Goal: Task Accomplishment & Management: Complete application form

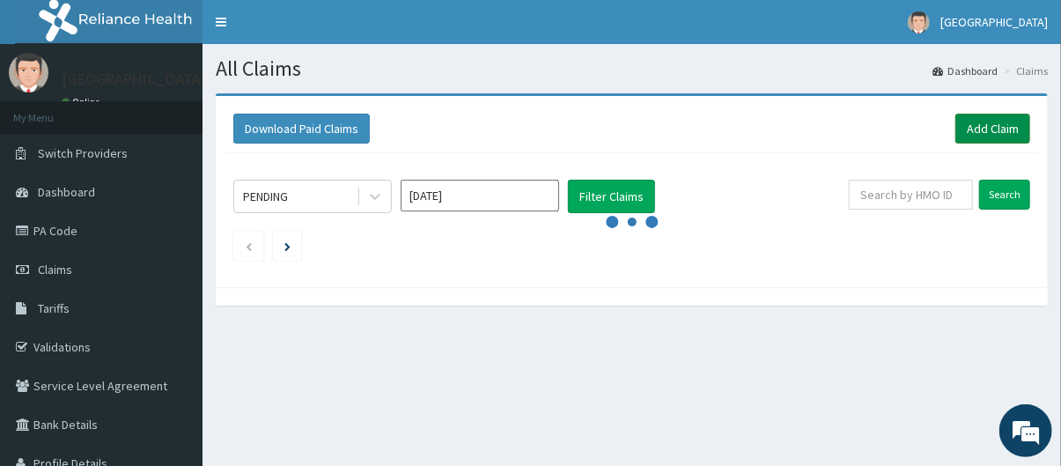
click at [996, 124] on link "Add Claim" at bounding box center [992, 129] width 75 height 30
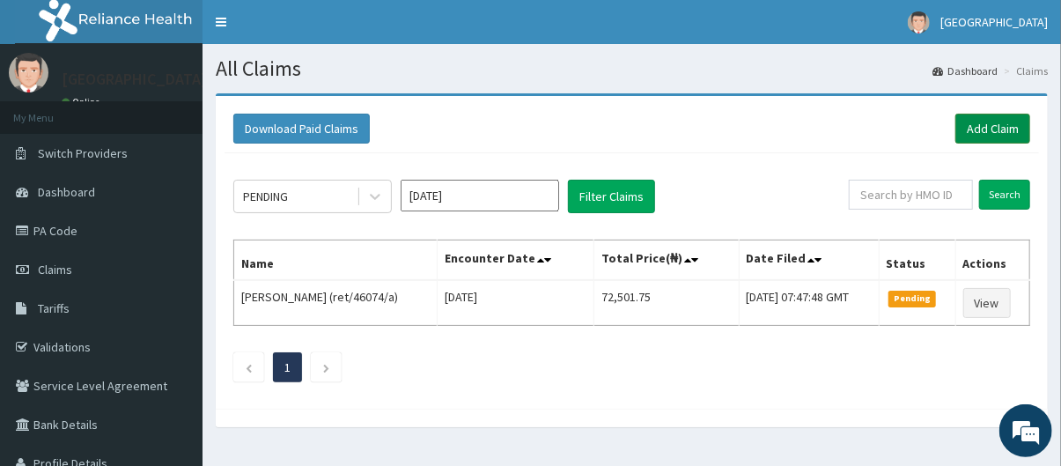
click at [979, 125] on link "Add Claim" at bounding box center [992, 129] width 75 height 30
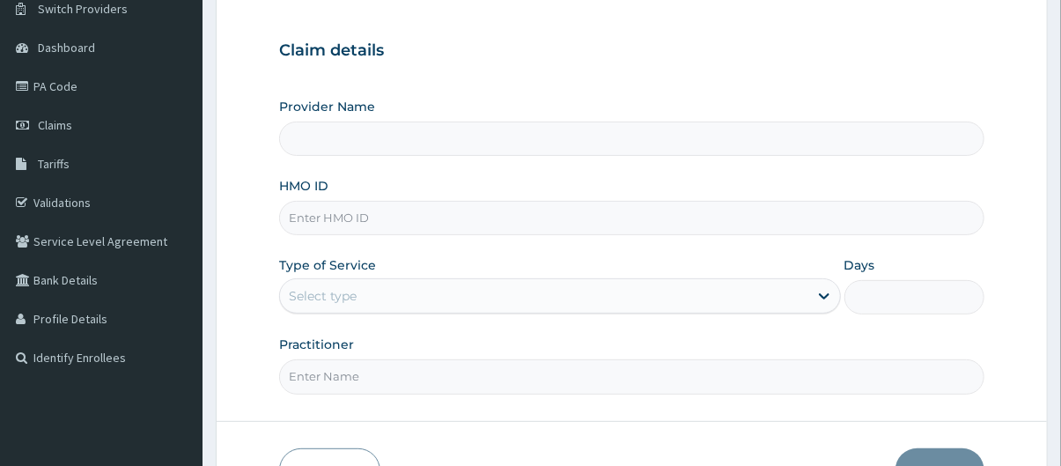
scroll to position [151, 0]
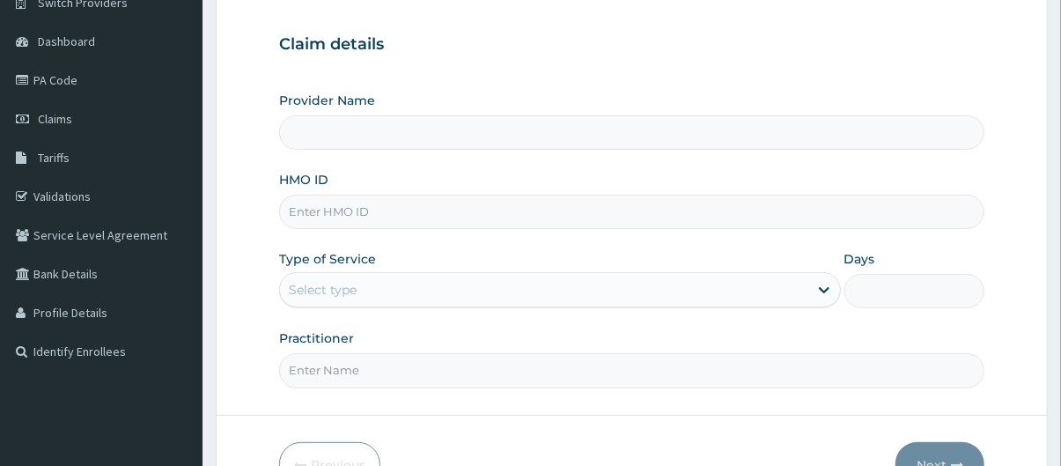
type input "[GEOGRAPHIC_DATA]"
click at [500, 218] on input "HMO ID" at bounding box center [632, 212] width 706 height 34
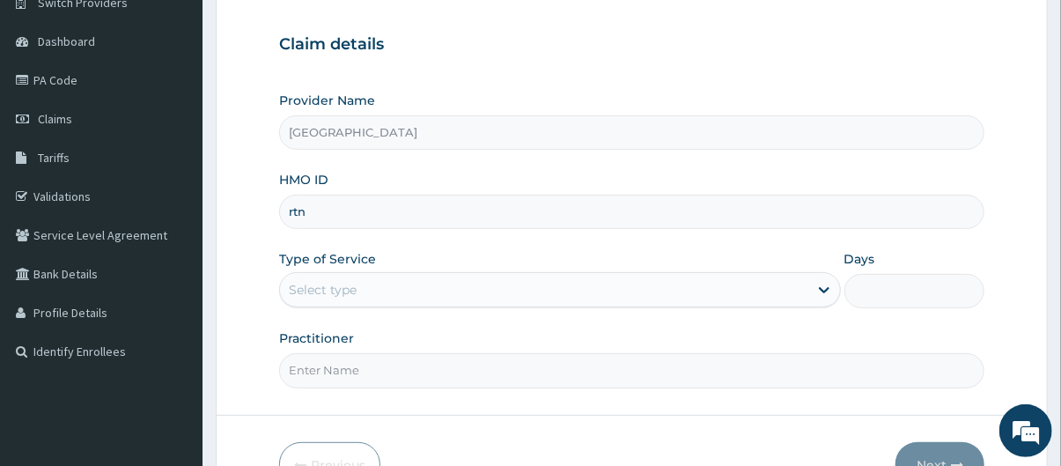
scroll to position [0, 0]
type input "rtn/10027/a"
click at [471, 293] on div "Select type" at bounding box center [544, 290] width 528 height 28
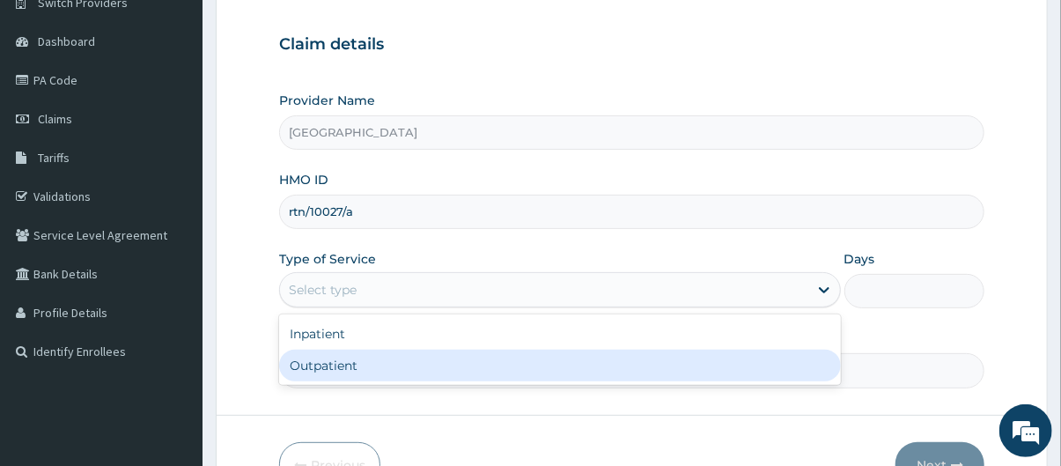
click at [462, 365] on div "Outpatient" at bounding box center [560, 366] width 562 height 32
type input "1"
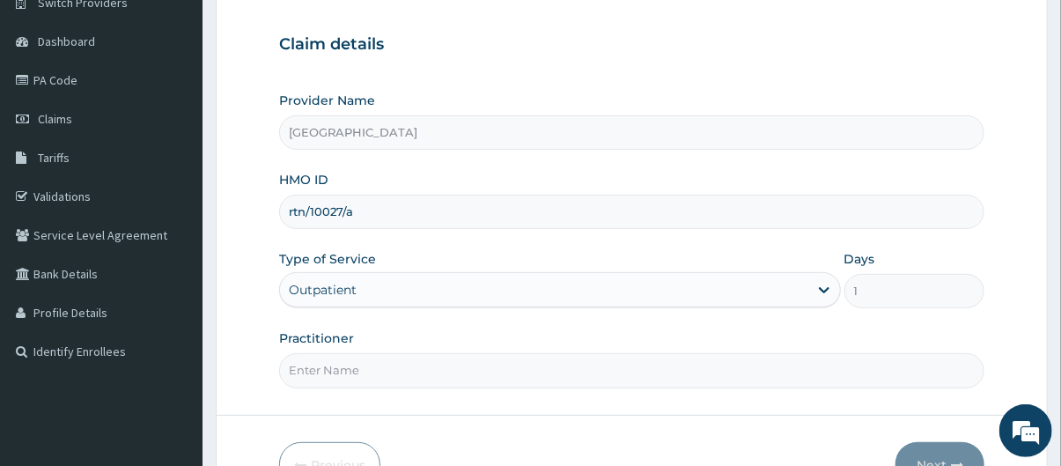
click at [462, 365] on input "Practitioner" at bounding box center [632, 370] width 706 height 34
type input "Dr. Oderemi"
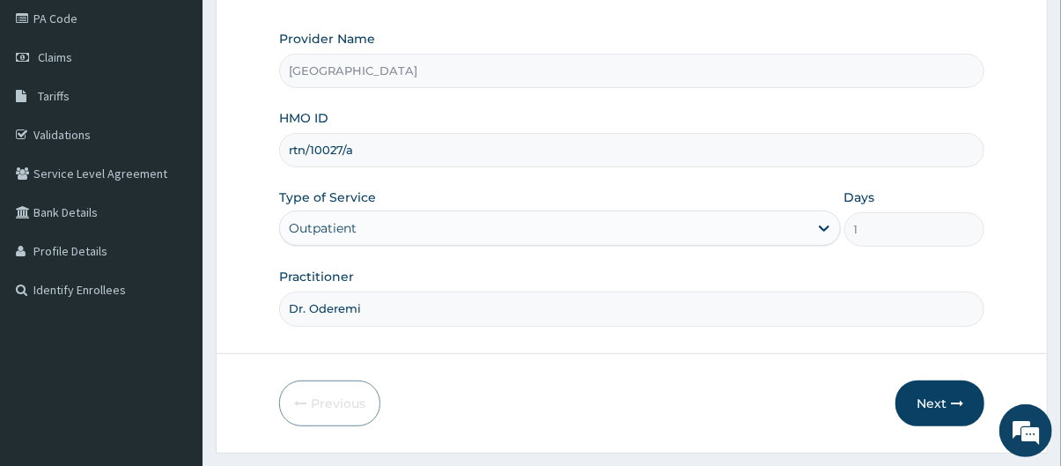
scroll to position [242, 0]
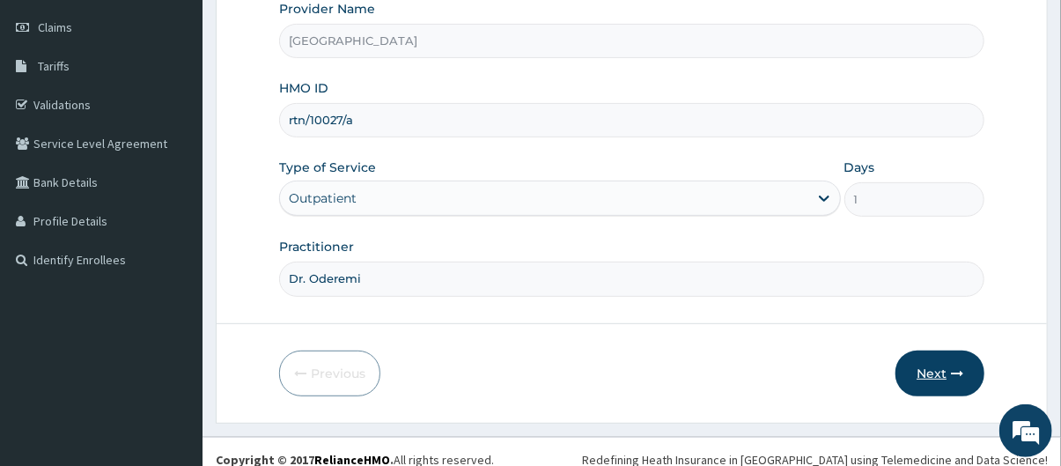
click at [938, 378] on button "Next" at bounding box center [940, 373] width 89 height 46
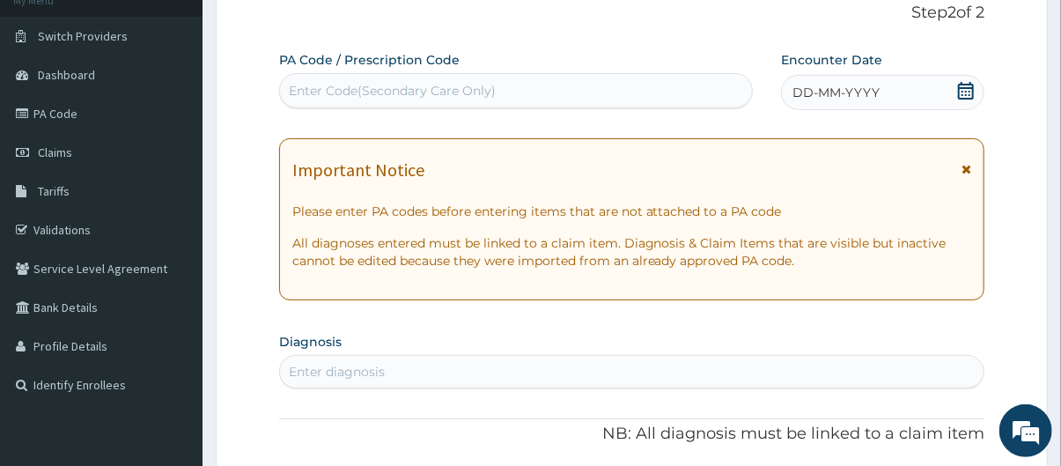
scroll to position [96, 0]
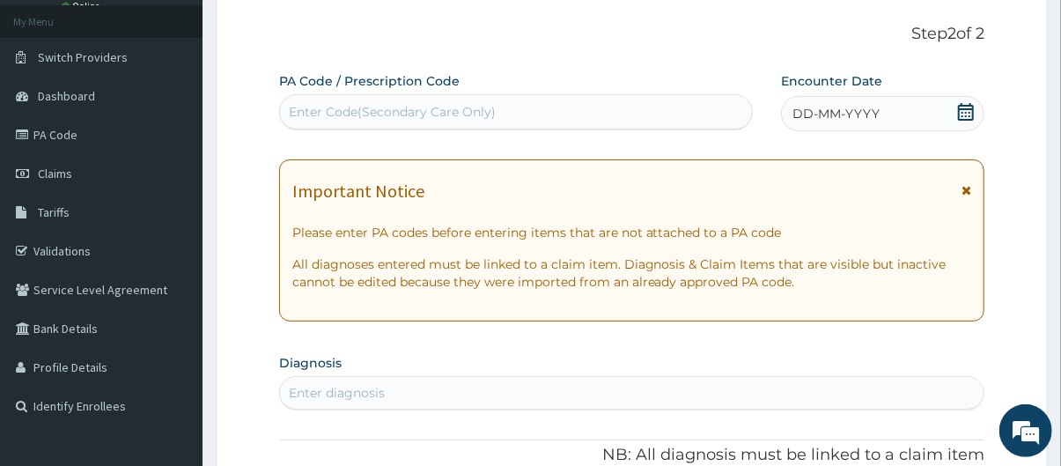
click at [891, 98] on div "DD-MM-YYYY" at bounding box center [882, 113] width 203 height 35
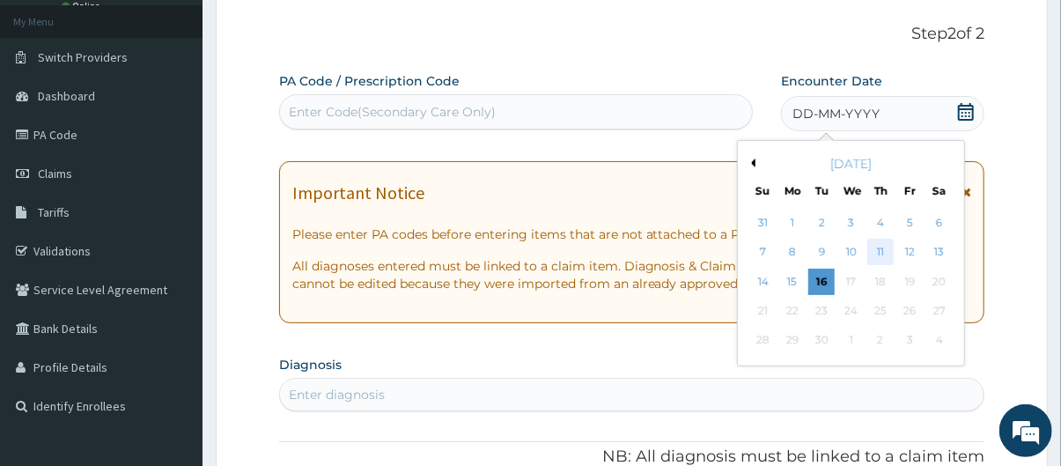
click at [888, 263] on div "11" at bounding box center [880, 253] width 26 height 26
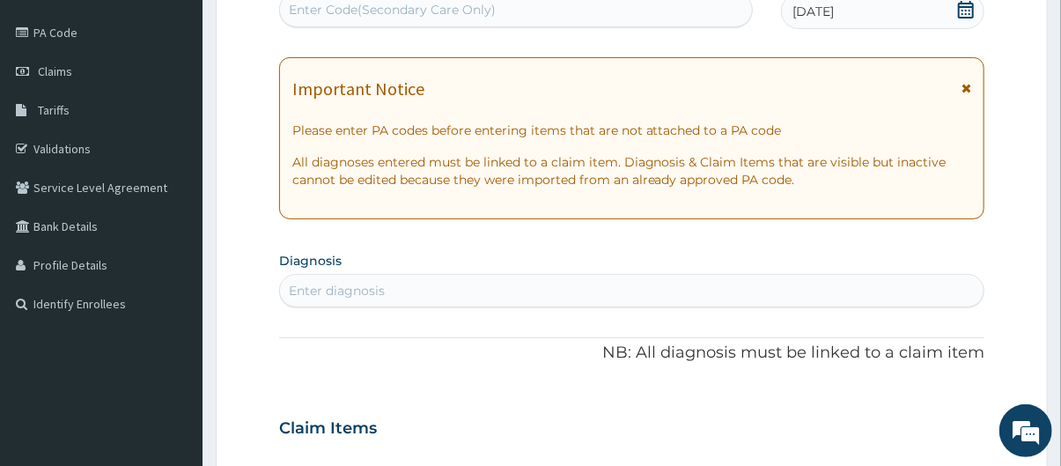
scroll to position [278, 0]
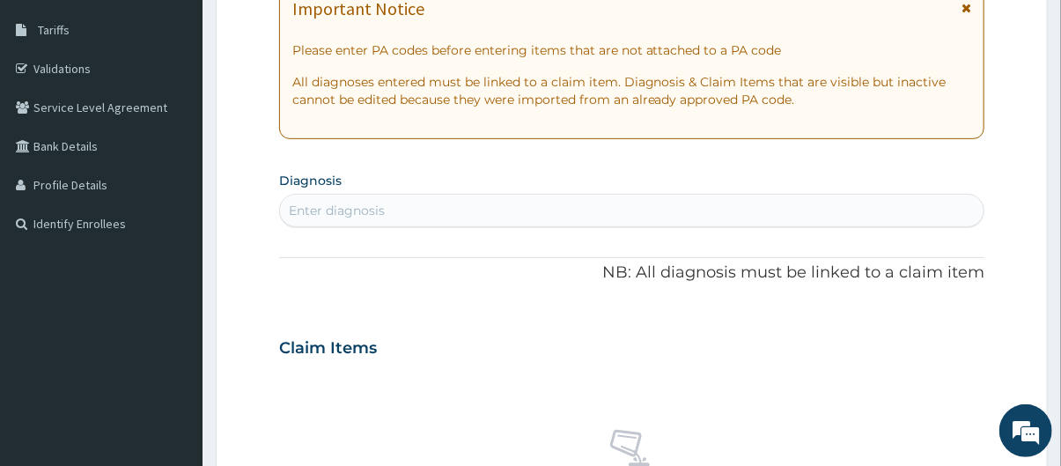
click at [572, 210] on div "Enter diagnosis" at bounding box center [632, 210] width 704 height 28
type input "upper resp"
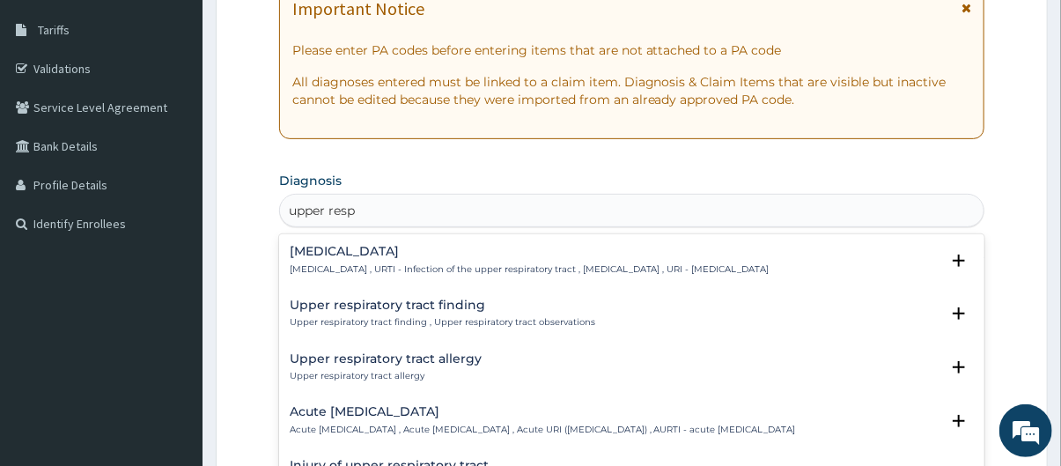
click at [535, 261] on div "[MEDICAL_DATA] [MEDICAL_DATA] , URTI - Infection of the upper respiratory tract…" at bounding box center [530, 260] width 480 height 31
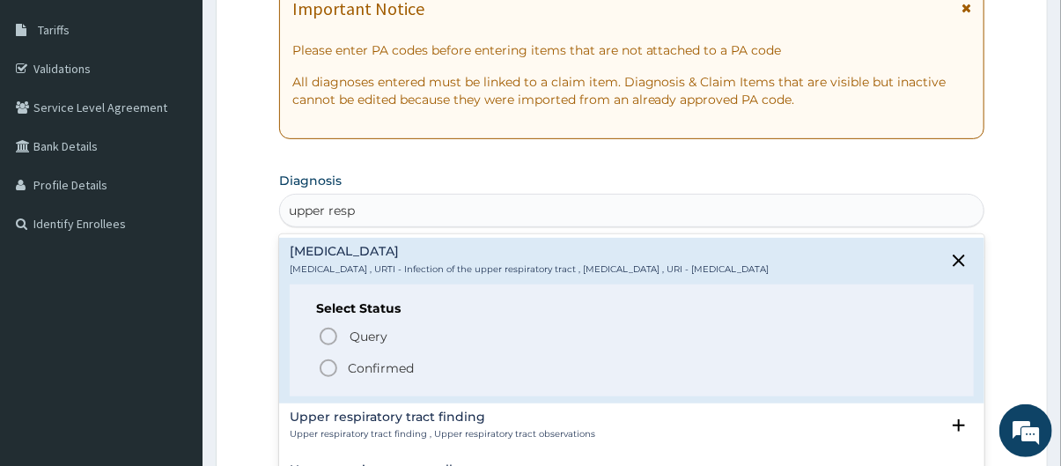
click at [369, 359] on p "Confirmed" at bounding box center [381, 368] width 66 height 18
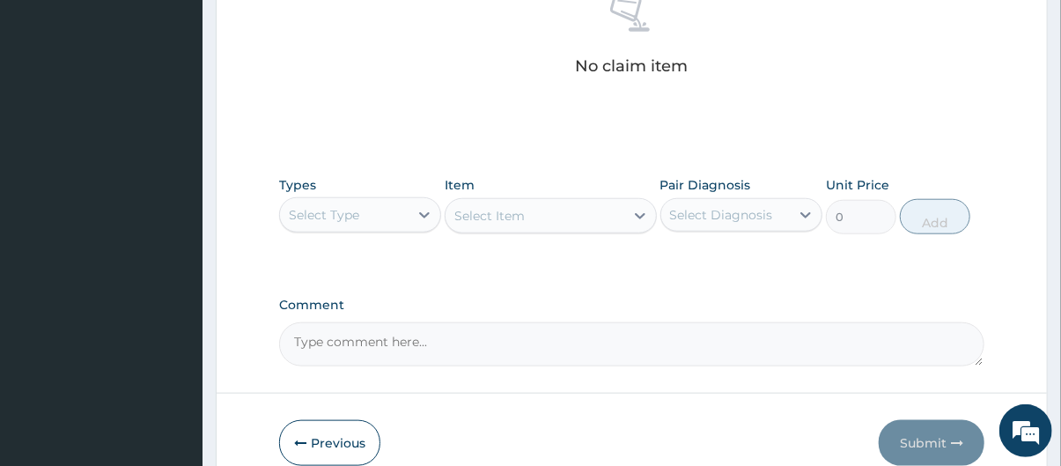
scroll to position [771, 0]
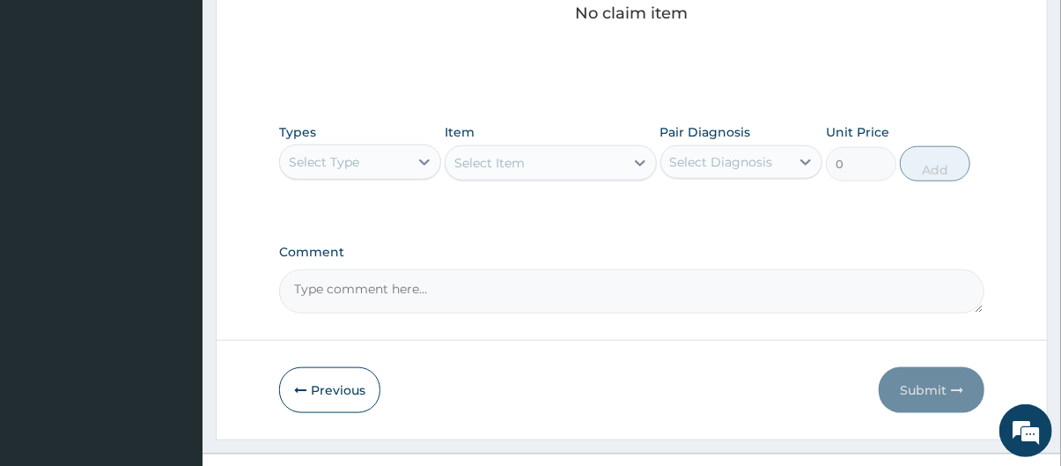
click at [367, 170] on div "Select Type" at bounding box center [344, 162] width 129 height 28
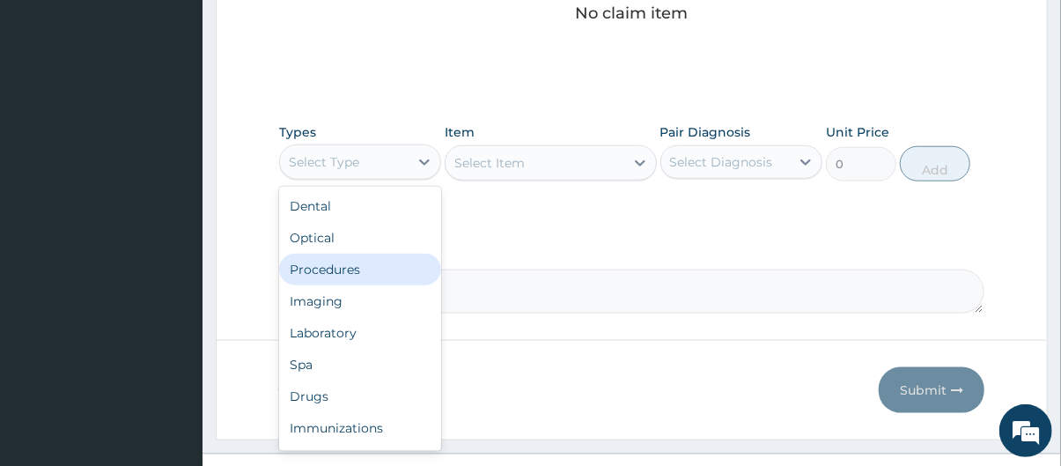
click at [372, 276] on div "Procedures" at bounding box center [360, 270] width 162 height 32
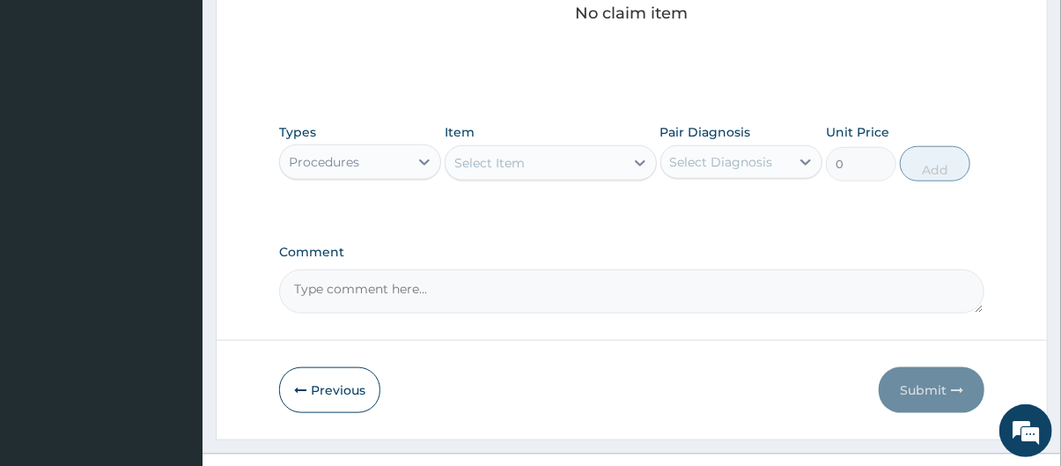
click at [549, 164] on div "Select Item" at bounding box center [535, 163] width 178 height 28
type input "g"
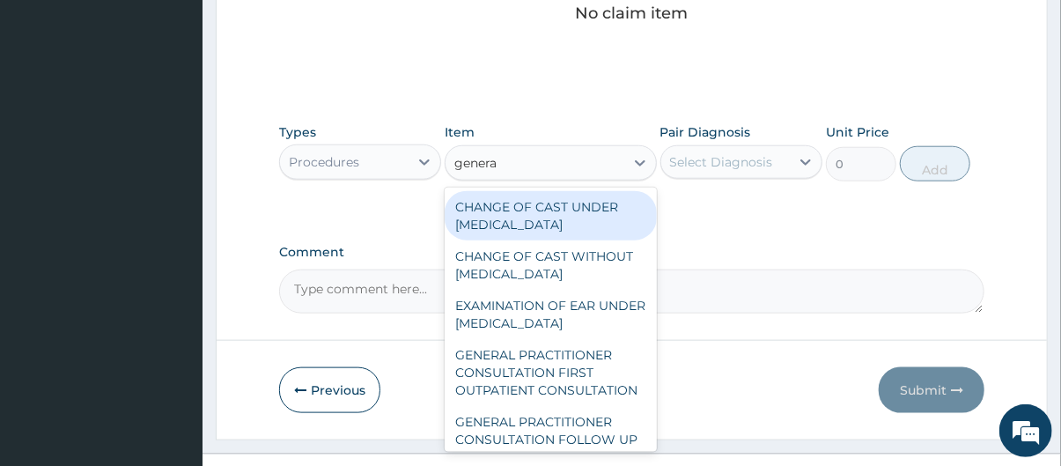
type input "general"
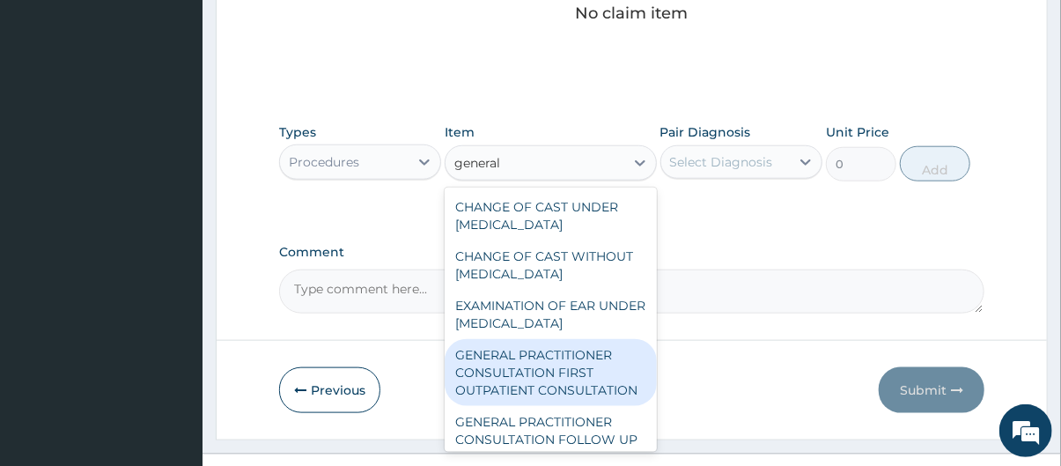
click at [578, 390] on div "GENERAL PRACTITIONER CONSULTATION FIRST OUTPATIENT CONSULTATION" at bounding box center [550, 372] width 211 height 67
type input "3795"
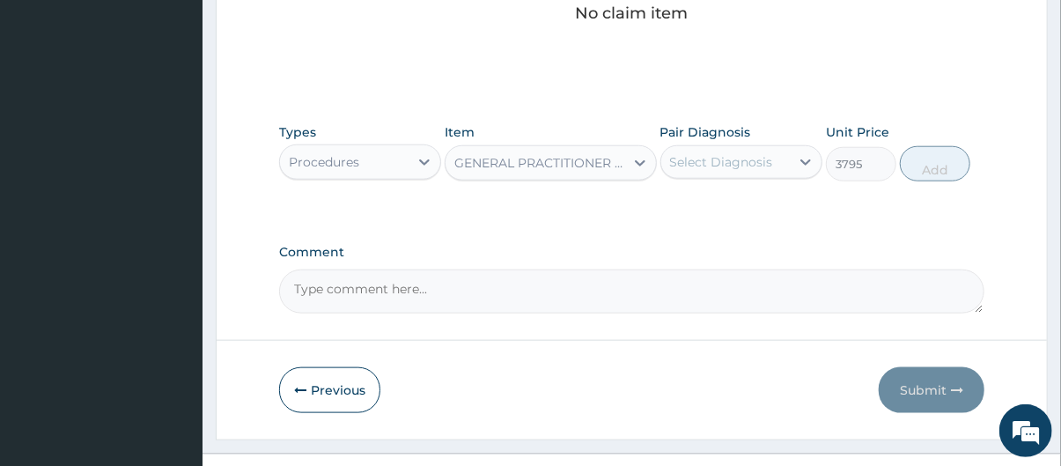
click at [763, 162] on div "Select Diagnosis" at bounding box center [721, 162] width 103 height 18
click at [765, 202] on label "Upper respiratory infection" at bounding box center [743, 205] width 109 height 18
checkbox input "true"
click at [949, 157] on button "Add" at bounding box center [935, 163] width 70 height 35
type input "0"
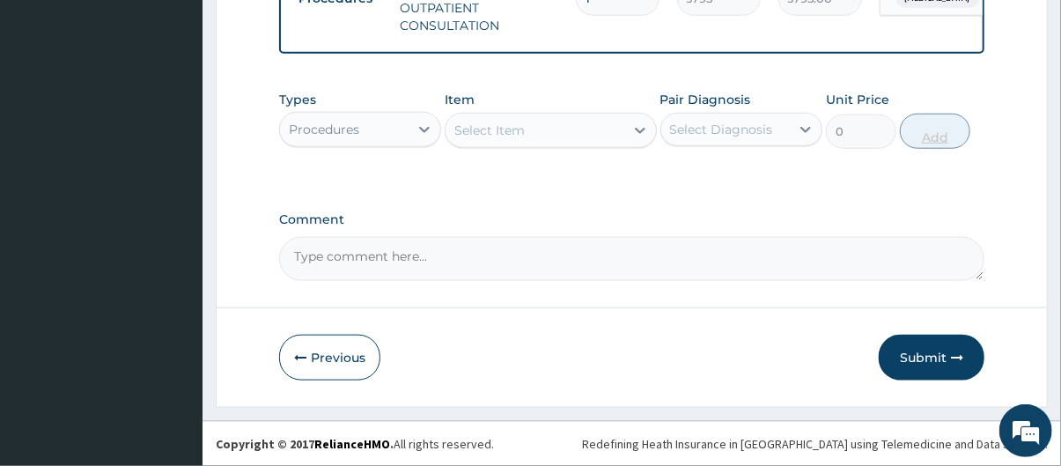
scroll to position [727, 0]
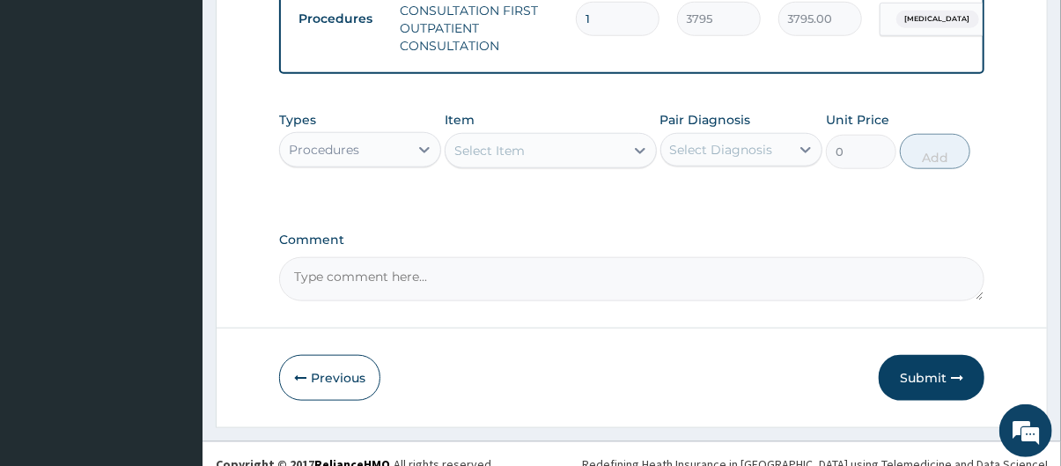
click at [395, 164] on div "Procedures" at bounding box center [344, 150] width 129 height 28
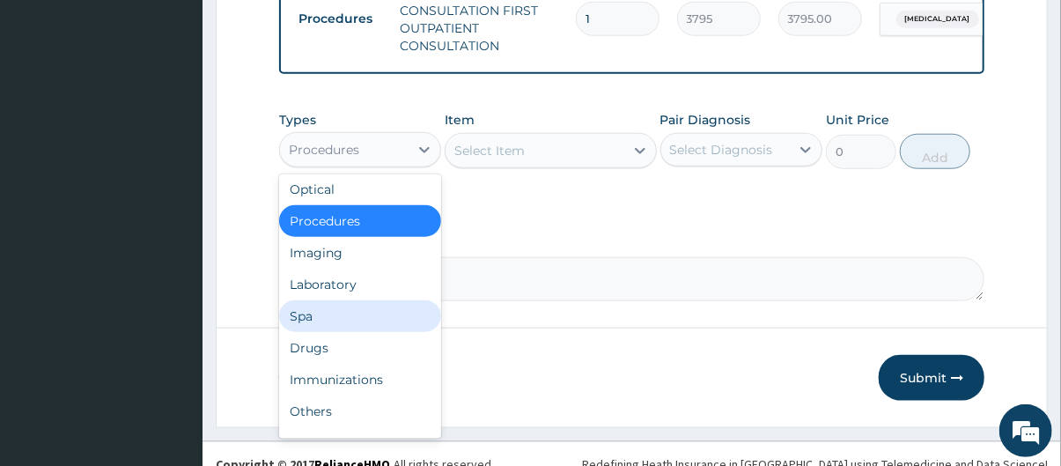
scroll to position [53, 0]
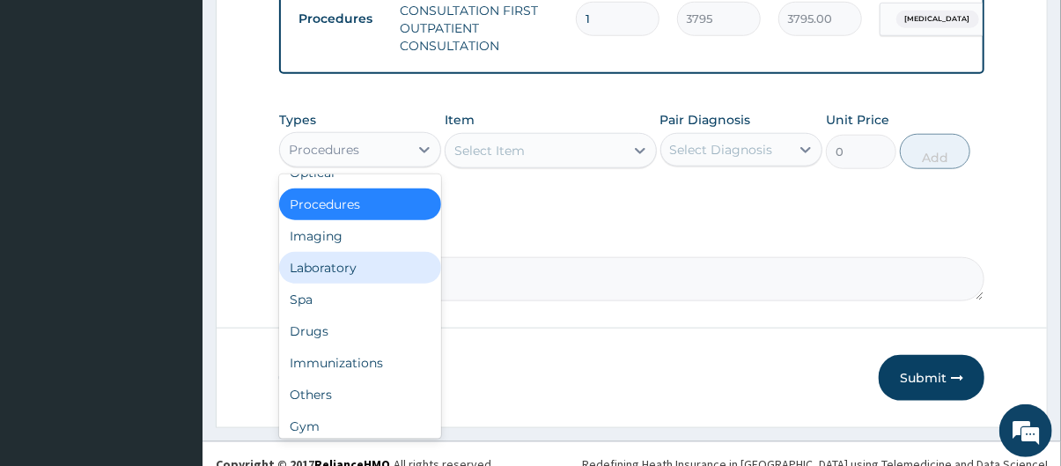
click at [365, 284] on div "Laboratory" at bounding box center [360, 268] width 162 height 32
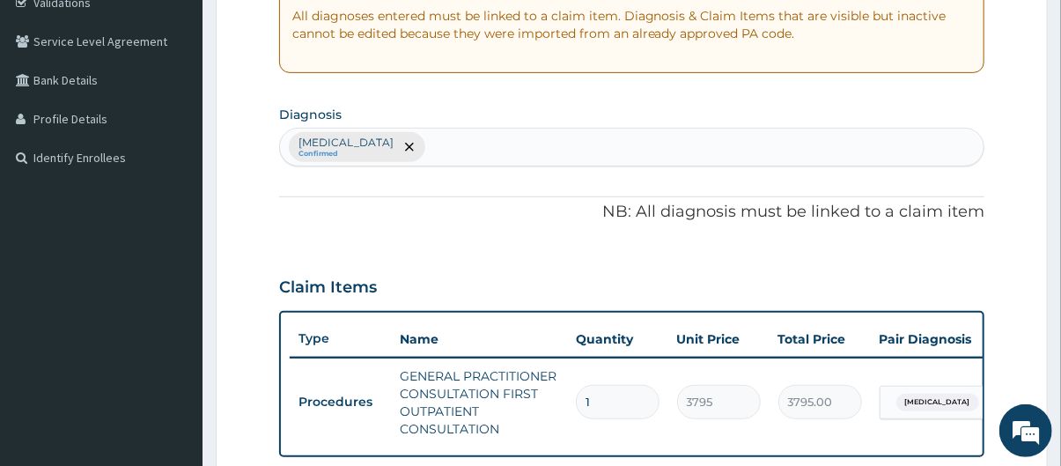
scroll to position [351, 0]
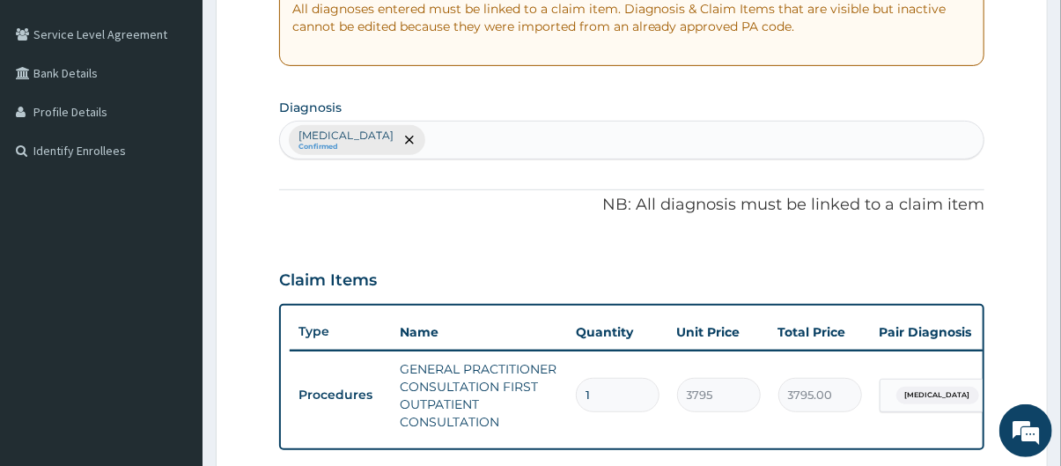
click at [631, 141] on div "Upper respiratory infection Confirmed" at bounding box center [632, 140] width 704 height 37
type input "malaria"
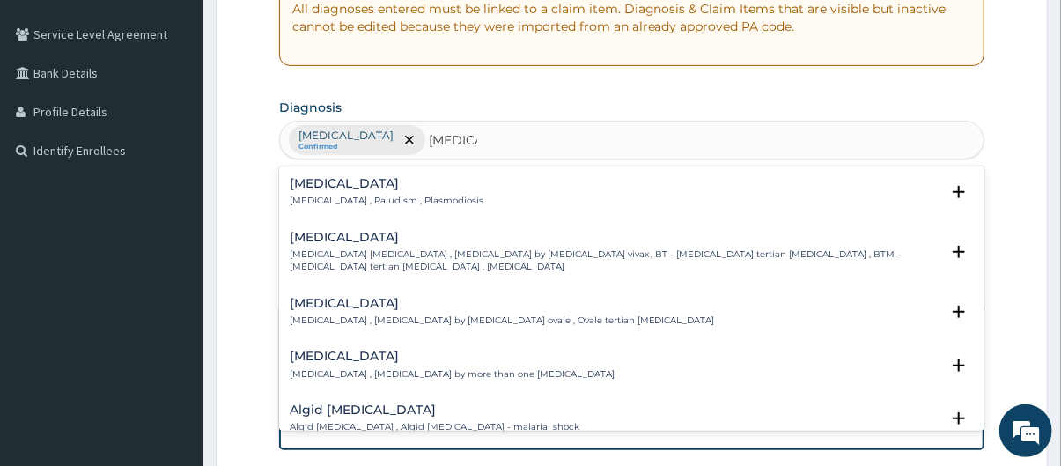
click at [490, 197] on div "Malaria Malaria , Paludism , Plasmodiosis" at bounding box center [632, 192] width 685 height 31
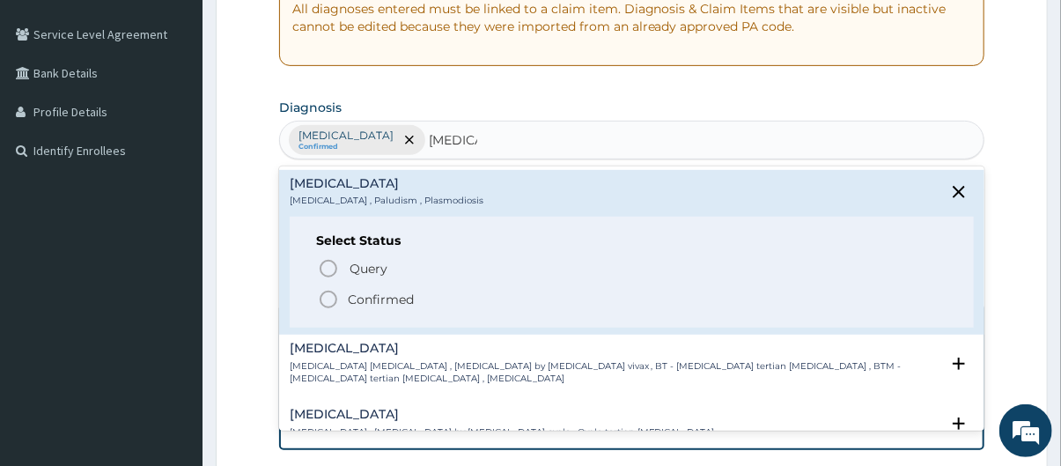
click at [365, 279] on p "Query Query covers suspected (?), Keep in view (kiv), Ruled out (r/o)" at bounding box center [546, 268] width 396 height 24
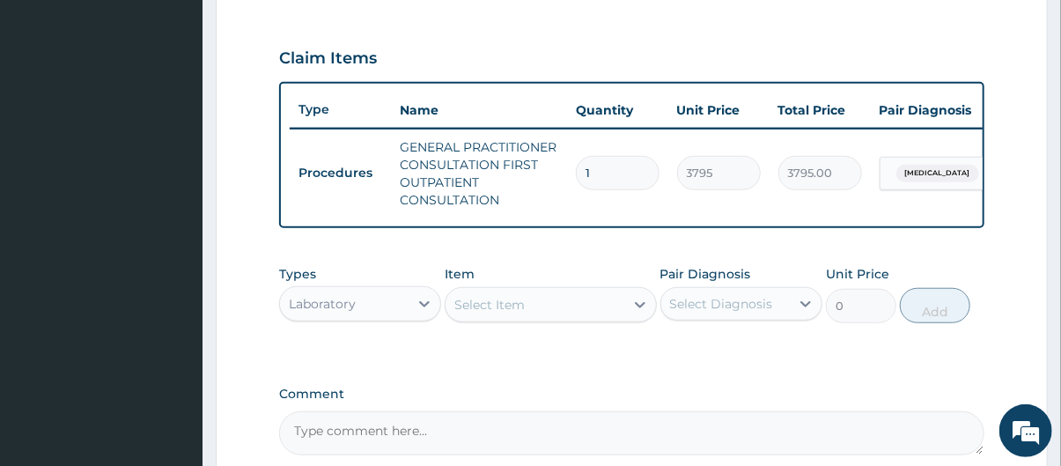
scroll to position [593, 0]
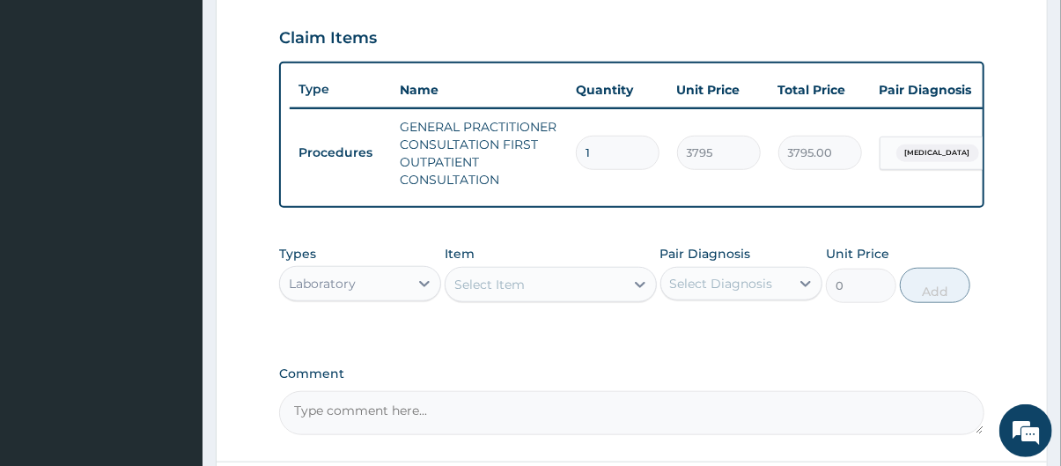
click at [571, 295] on div "Select Item" at bounding box center [535, 284] width 178 height 28
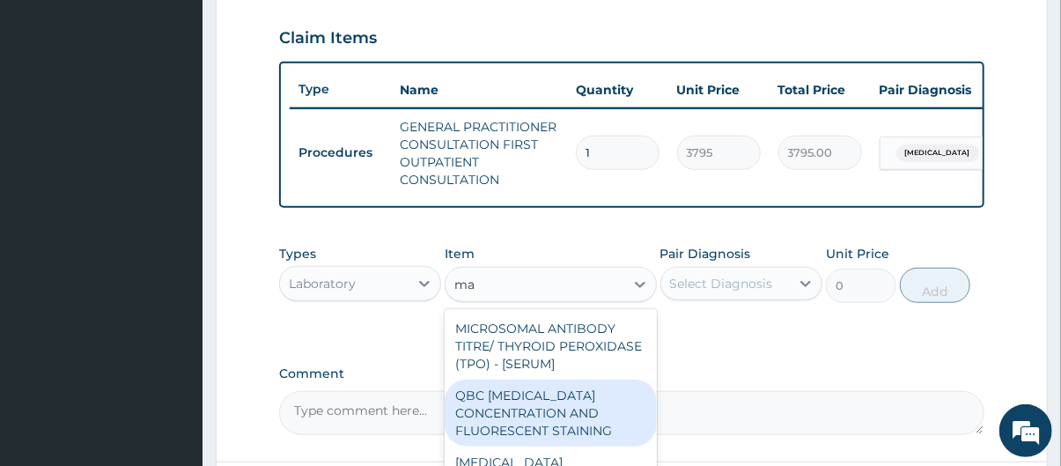
type input "m"
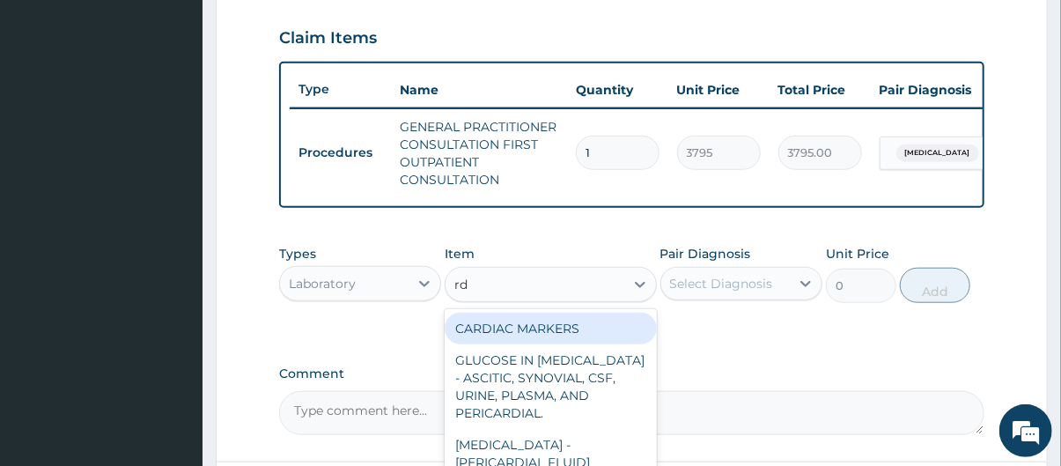
type input "rdt"
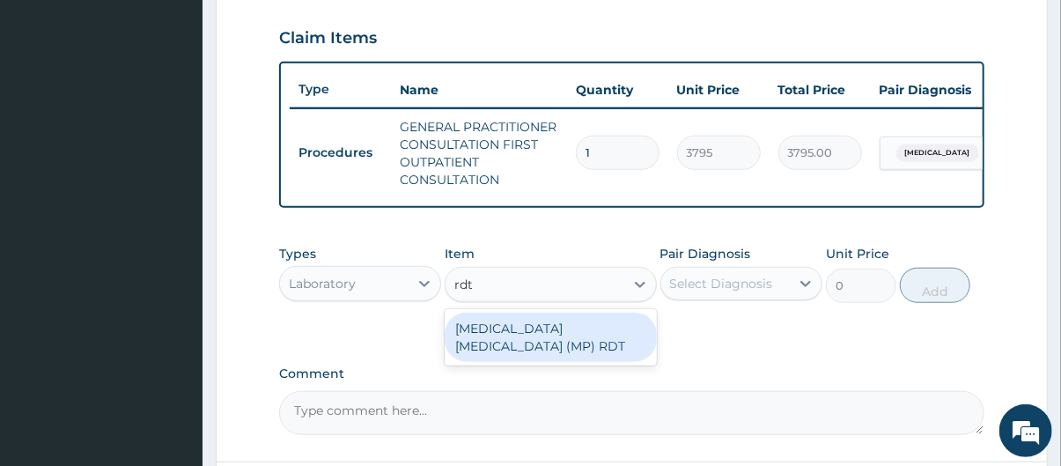
click at [571, 345] on div "MALARIA PARASITE (MP) RDT" at bounding box center [550, 337] width 211 height 49
type input "1725"
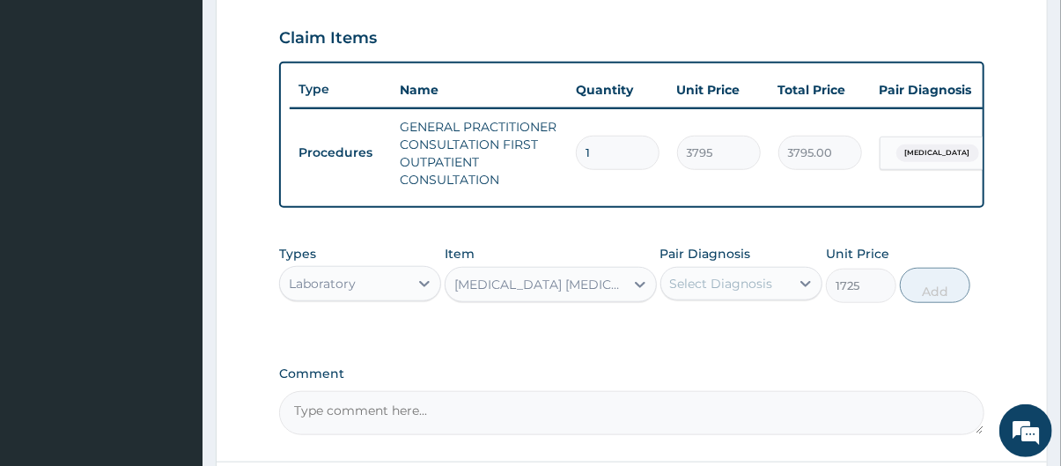
click at [721, 298] on div "Select Diagnosis" at bounding box center [725, 283] width 129 height 28
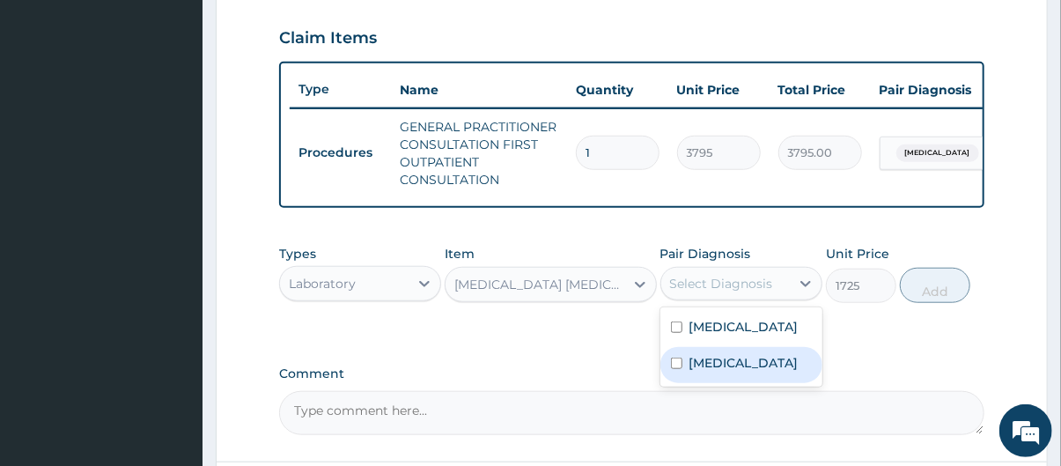
click at [740, 383] on div "Malaria" at bounding box center [741, 365] width 162 height 36
checkbox input "true"
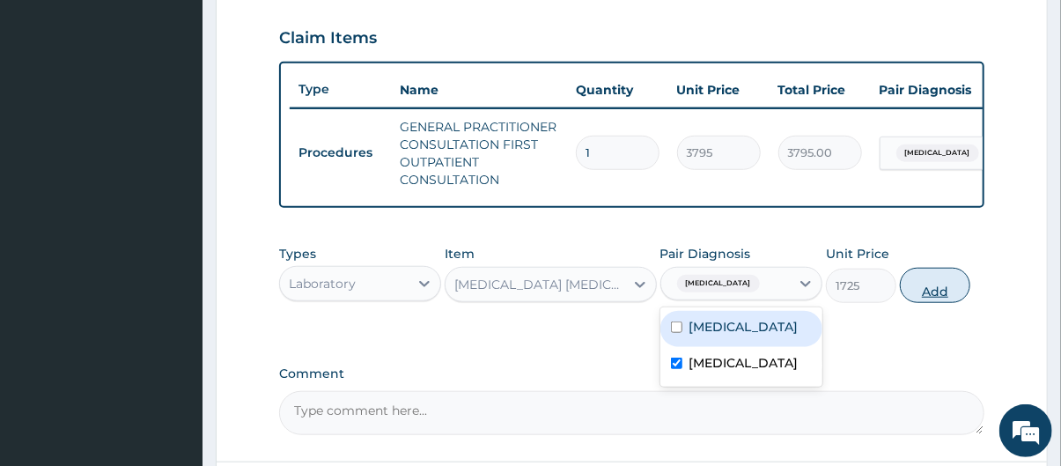
click at [956, 292] on button "Add" at bounding box center [935, 285] width 70 height 35
type input "0"
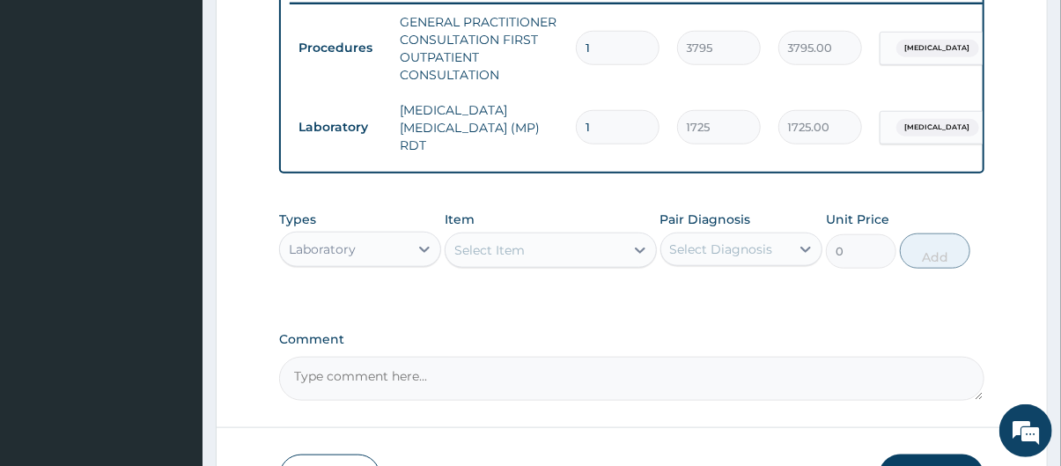
scroll to position [759, 0]
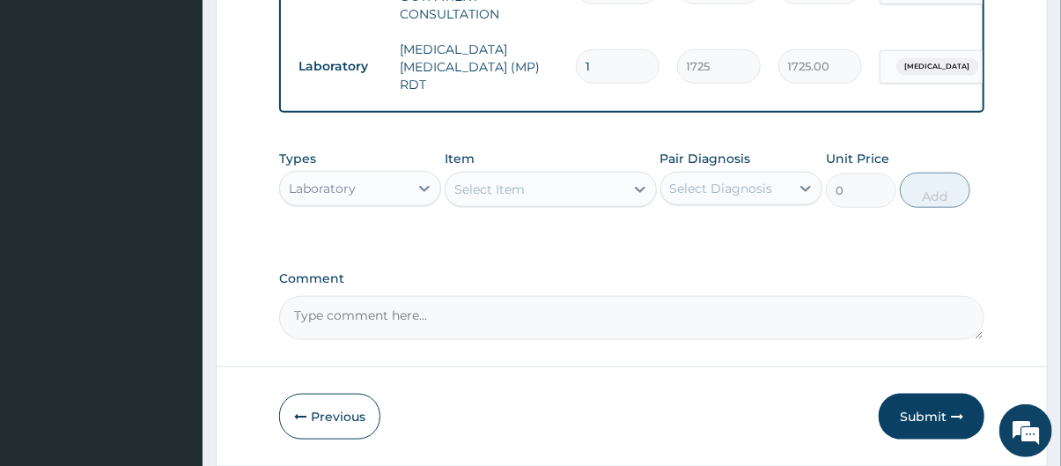
click at [379, 187] on div "Laboratory" at bounding box center [344, 188] width 129 height 28
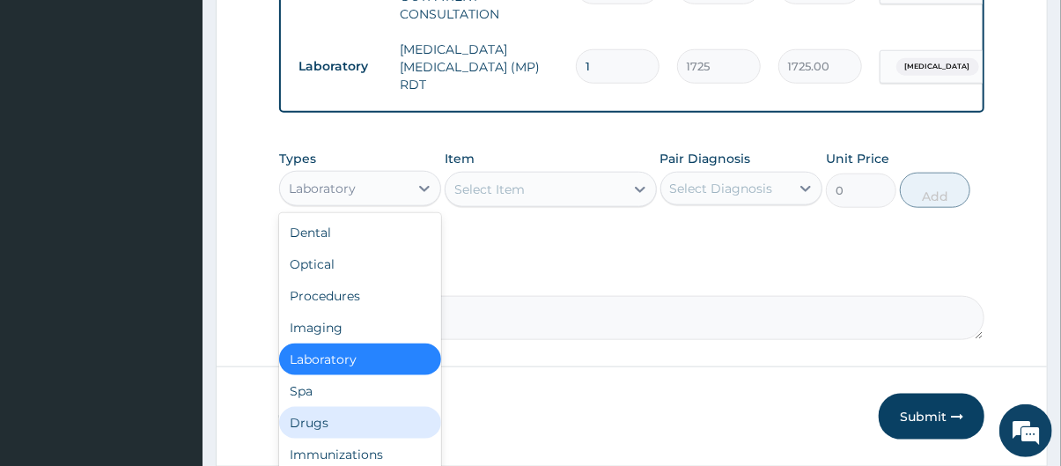
click at [352, 424] on div "Drugs" at bounding box center [360, 423] width 162 height 32
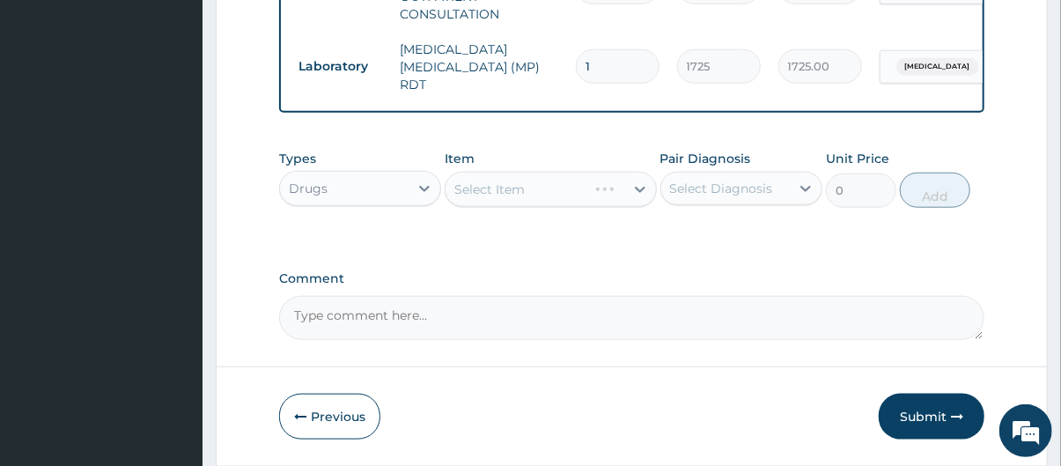
click at [549, 193] on div "Select Item" at bounding box center [550, 189] width 211 height 35
click at [549, 193] on div "Select Item" at bounding box center [535, 189] width 178 height 28
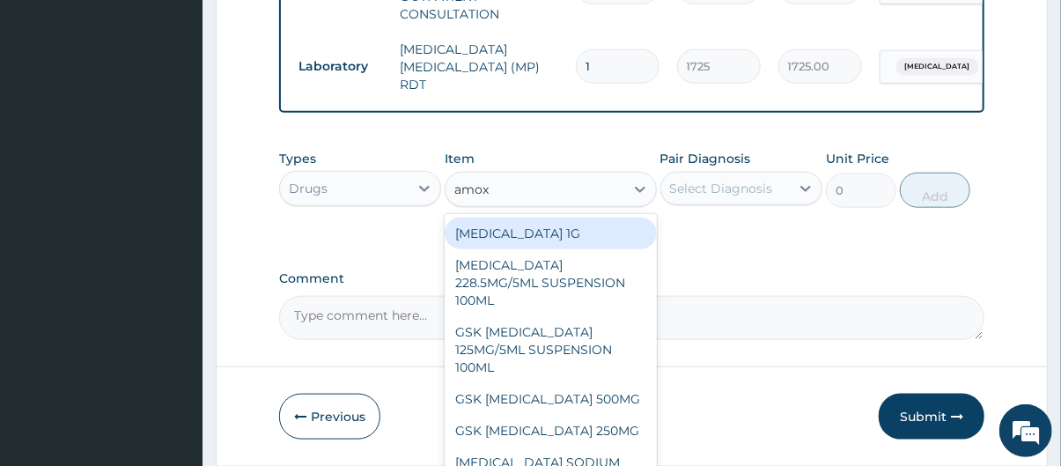
type input "amoxi"
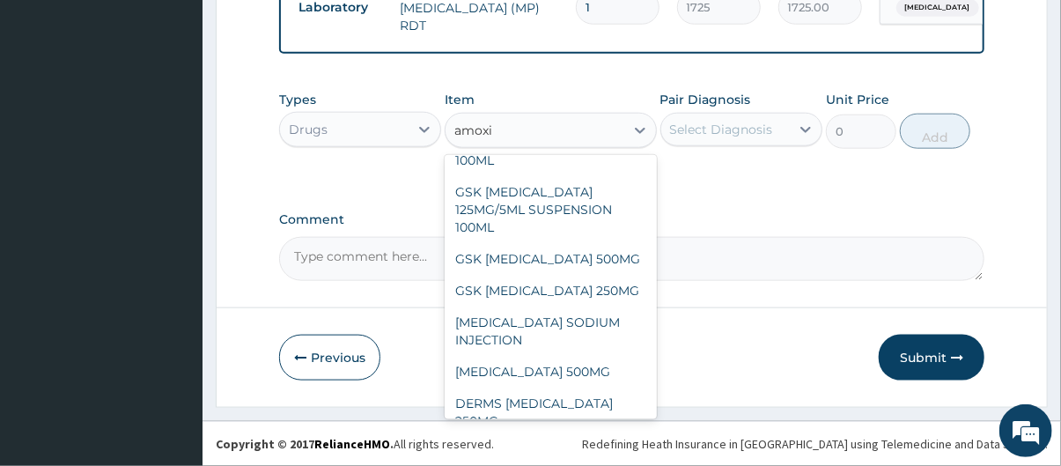
scroll to position [84, 0]
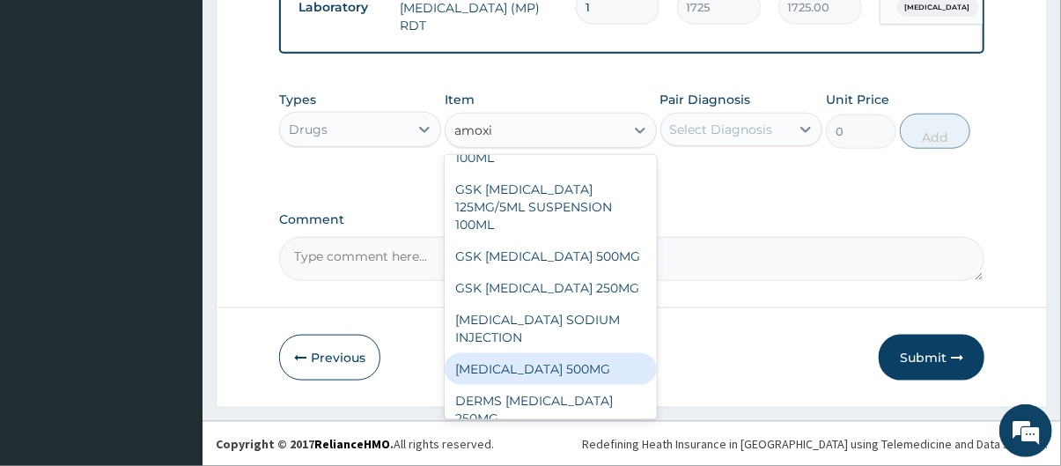
click at [567, 355] on div "[MEDICAL_DATA] 500MG" at bounding box center [550, 369] width 211 height 32
type input "75.9"
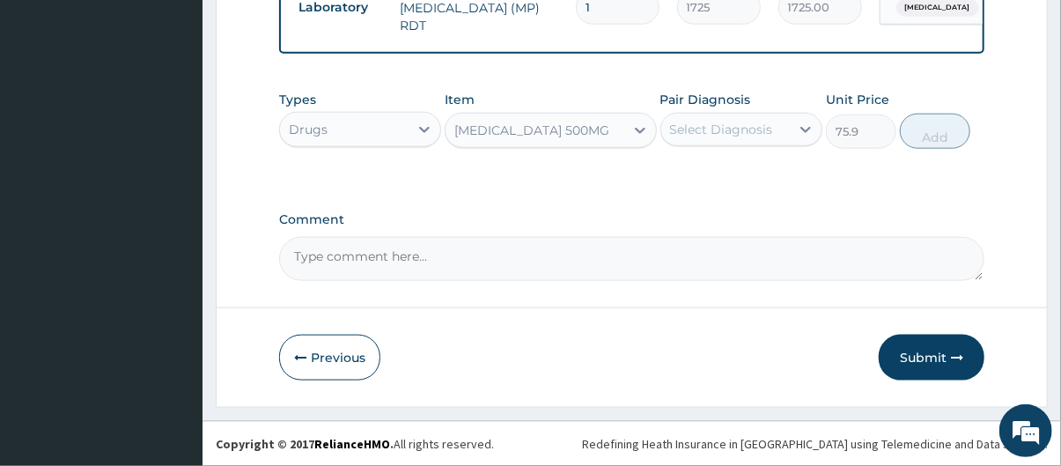
click at [730, 141] on div "Select Diagnosis" at bounding box center [725, 129] width 129 height 28
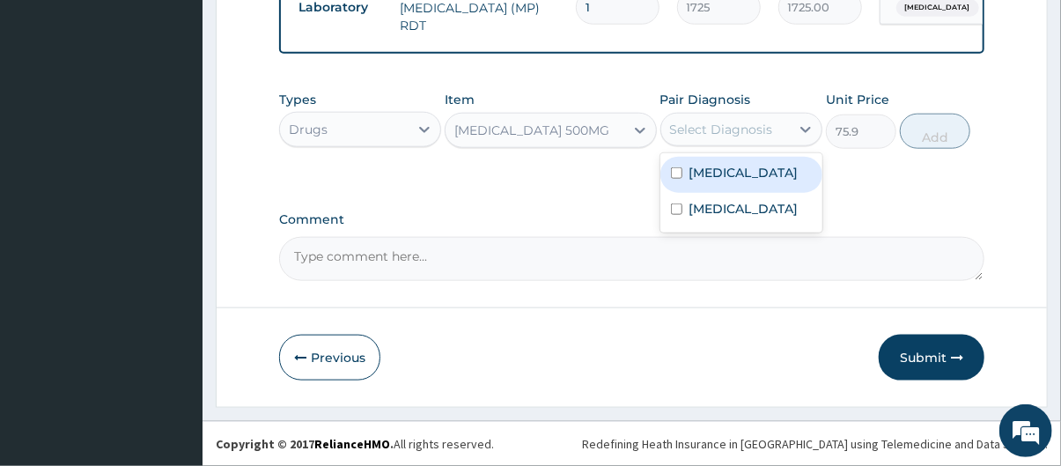
click at [735, 193] on div "Upper respiratory infection" at bounding box center [741, 175] width 162 height 36
checkbox input "true"
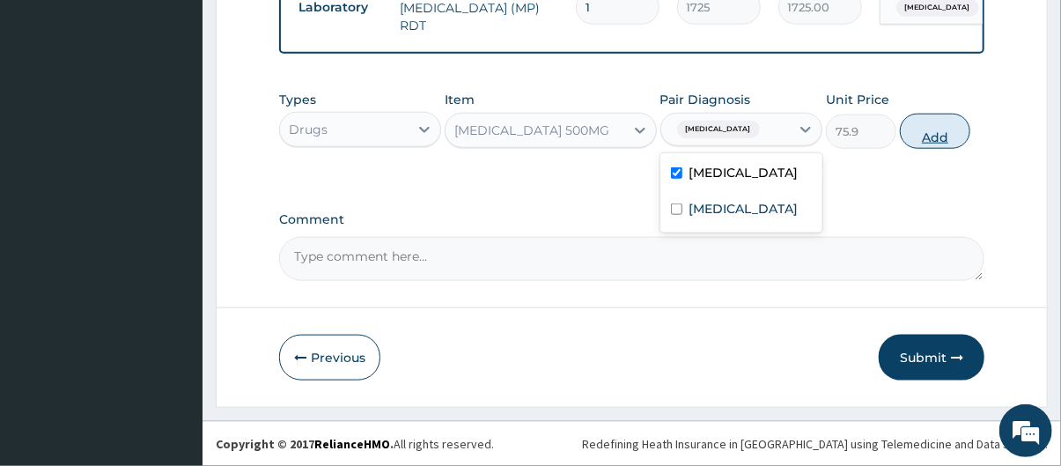
click at [948, 122] on button "Add" at bounding box center [935, 131] width 70 height 35
type input "0"
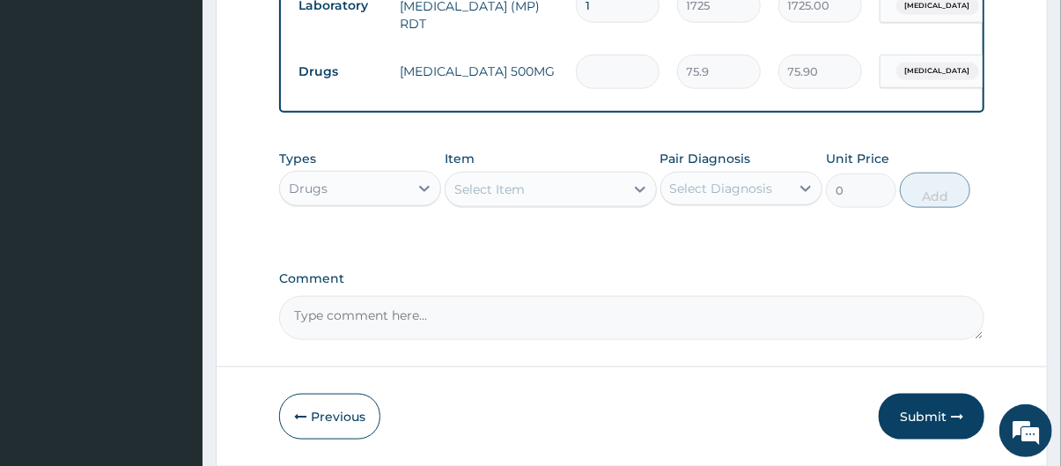
type input "0.00"
type input "1"
type input "75.90"
type input "15"
type input "1138.50"
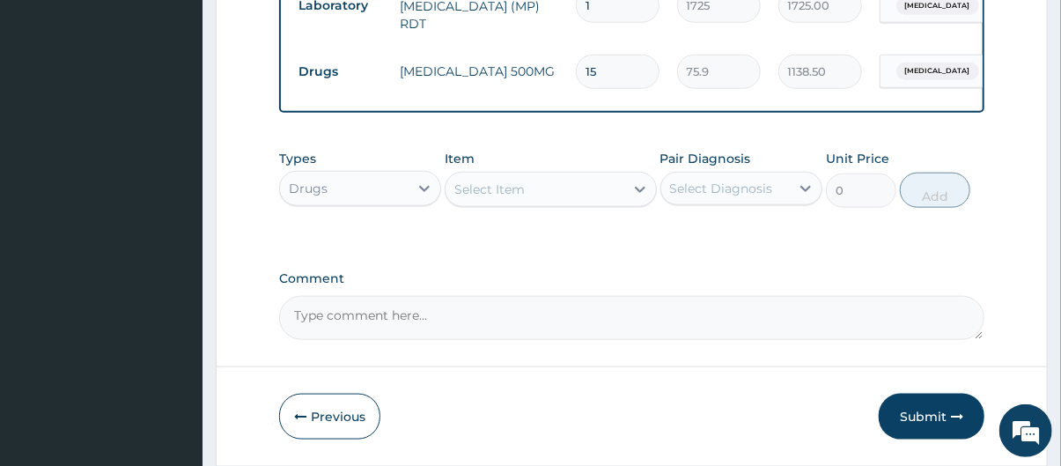
type input "15"
click at [564, 198] on div "Select Item" at bounding box center [535, 189] width 178 height 28
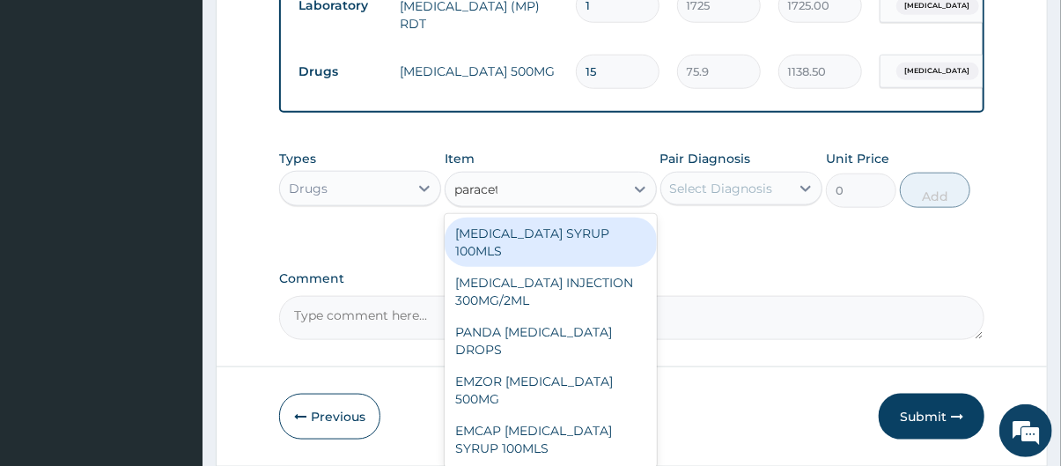
type input "paraceta"
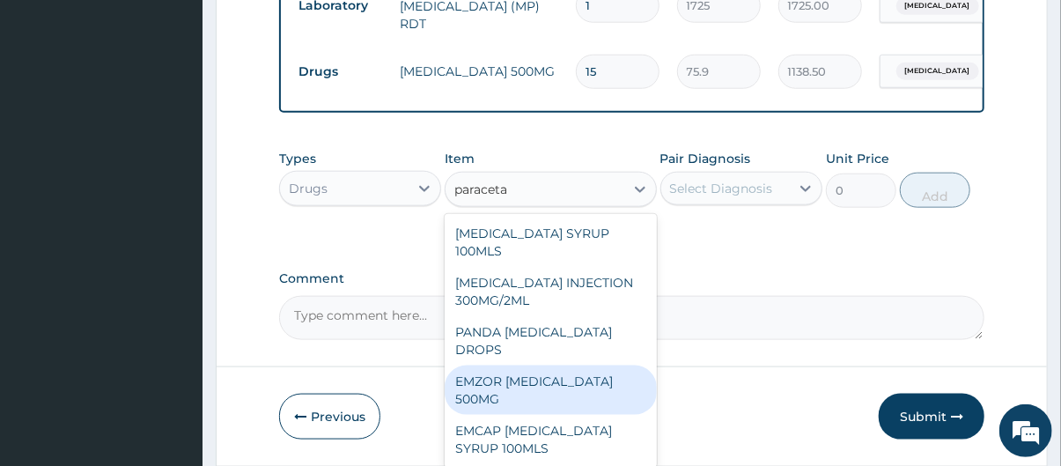
click at [569, 379] on div "EMZOR [MEDICAL_DATA] 500MG" at bounding box center [550, 389] width 211 height 49
type input "25.3"
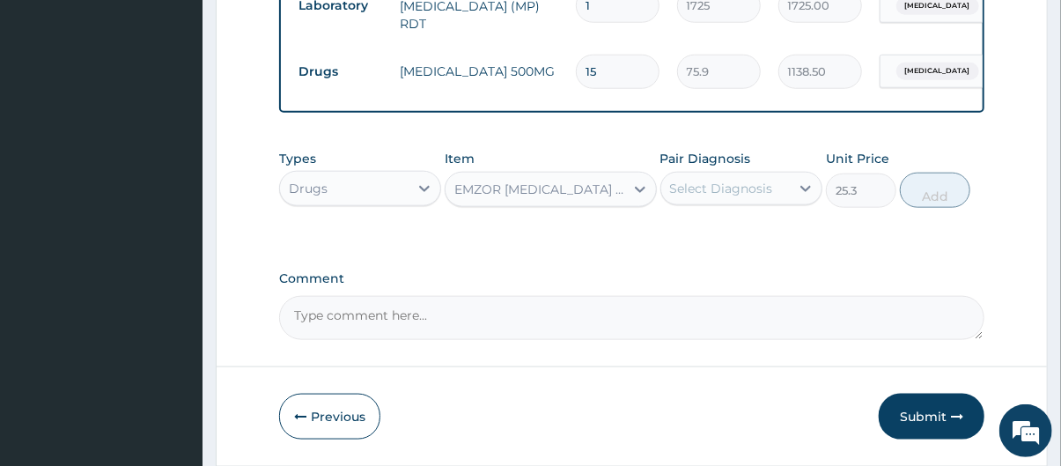
click at [697, 195] on div "Select Diagnosis" at bounding box center [721, 189] width 103 height 18
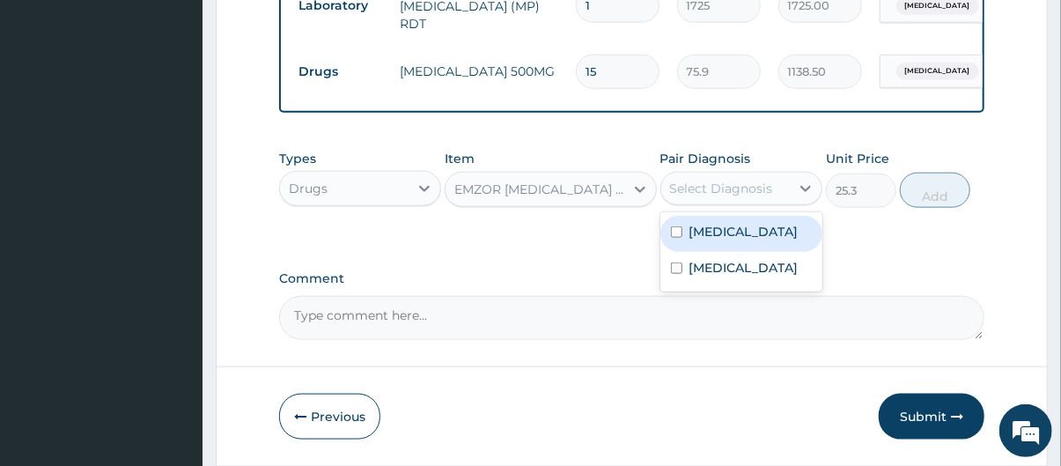
click at [712, 240] on label "Upper respiratory infection" at bounding box center [743, 232] width 109 height 18
checkbox input "true"
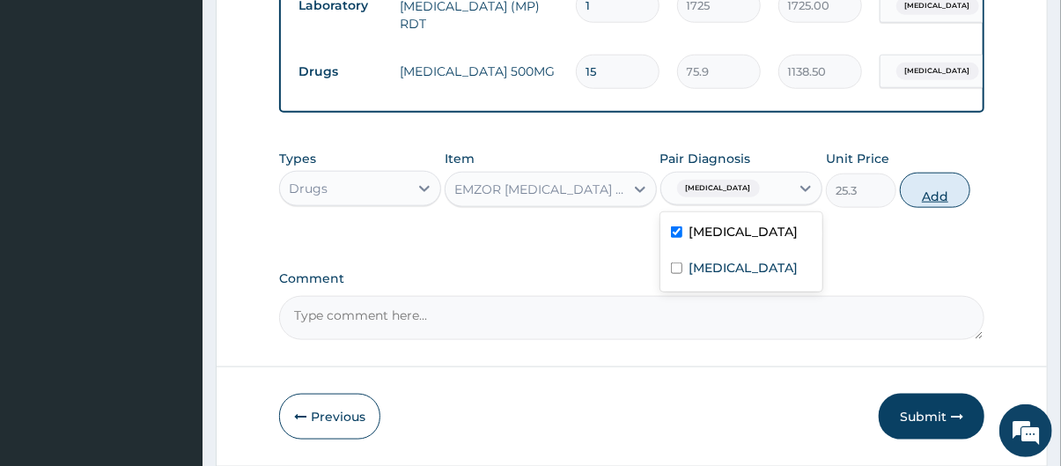
click at [926, 194] on button "Add" at bounding box center [935, 190] width 70 height 35
type input "0"
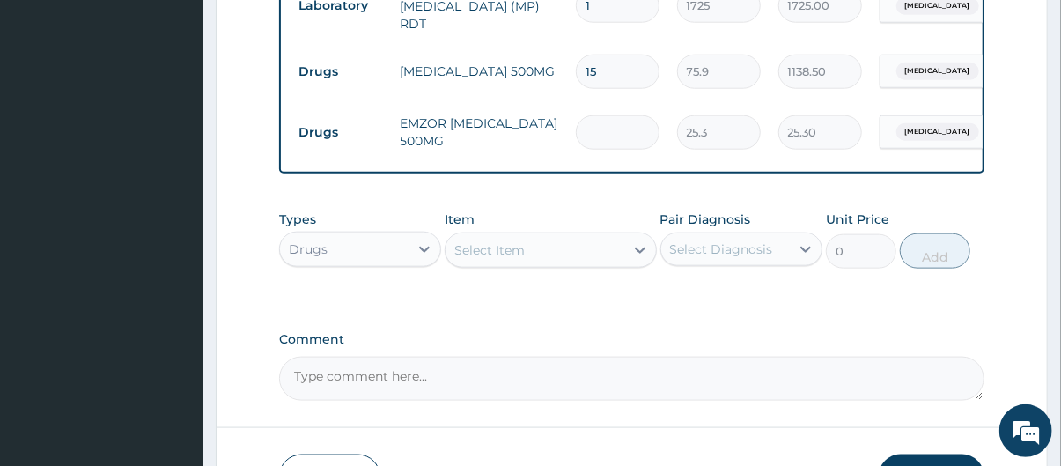
type input "0.00"
type input "2"
type input "50.60"
type input "24"
type input "607.20"
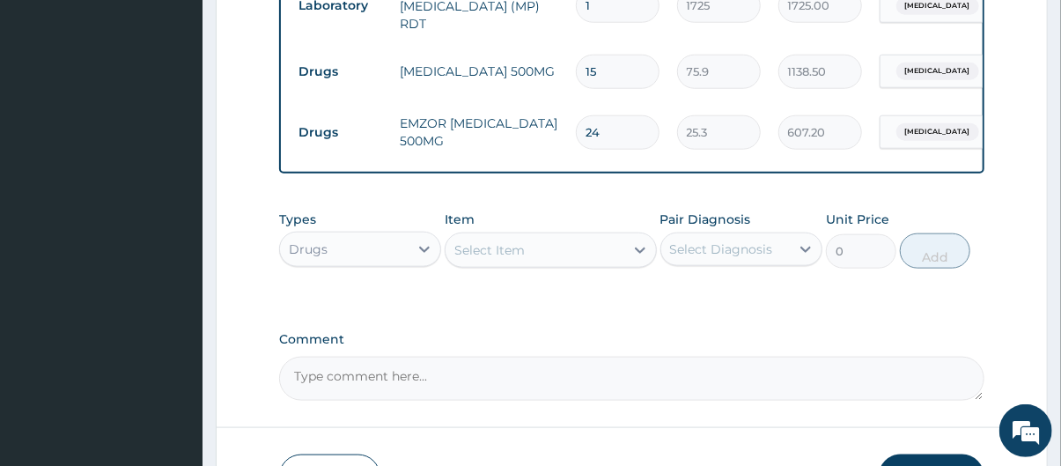
type input "24"
click at [581, 254] on div "Select Item" at bounding box center [535, 250] width 178 height 28
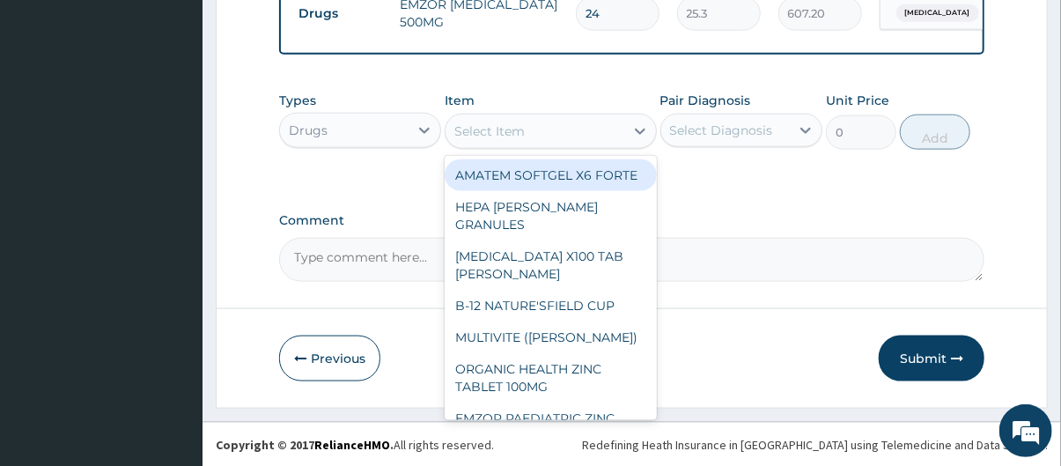
scroll to position [942, 0]
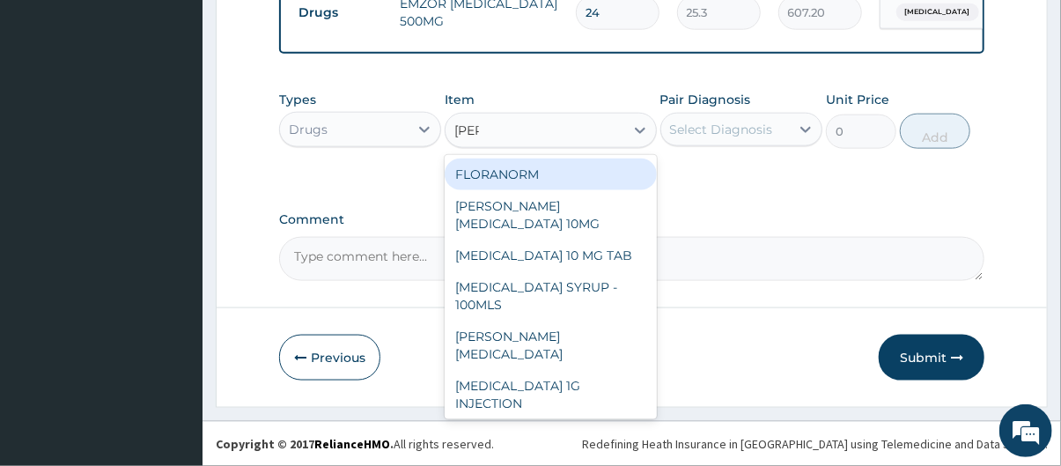
type input "lorat"
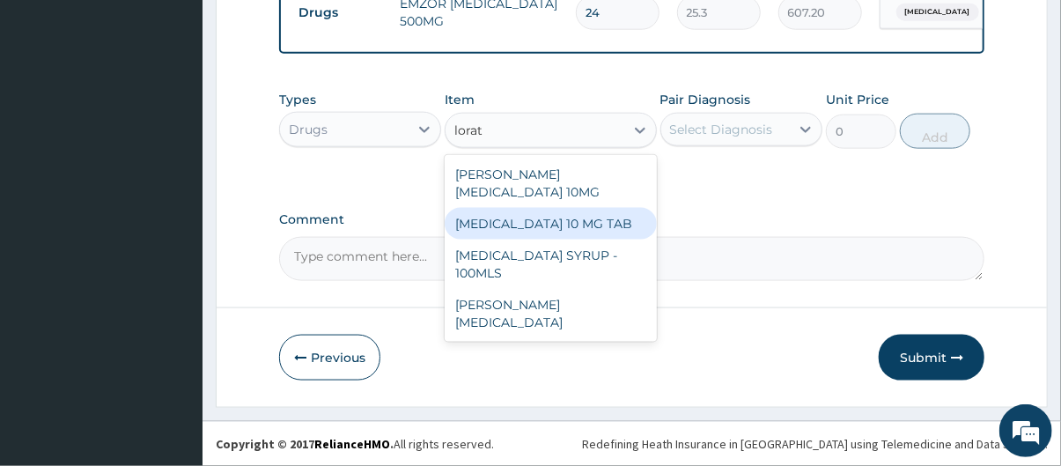
click at [624, 208] on div "[MEDICAL_DATA] 10 MG TAB" at bounding box center [550, 224] width 211 height 32
type input "63.25"
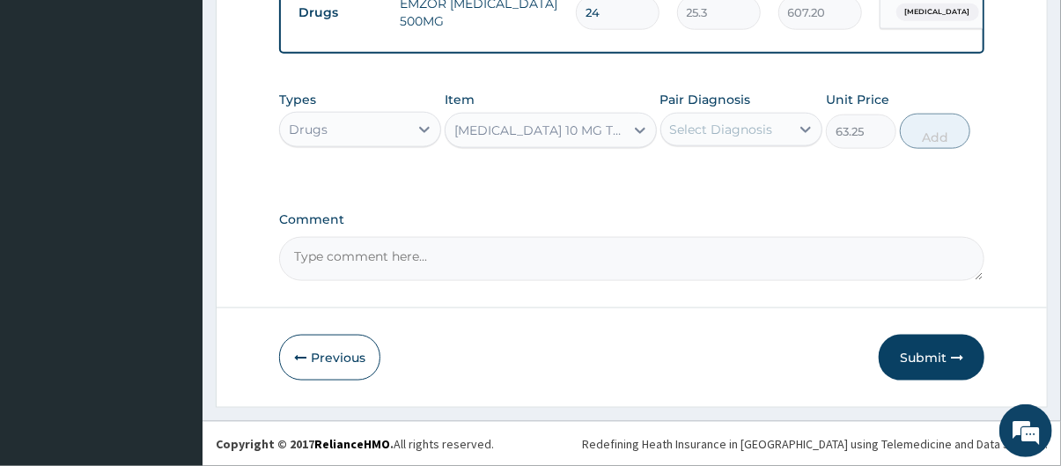
click at [756, 136] on div "Select Diagnosis" at bounding box center [721, 130] width 103 height 18
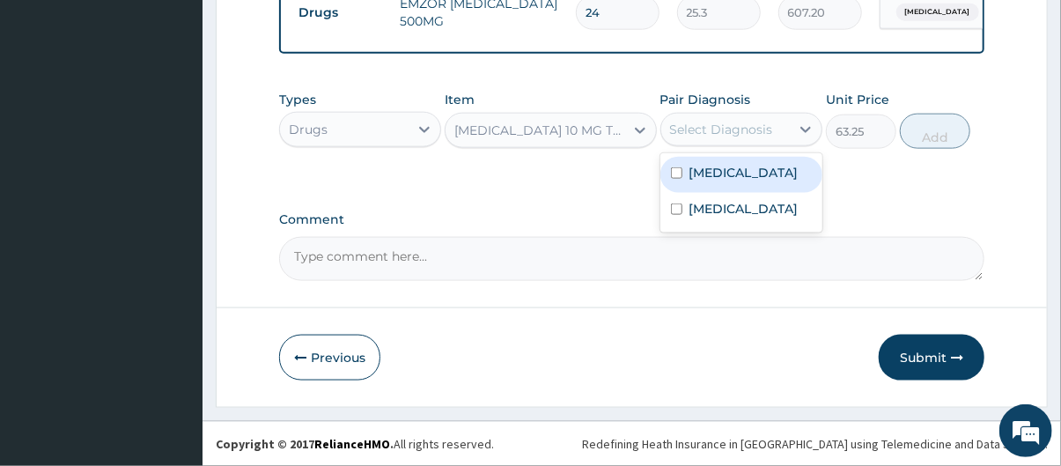
click at [763, 181] on label "Upper respiratory infection" at bounding box center [743, 173] width 109 height 18
checkbox input "true"
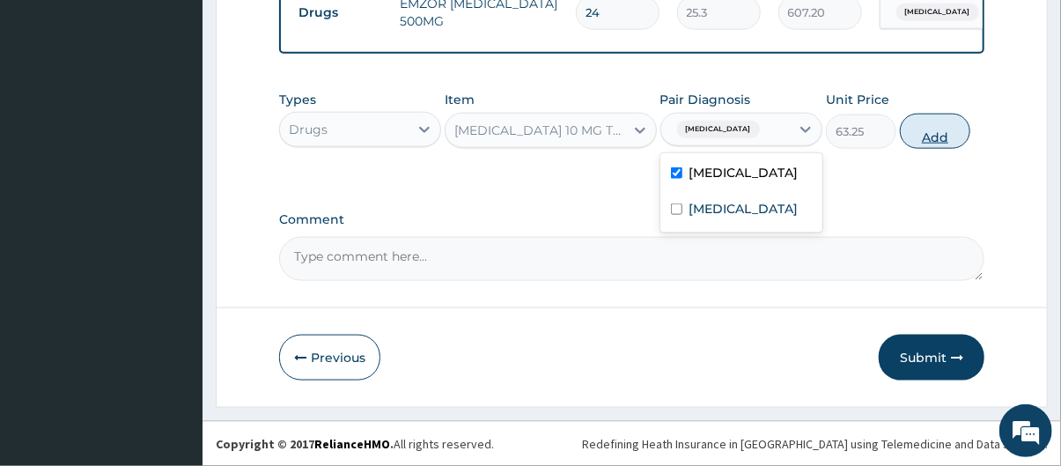
click at [930, 135] on button "Add" at bounding box center [935, 131] width 70 height 35
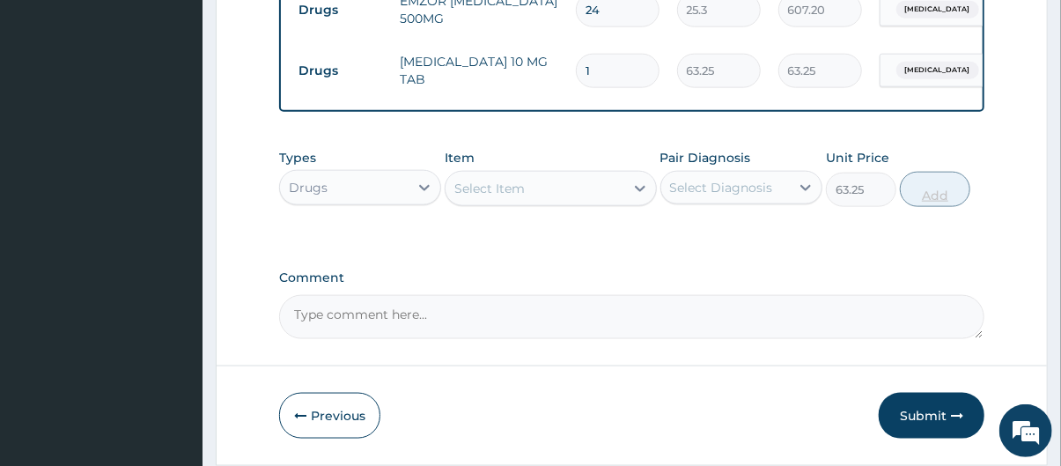
type input "0"
type input "0.00"
type input "5"
type input "316.25"
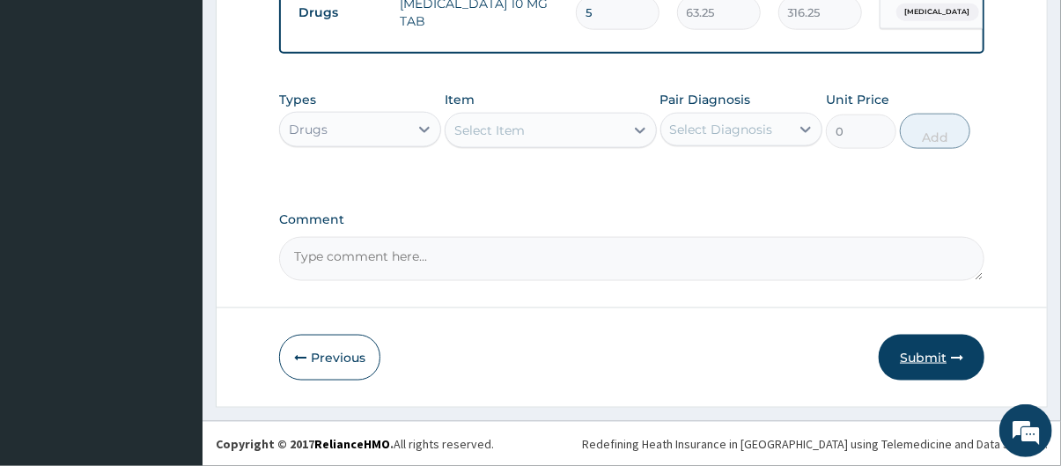
click at [926, 368] on button "Submit" at bounding box center [932, 358] width 106 height 46
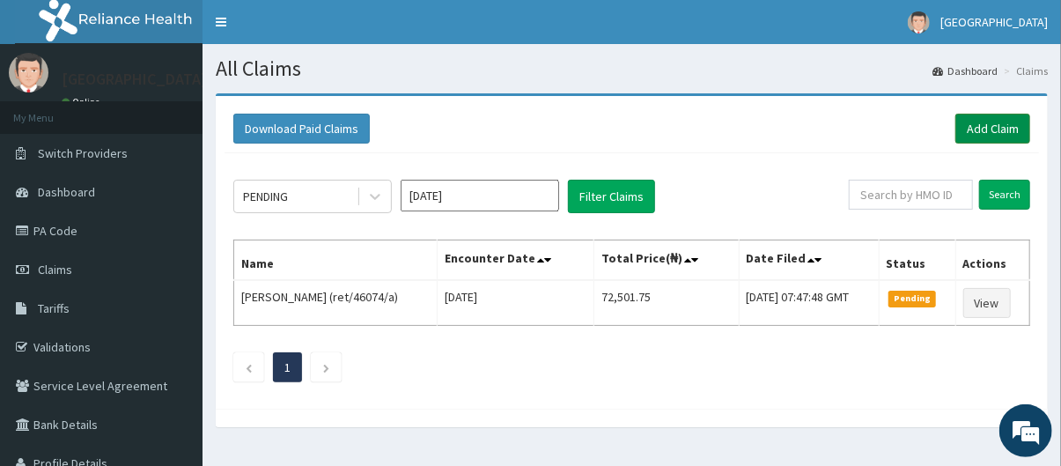
click at [998, 123] on link "Add Claim" at bounding box center [992, 129] width 75 height 30
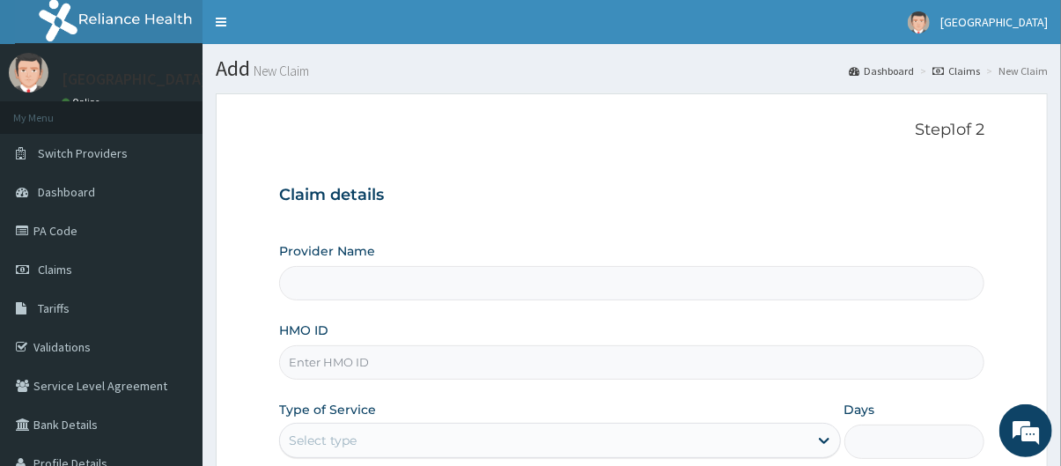
type input "[GEOGRAPHIC_DATA]"
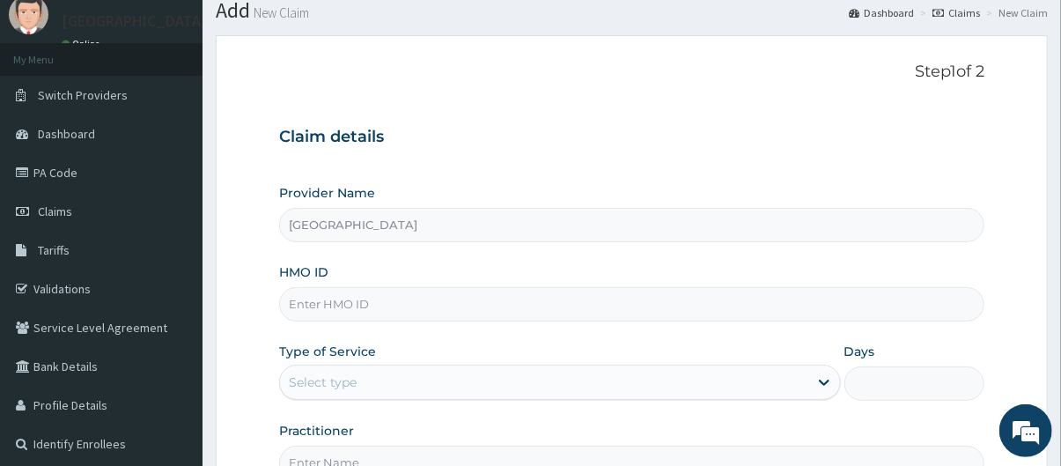
scroll to position [157, 0]
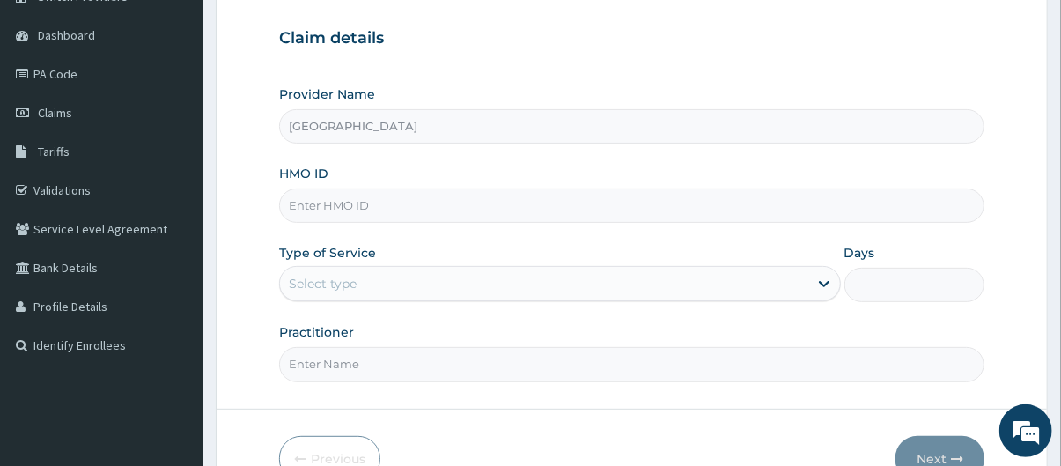
click at [664, 207] on input "HMO ID" at bounding box center [632, 205] width 706 height 34
type input "alt/10089/a"
click at [480, 287] on div "Select type" at bounding box center [544, 283] width 528 height 28
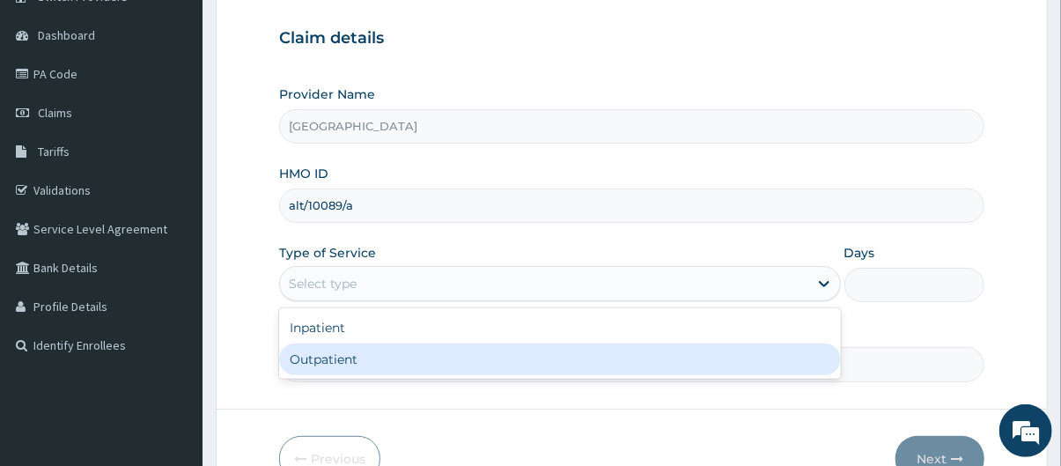
click at [451, 355] on div "Outpatient" at bounding box center [560, 359] width 562 height 32
type input "1"
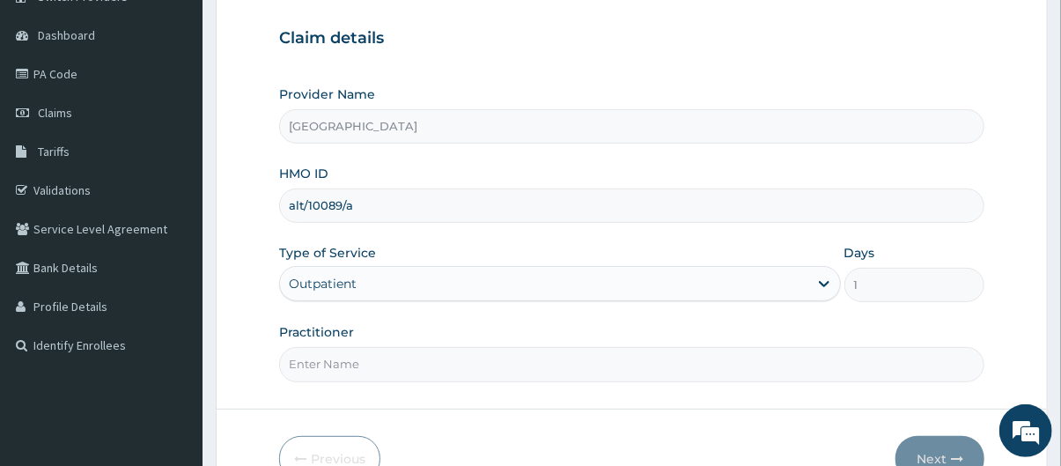
click at [450, 361] on input "Practitioner" at bounding box center [632, 364] width 706 height 34
type input "Dr olasode"
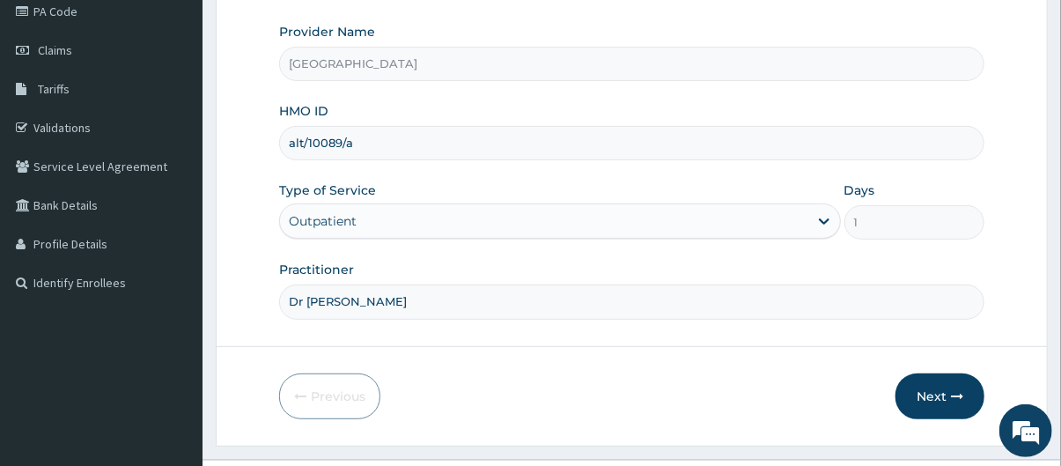
scroll to position [220, 0]
click at [939, 408] on button "Next" at bounding box center [940, 395] width 89 height 46
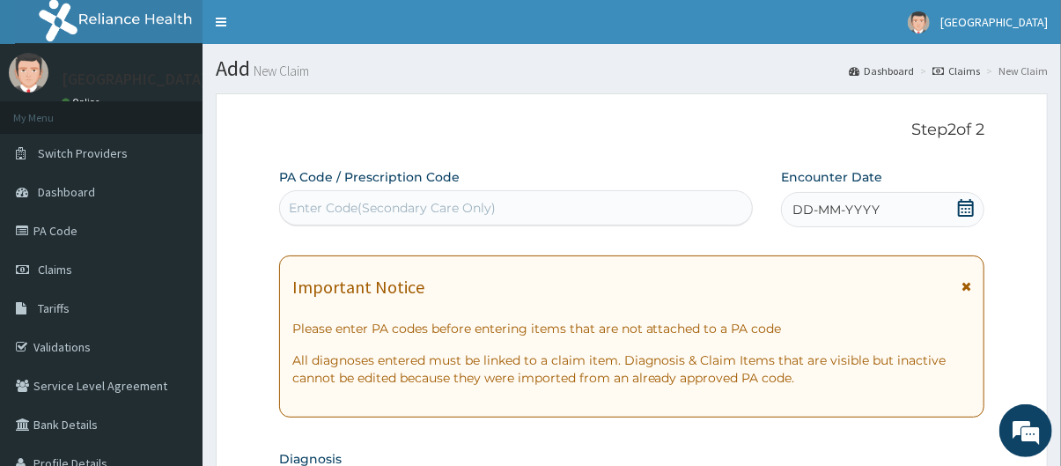
scroll to position [27, 0]
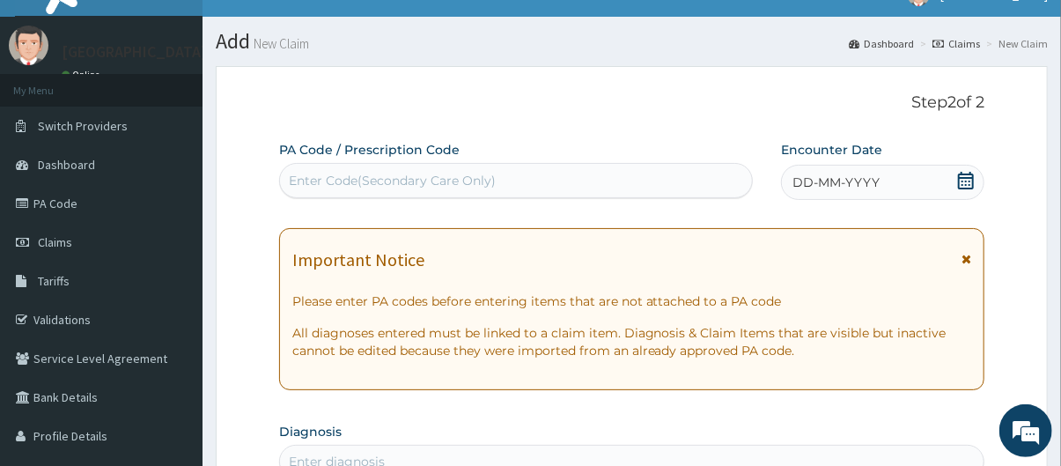
click at [929, 176] on div "DD-MM-YYYY" at bounding box center [882, 182] width 203 height 35
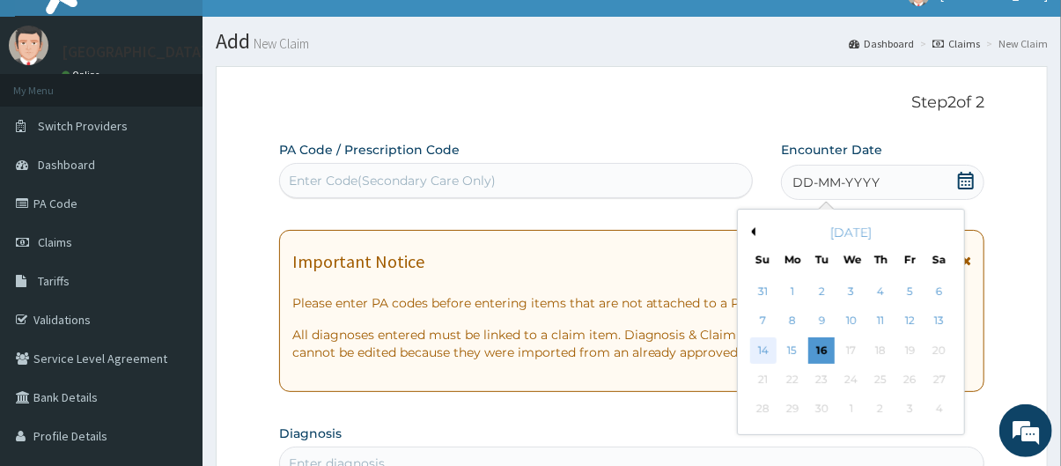
click at [765, 350] on div "14" at bounding box center [763, 350] width 26 height 26
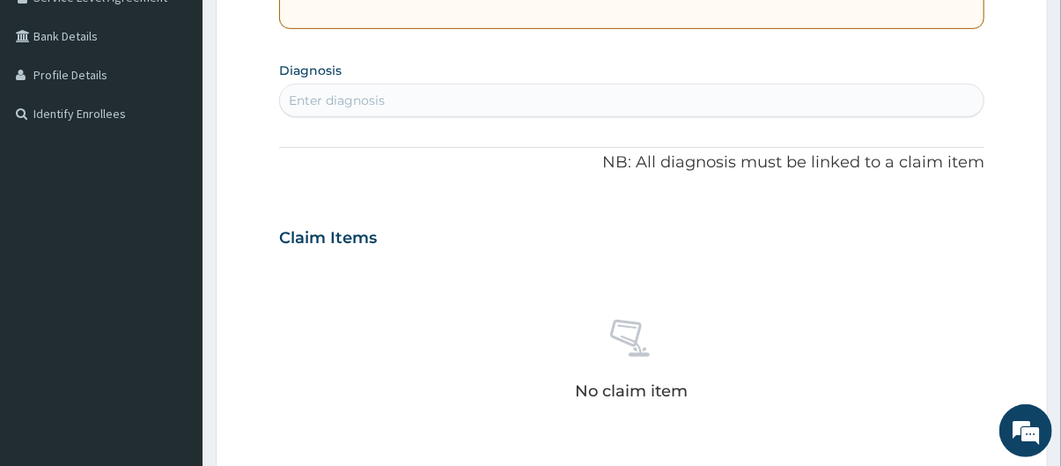
scroll to position [435, 0]
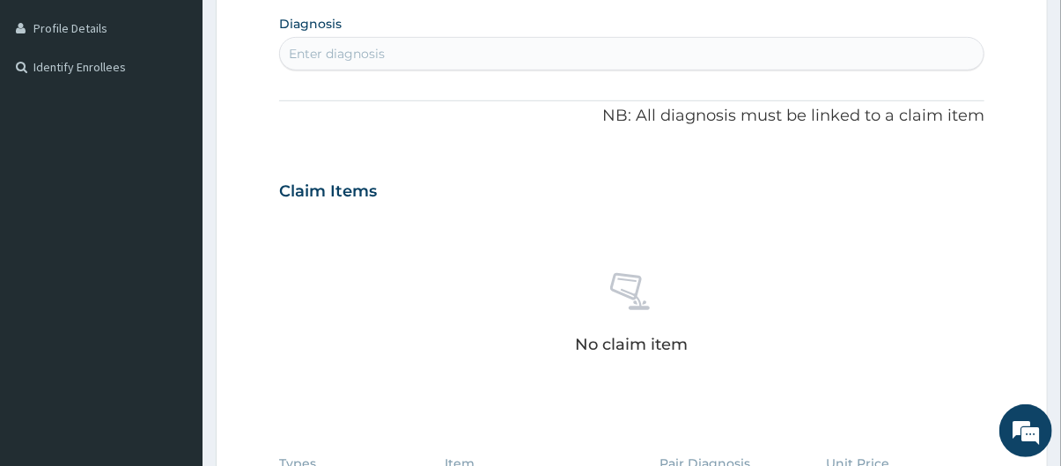
click at [554, 68] on div "Enter diagnosis" at bounding box center [632, 53] width 706 height 33
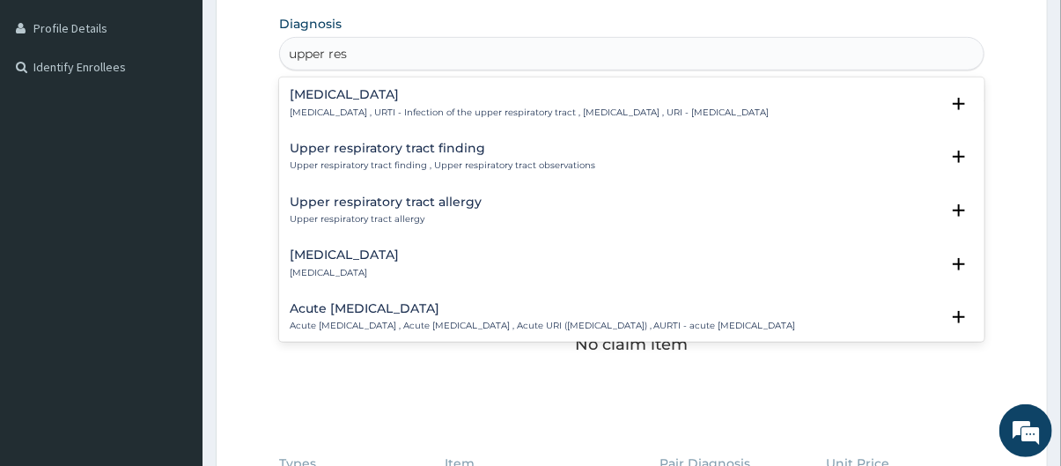
type input "upper resp"
click at [523, 101] on div "Upper respiratory infection Upper respiratory infection , URTI - Infection of t…" at bounding box center [530, 103] width 480 height 31
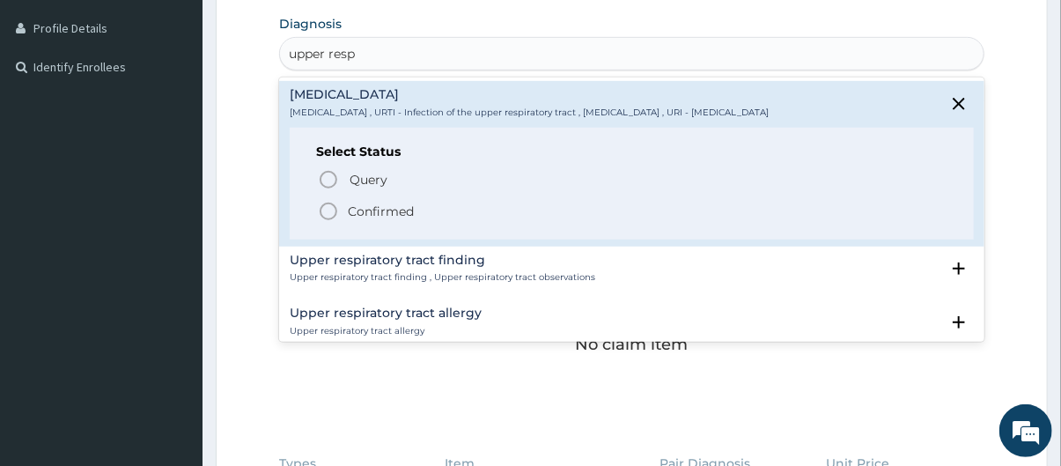
click at [394, 216] on p "Confirmed" at bounding box center [381, 212] width 66 height 18
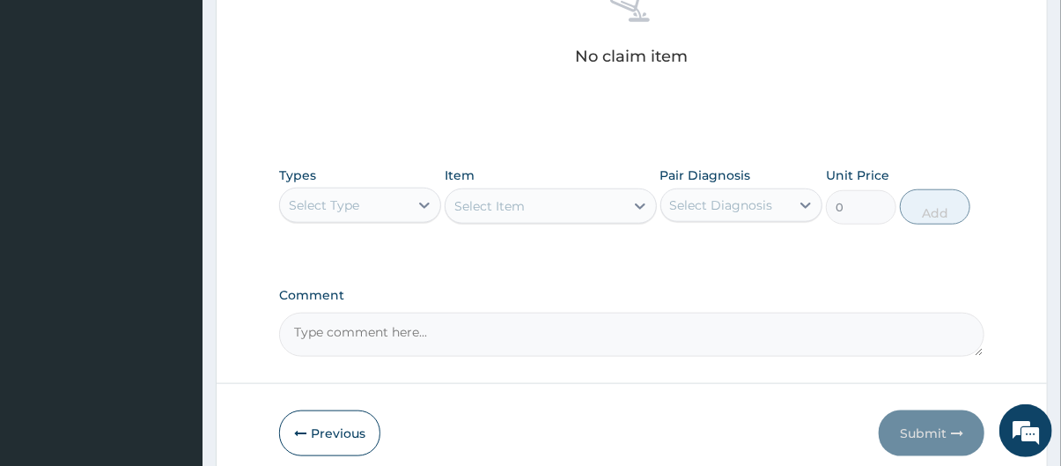
scroll to position [801, 0]
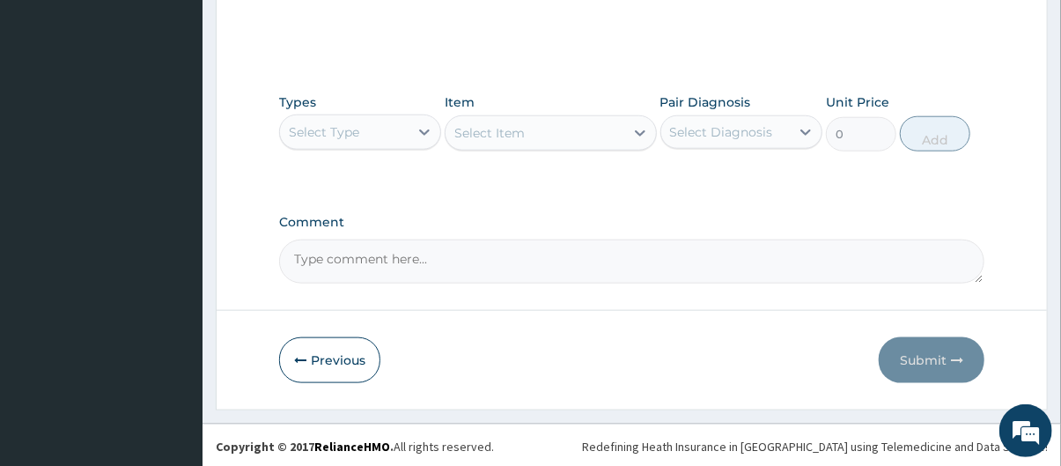
click at [397, 129] on div "Select Type" at bounding box center [344, 132] width 129 height 28
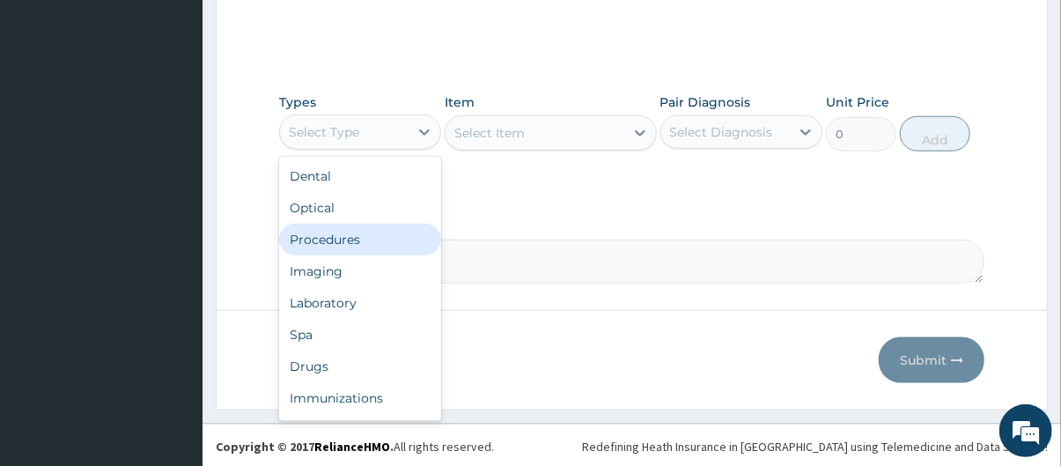
click at [385, 227] on div "Procedures" at bounding box center [360, 240] width 162 height 32
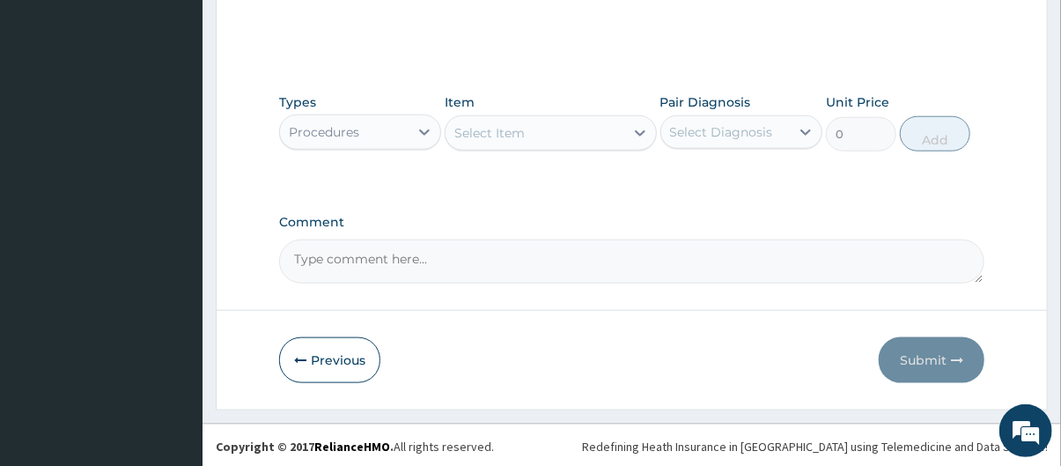
click at [560, 135] on div "Select Item" at bounding box center [535, 133] width 178 height 28
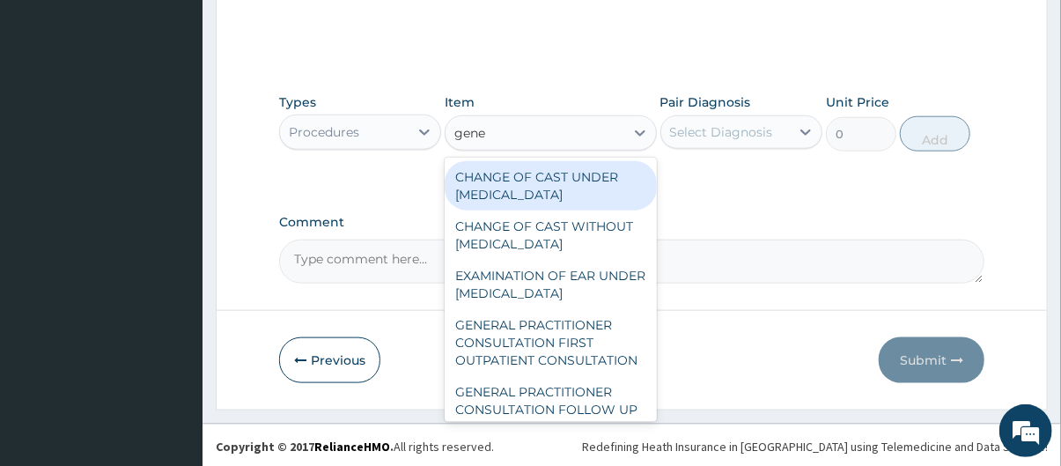
type input "gener"
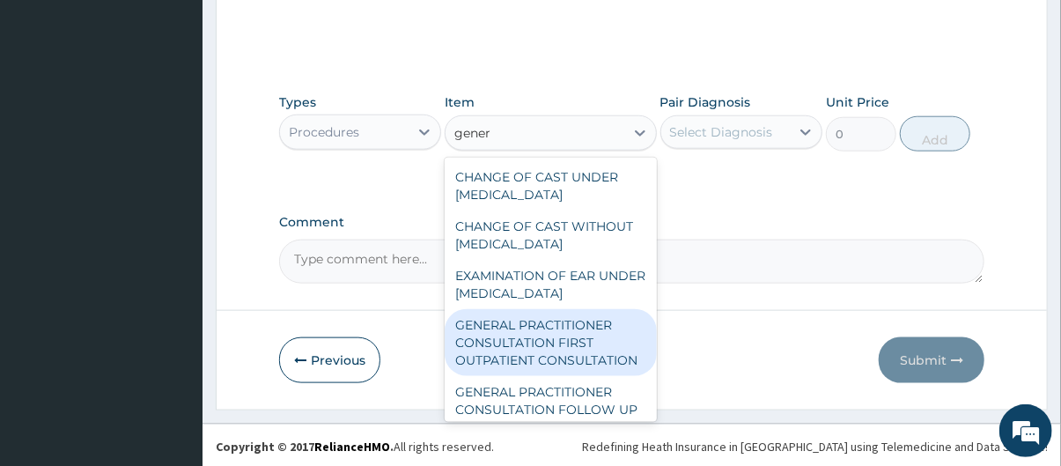
click at [560, 345] on div "GENERAL PRACTITIONER CONSULTATION FIRST OUTPATIENT CONSULTATION" at bounding box center [550, 342] width 211 height 67
type input "3795"
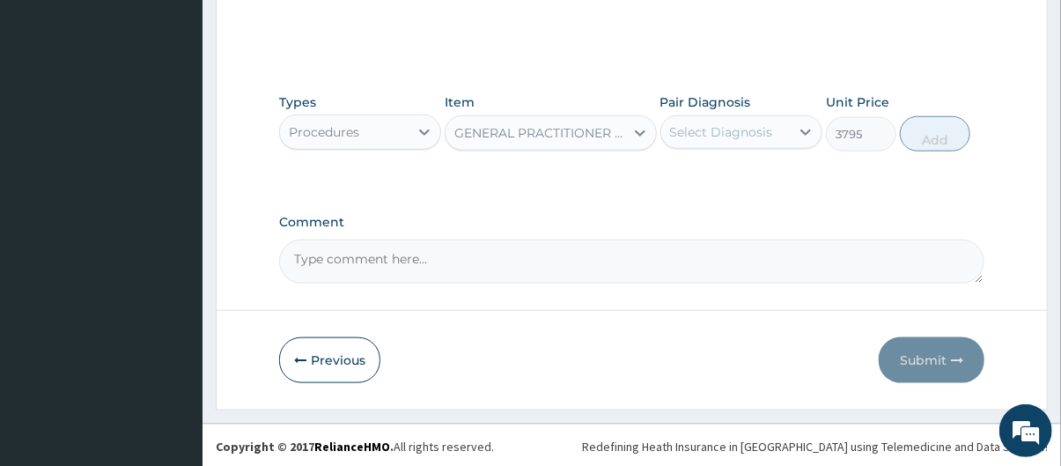
click at [730, 128] on div "Select Diagnosis" at bounding box center [721, 132] width 103 height 18
click at [741, 180] on label "Upper respiratory infection" at bounding box center [743, 175] width 109 height 18
checkbox input "true"
click at [948, 135] on button "Add" at bounding box center [935, 133] width 70 height 35
type input "0"
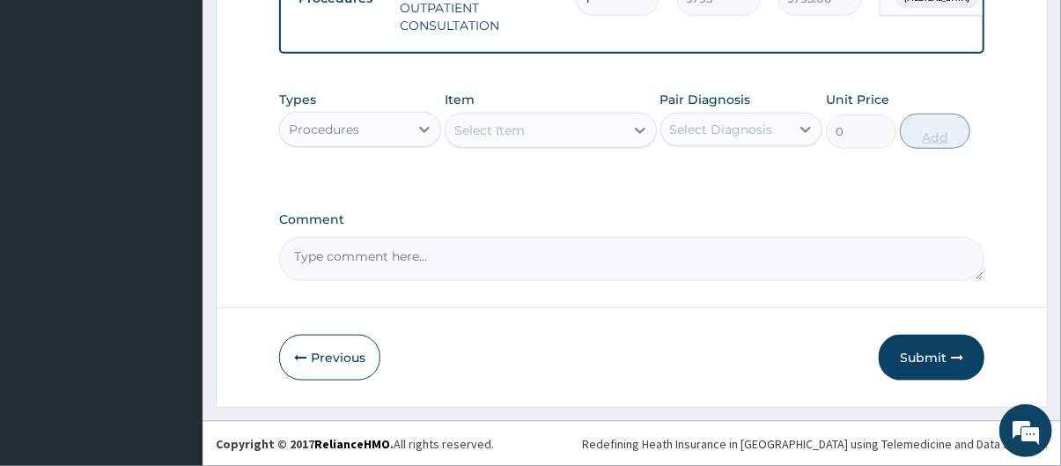
scroll to position [727, 0]
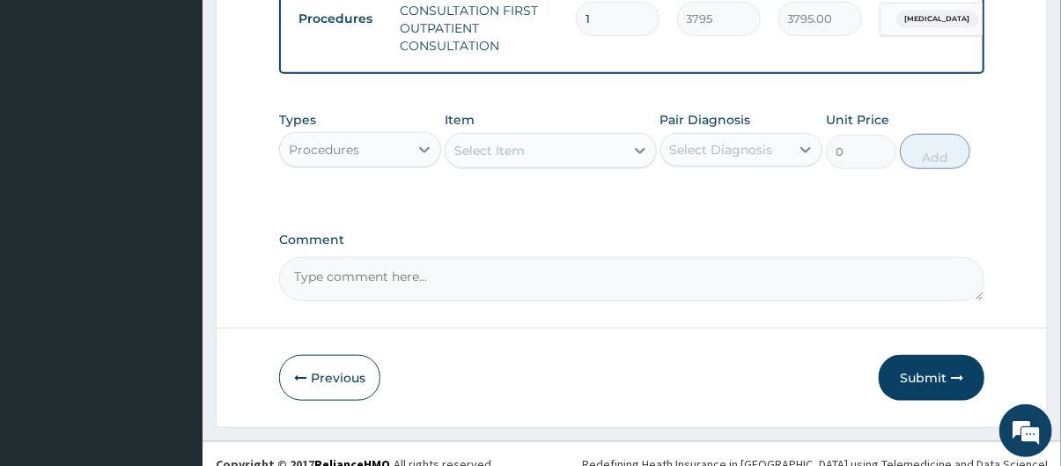
click at [403, 164] on div "Procedures" at bounding box center [344, 150] width 129 height 28
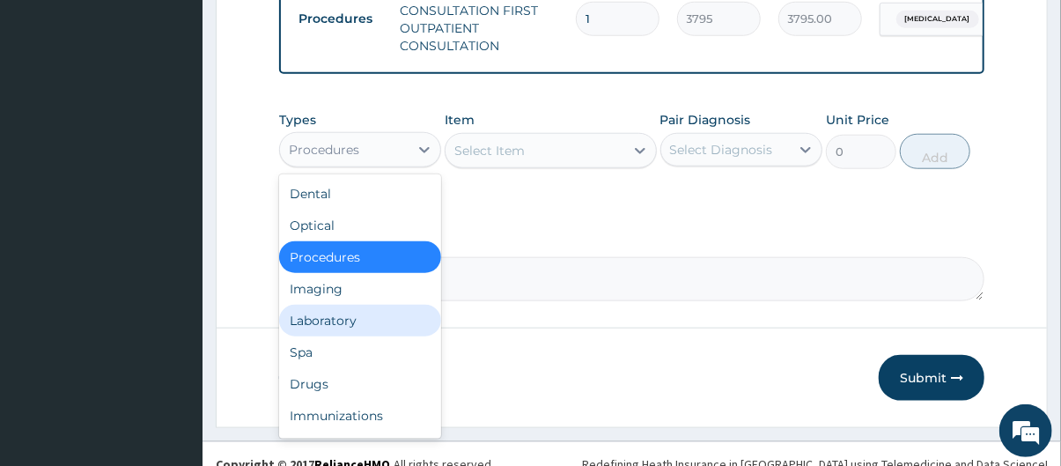
click at [380, 326] on div "Laboratory" at bounding box center [360, 321] width 162 height 32
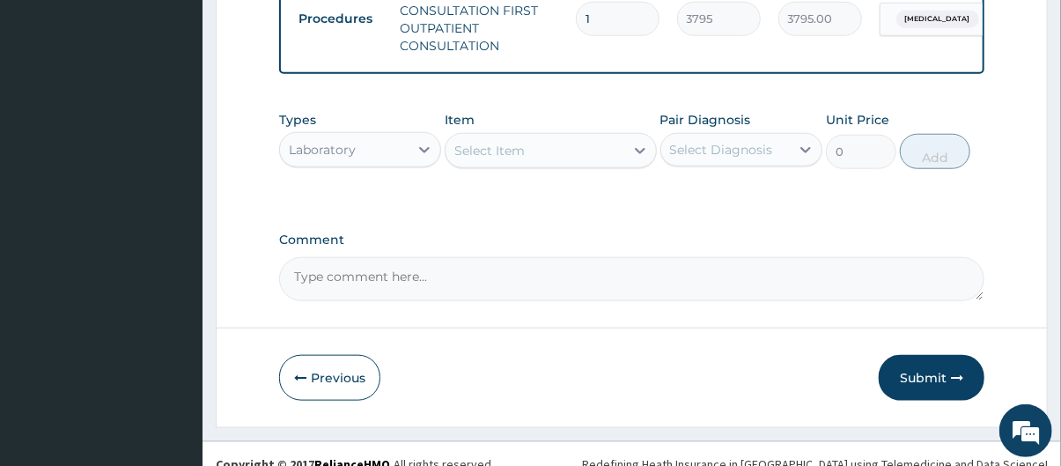
click at [500, 159] on div "Select Item" at bounding box center [489, 151] width 70 height 18
type input "amox"
click at [410, 158] on div at bounding box center [425, 150] width 32 height 32
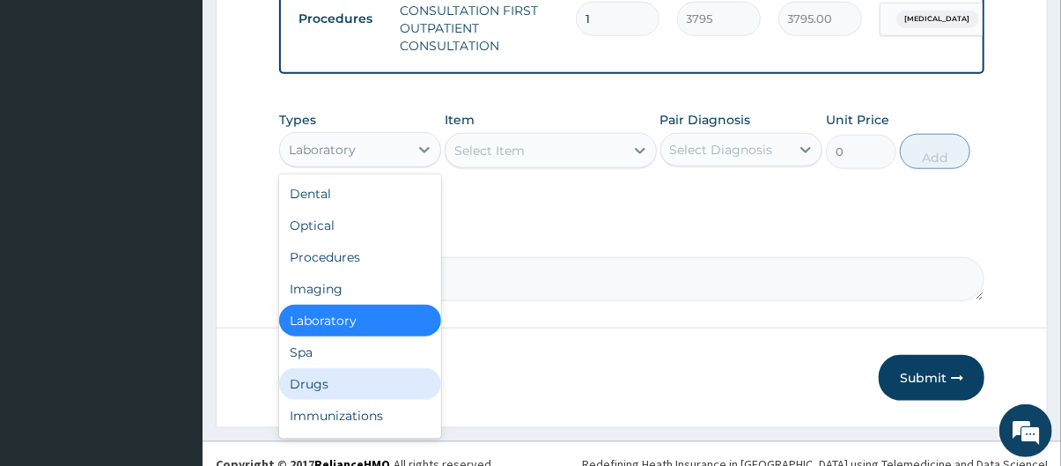
click at [382, 381] on div "Drugs" at bounding box center [360, 384] width 162 height 32
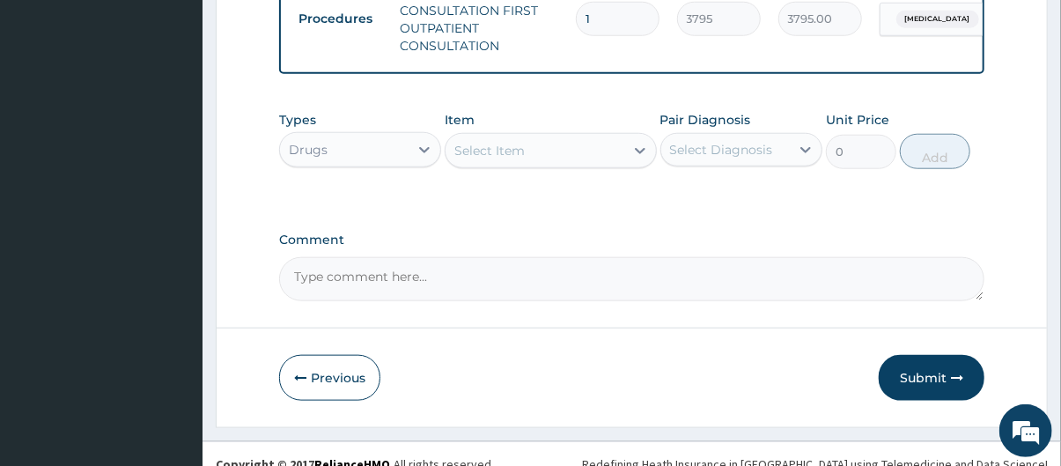
click at [539, 159] on div "Select Item" at bounding box center [535, 150] width 178 height 28
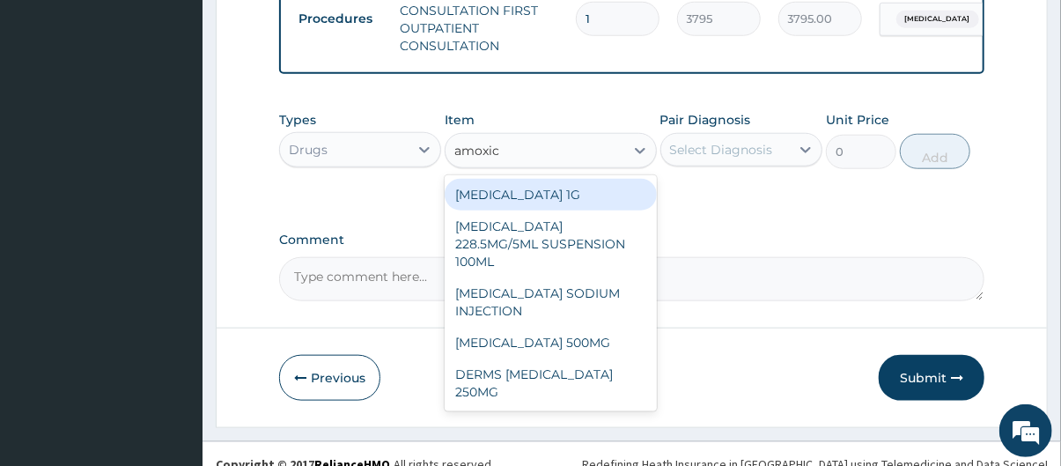
type input "amoxici"
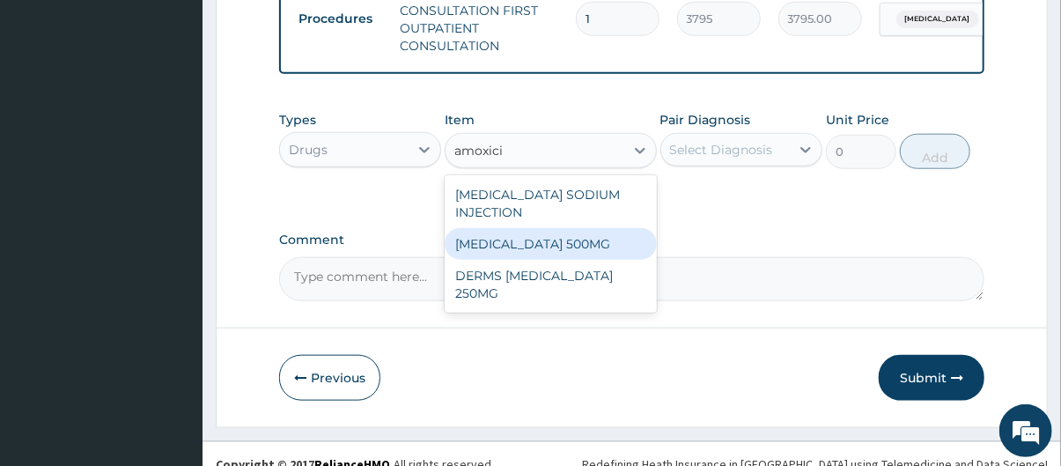
click at [575, 260] on div "AMOXICILLIN 500MG" at bounding box center [550, 244] width 211 height 32
type input "75.9"
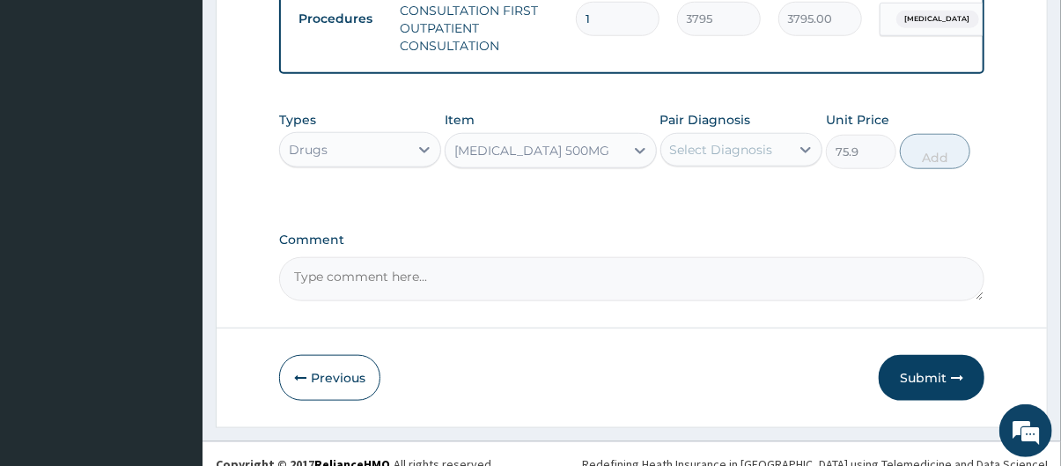
click at [784, 158] on div "Select Diagnosis" at bounding box center [725, 150] width 129 height 28
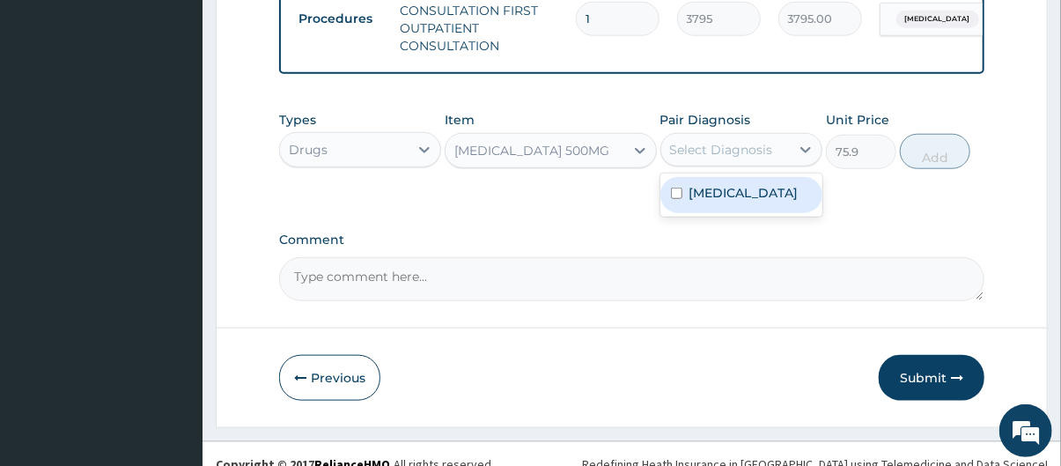
click at [770, 202] on label "Upper respiratory infection" at bounding box center [743, 193] width 109 height 18
checkbox input "true"
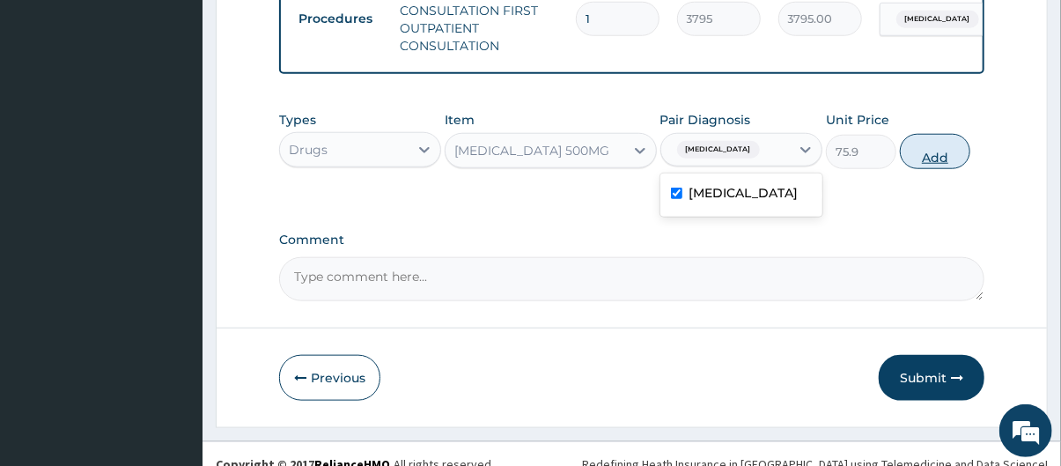
click at [925, 168] on button "Add" at bounding box center [935, 151] width 70 height 35
type input "0"
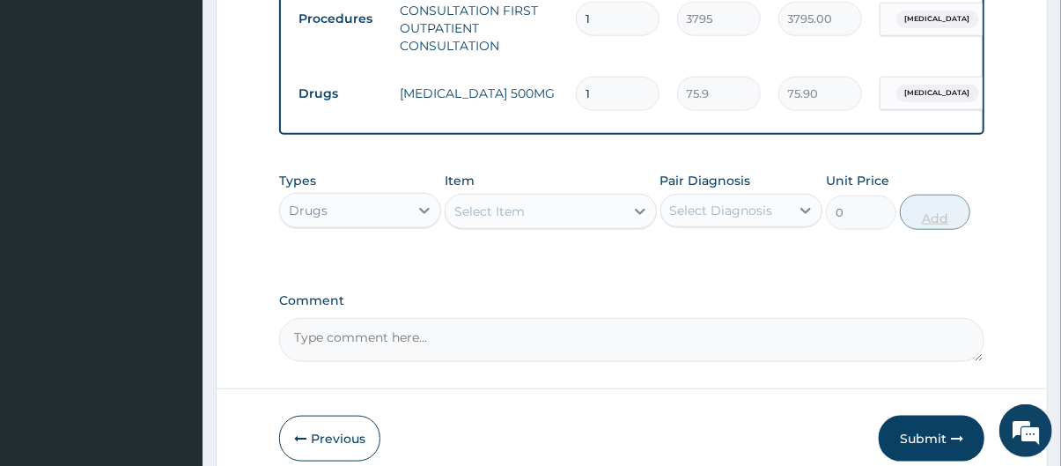
type input "15"
type input "1138.50"
type input "15"
click at [563, 224] on div "Select Item" at bounding box center [535, 211] width 178 height 28
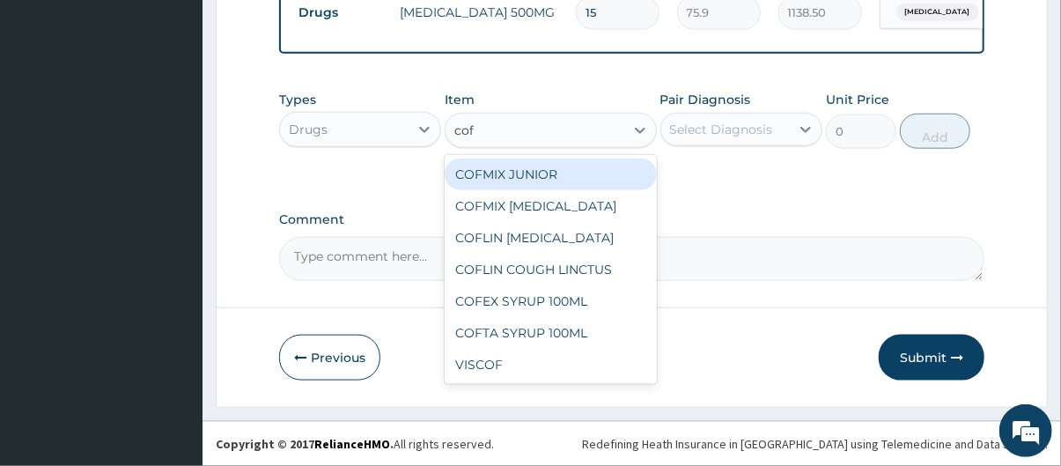
type input "cofl"
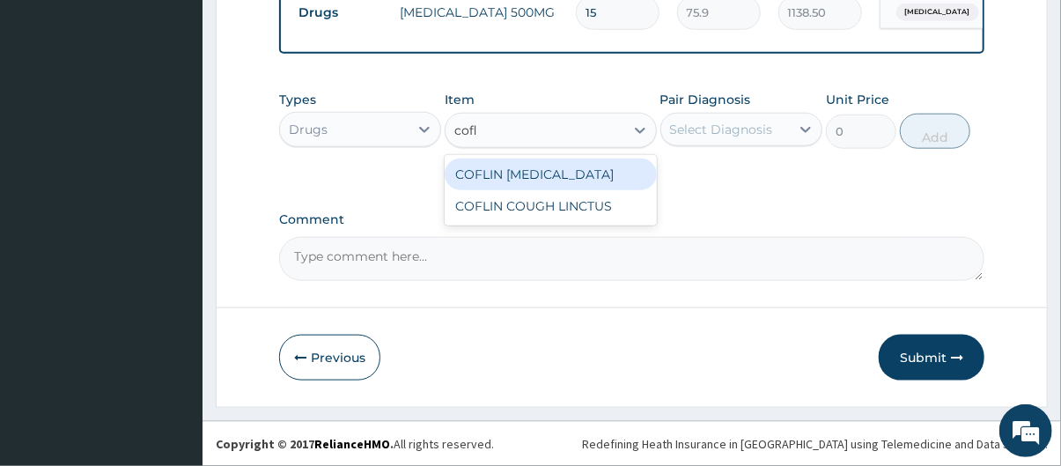
click at [559, 181] on div "COFLIN EXPECTORANT" at bounding box center [550, 175] width 211 height 32
type input "1265"
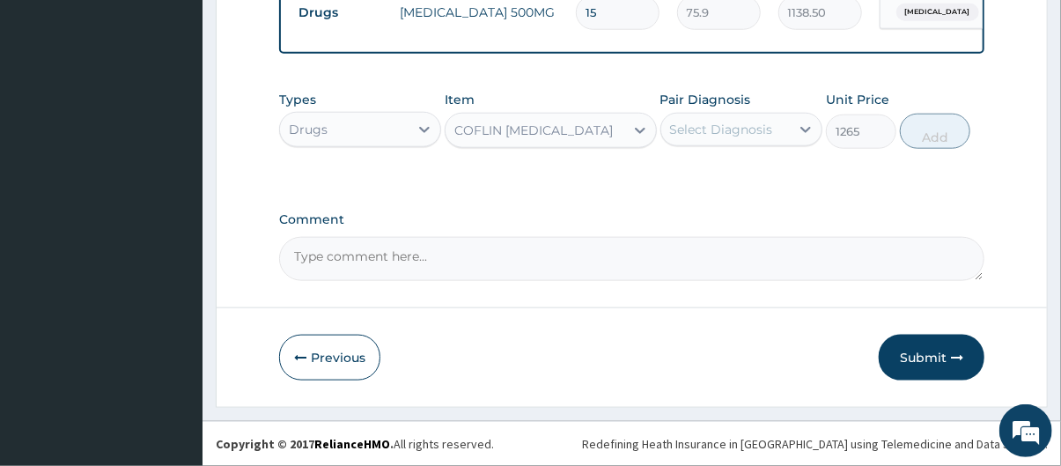
click at [756, 128] on div "Select Diagnosis" at bounding box center [721, 130] width 103 height 18
click at [772, 181] on label "Upper respiratory infection" at bounding box center [743, 173] width 109 height 18
checkbox input "true"
click at [933, 138] on button "Add" at bounding box center [935, 131] width 70 height 35
type input "0"
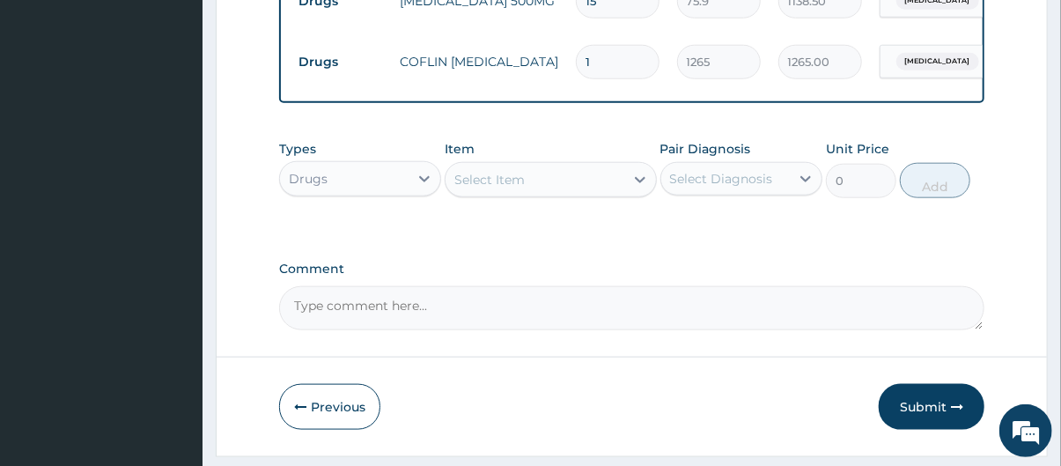
click at [520, 186] on div "Select Item" at bounding box center [489, 180] width 70 height 18
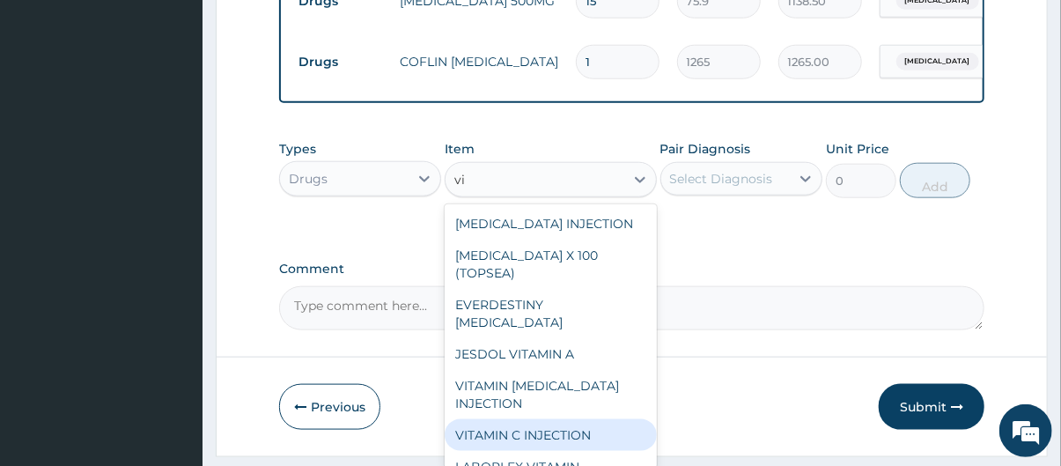
type input "v"
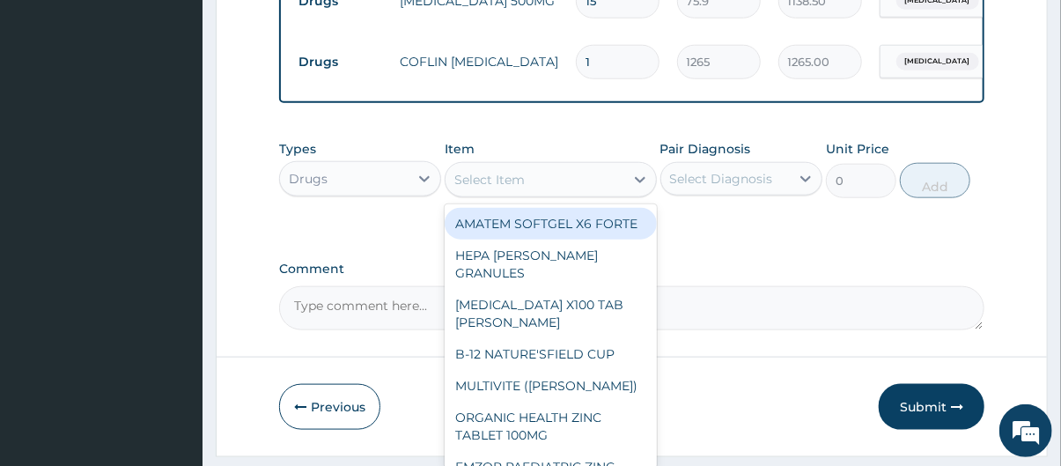
click at [341, 188] on div "Drugs" at bounding box center [344, 179] width 129 height 28
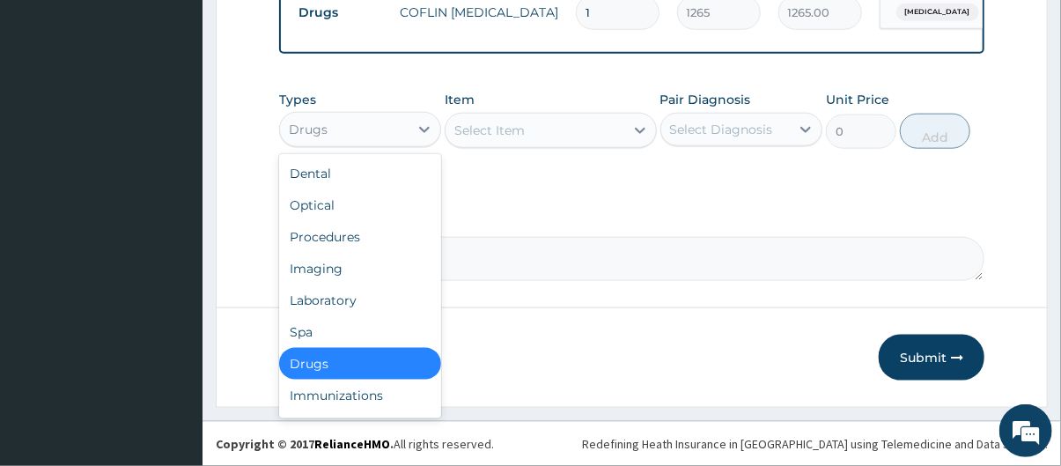
scroll to position [881, 0]
click at [954, 368] on button "Submit" at bounding box center [932, 358] width 106 height 46
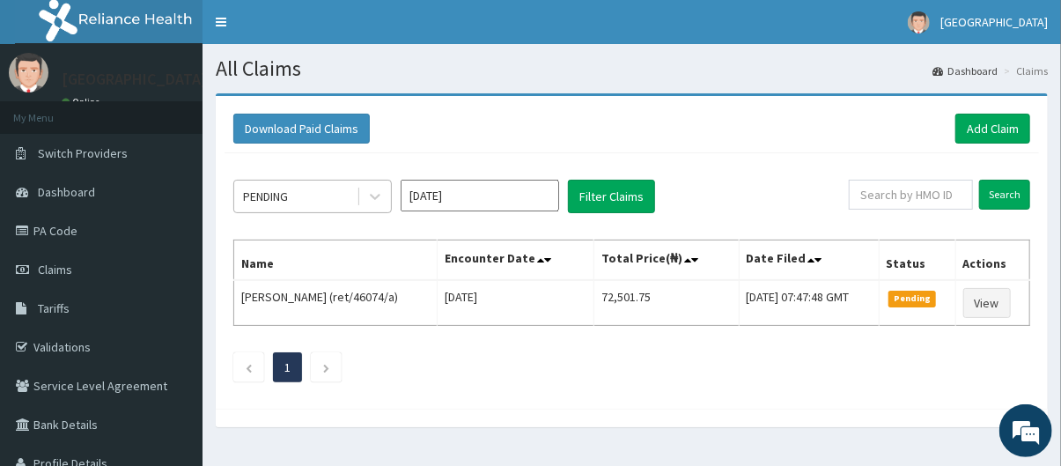
click at [327, 192] on div "PENDING" at bounding box center [295, 196] width 122 height 28
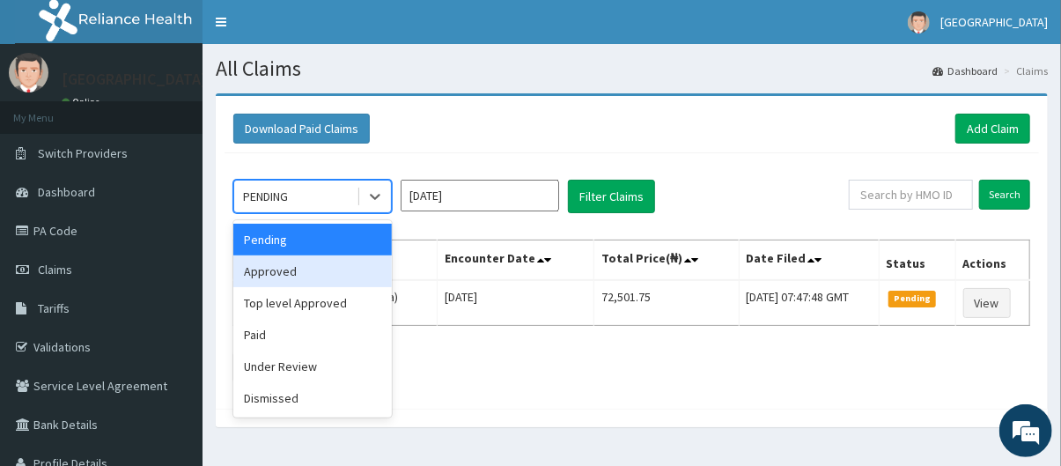
click at [317, 277] on div "Approved" at bounding box center [312, 271] width 159 height 32
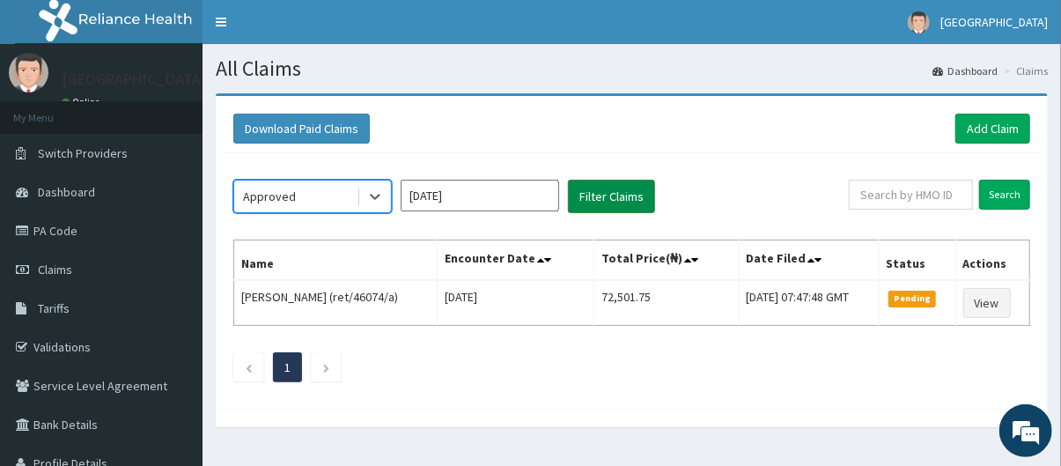
click at [599, 202] on button "Filter Claims" at bounding box center [611, 196] width 87 height 33
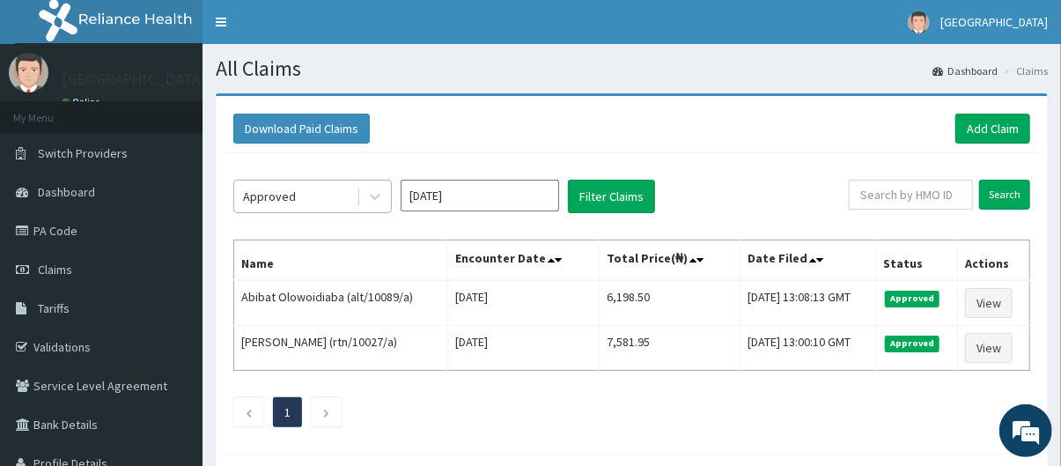
click at [325, 198] on div "Approved" at bounding box center [295, 196] width 122 height 28
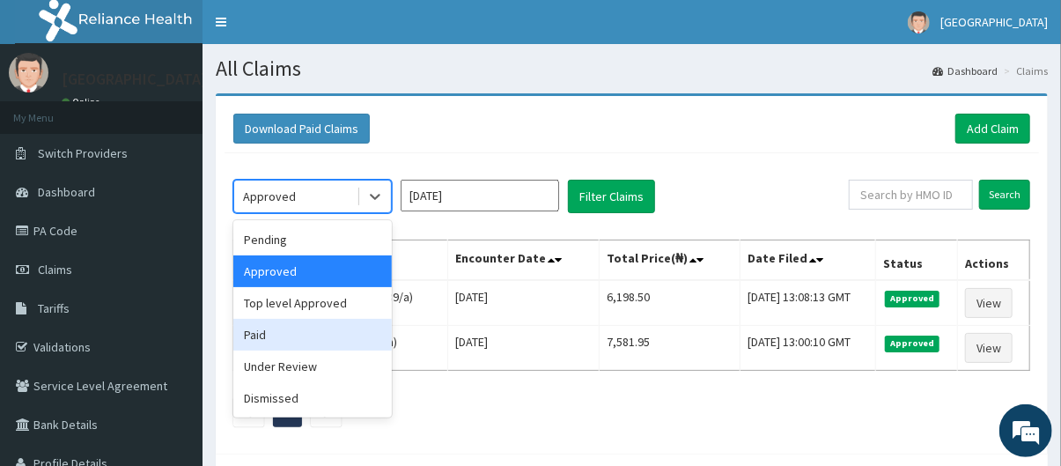
click at [313, 332] on div "Paid" at bounding box center [312, 335] width 159 height 32
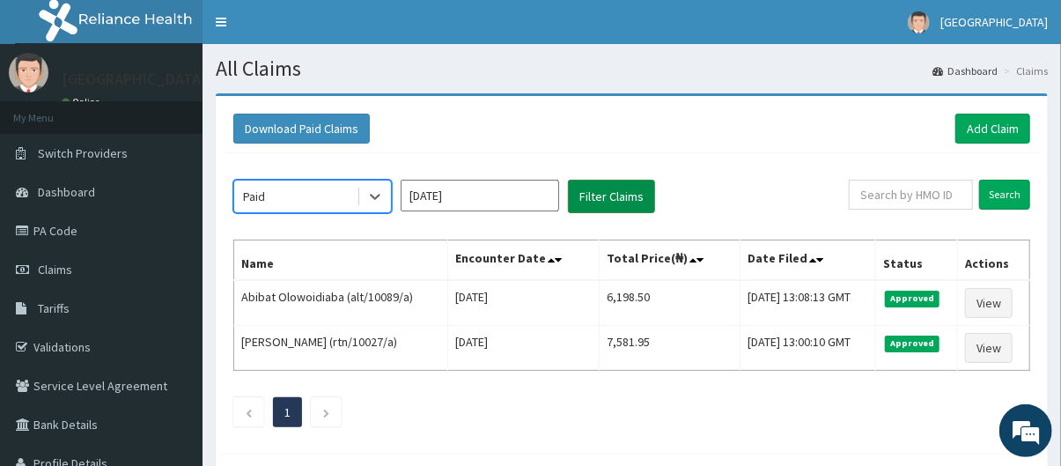
click at [604, 200] on button "Filter Claims" at bounding box center [611, 196] width 87 height 33
click at [592, 205] on button "Filter Claims" at bounding box center [611, 196] width 87 height 33
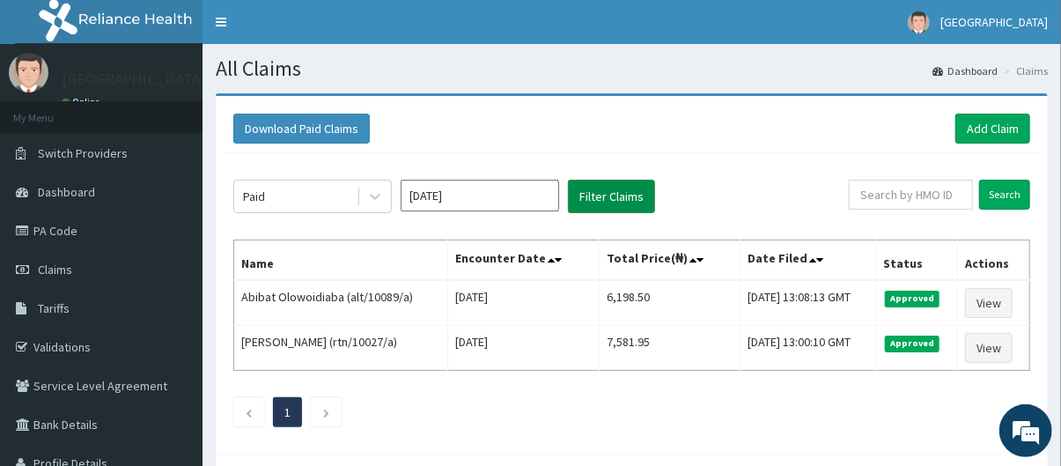
click at [592, 205] on button "Filter Claims" at bounding box center [611, 196] width 87 height 33
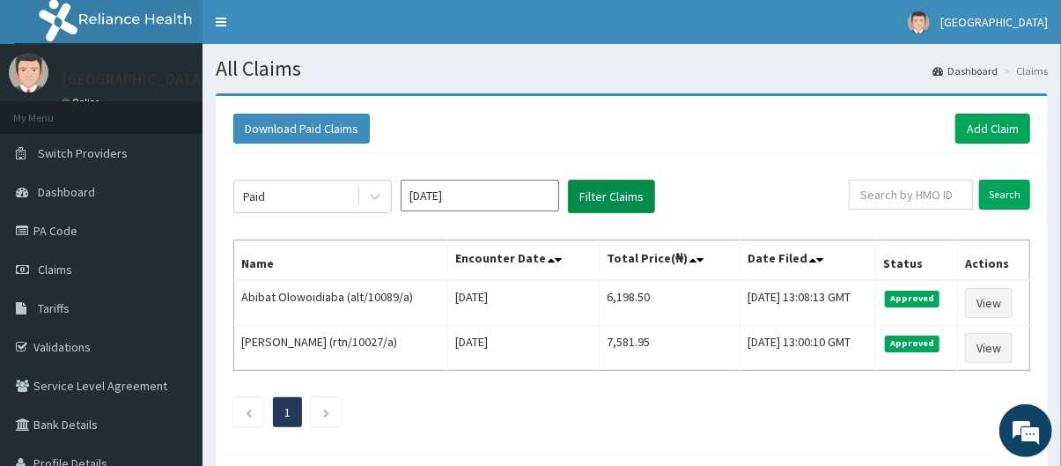
click at [592, 205] on button "Filter Claims" at bounding box center [611, 196] width 87 height 33
click at [610, 198] on button "Filter Claims" at bounding box center [611, 196] width 87 height 33
click at [645, 197] on button "Filter Claims" at bounding box center [611, 196] width 87 height 33
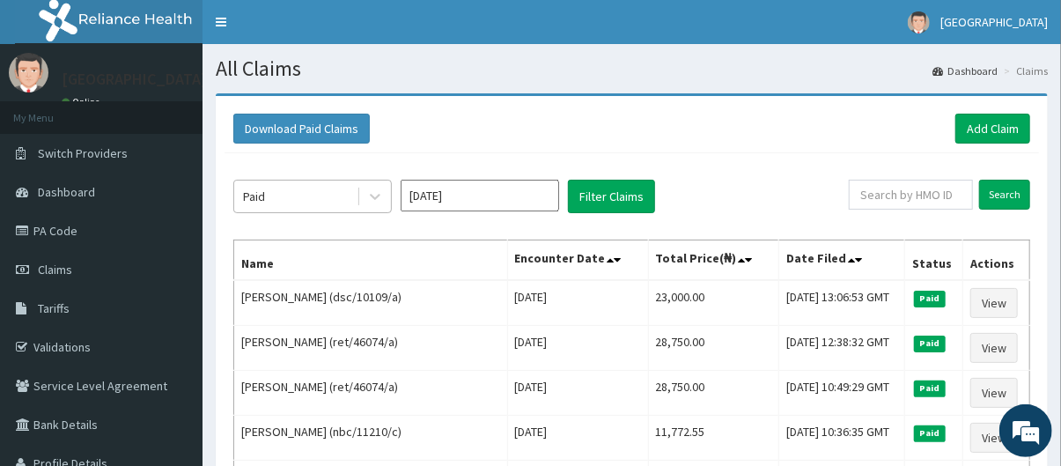
click at [308, 195] on div "Paid" at bounding box center [295, 196] width 122 height 28
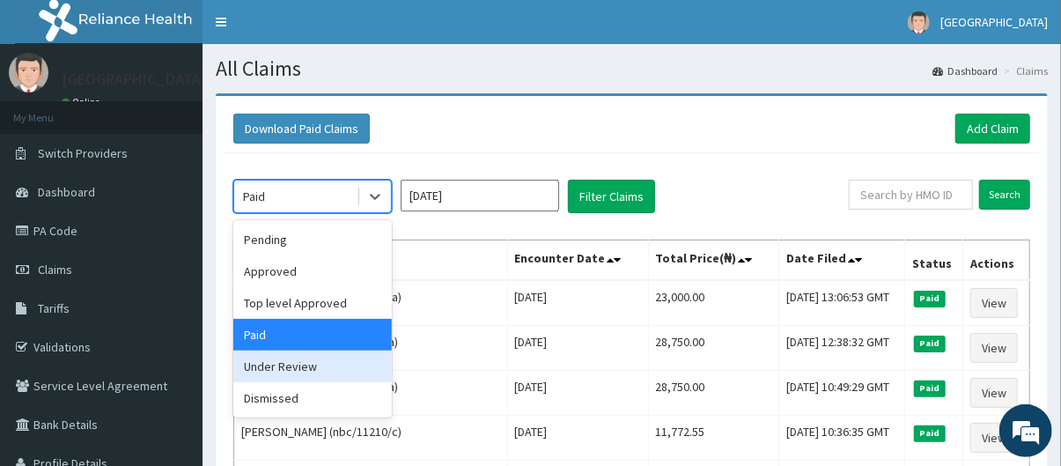
click at [330, 370] on div "Under Review" at bounding box center [312, 366] width 159 height 32
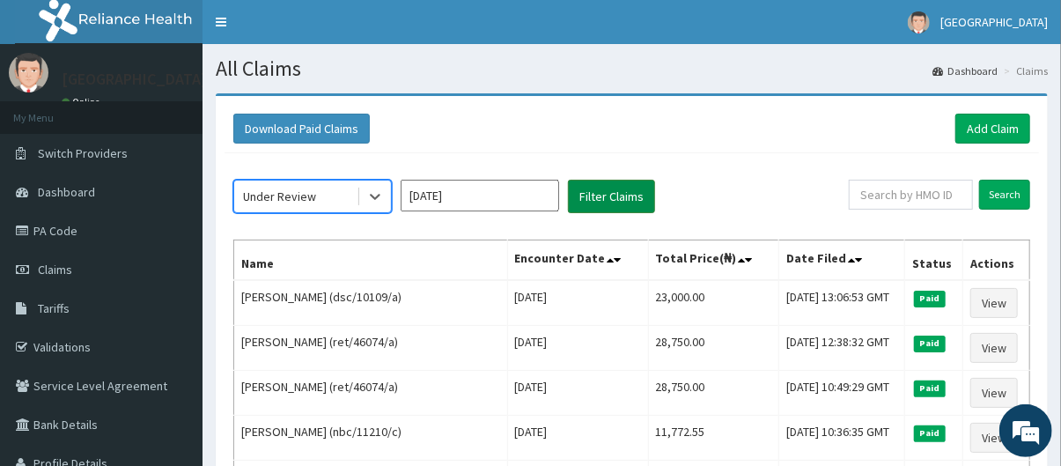
click at [604, 202] on button "Filter Claims" at bounding box center [611, 196] width 87 height 33
click at [614, 200] on button "Filter Claims" at bounding box center [611, 196] width 87 height 33
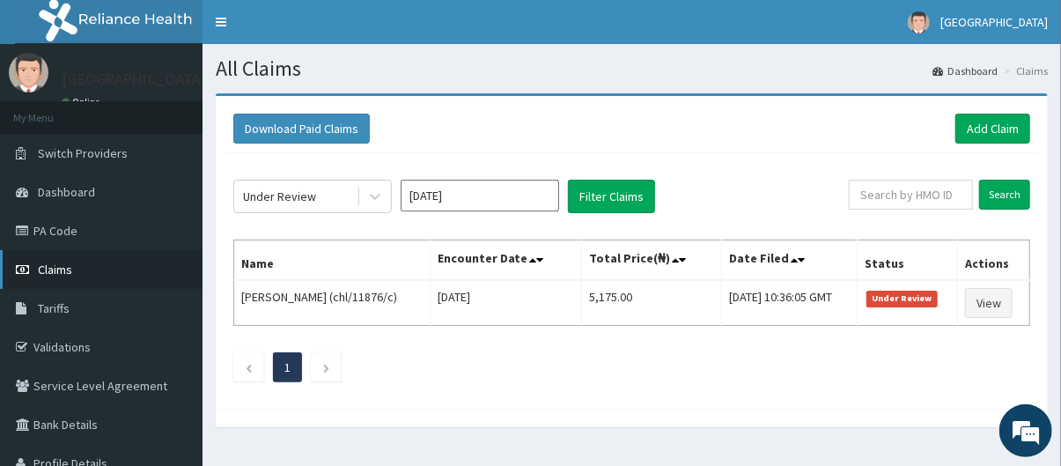
click at [107, 262] on link "Claims" at bounding box center [101, 269] width 203 height 39
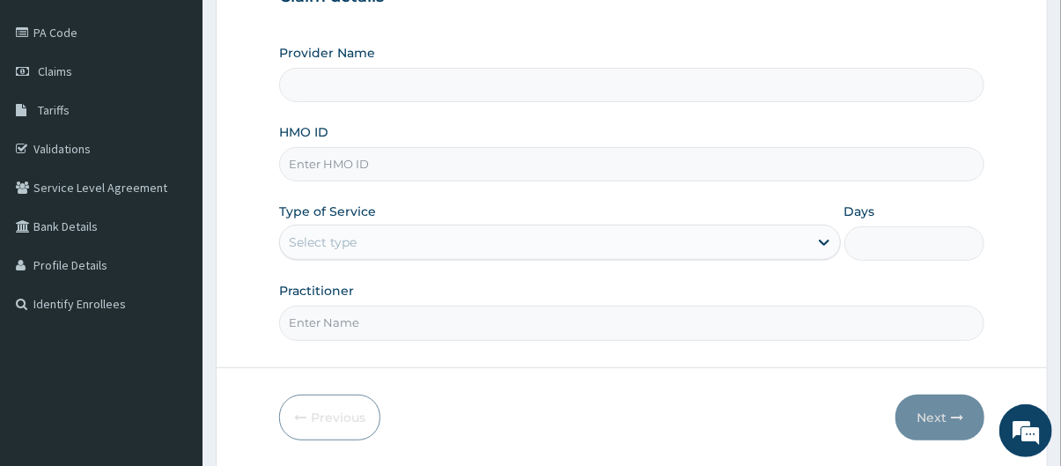
click at [410, 156] on input "HMO ID" at bounding box center [632, 164] width 706 height 34
type input "sfa/"
type input "[GEOGRAPHIC_DATA]"
type input "sfa/11401/a"
click at [451, 232] on div "Select type" at bounding box center [544, 242] width 528 height 28
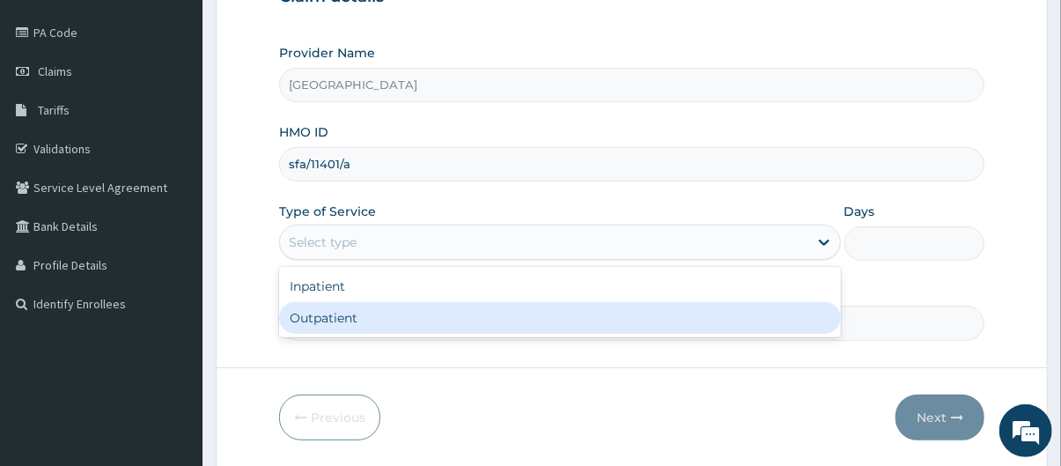
click at [451, 313] on div "Outpatient" at bounding box center [560, 318] width 562 height 32
type input "1"
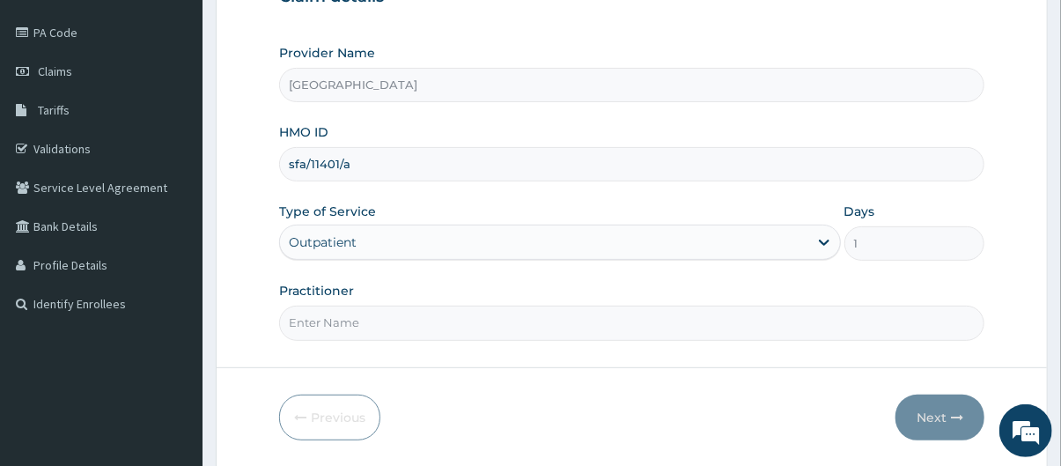
click at [645, 335] on input "Practitioner" at bounding box center [632, 323] width 706 height 34
type input "Dr [PERSON_NAME]"
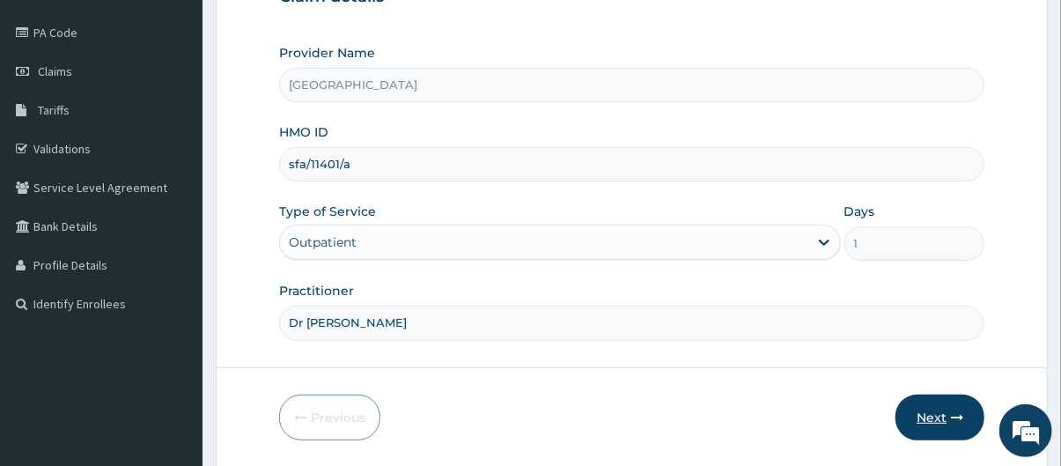
click at [942, 409] on button "Next" at bounding box center [940, 417] width 89 height 46
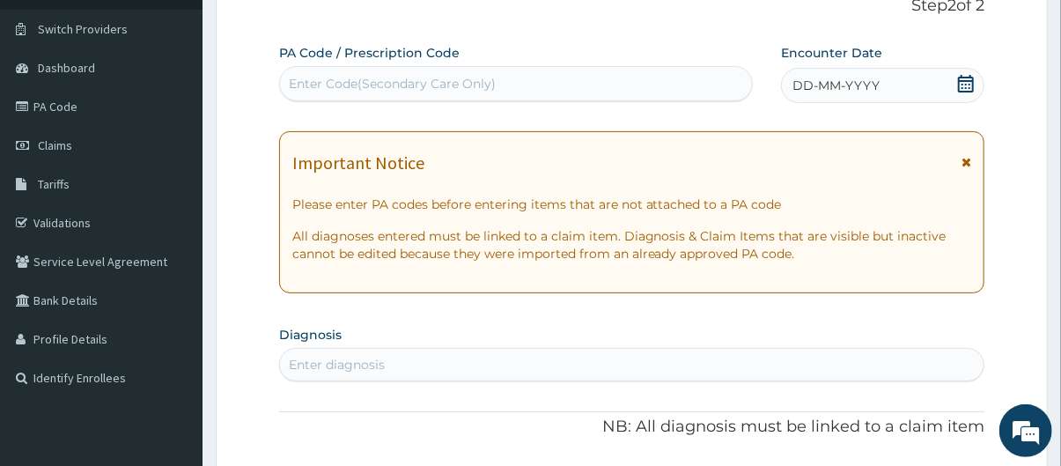
scroll to position [101, 0]
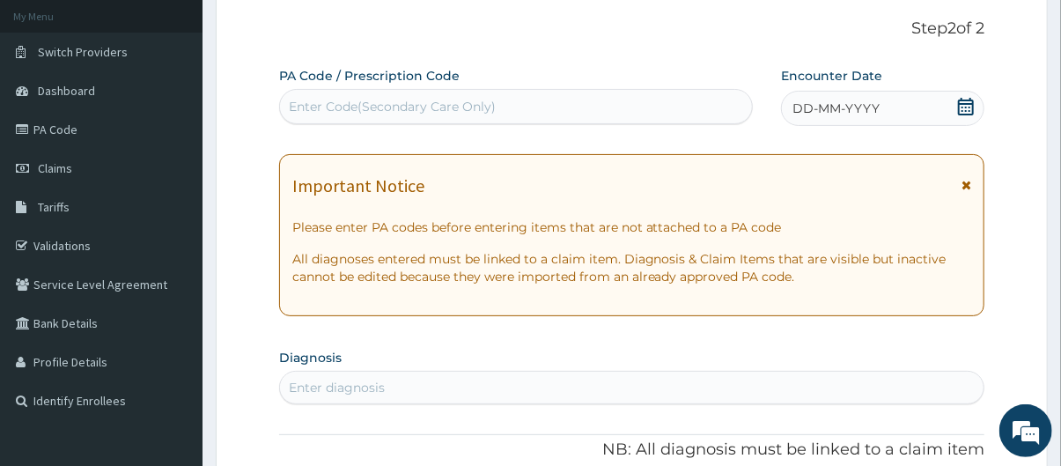
click at [944, 107] on div "DD-MM-YYYY" at bounding box center [882, 108] width 203 height 35
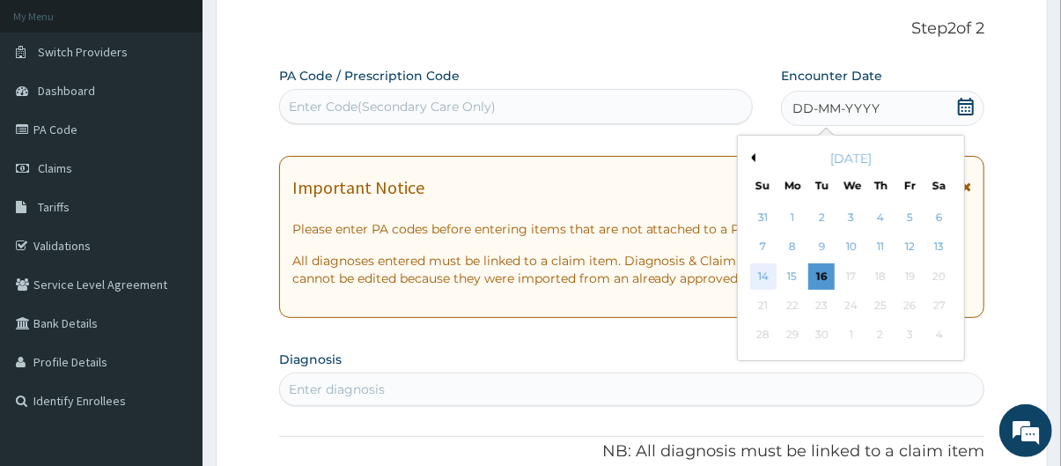
click at [763, 278] on div "14" at bounding box center [763, 276] width 26 height 26
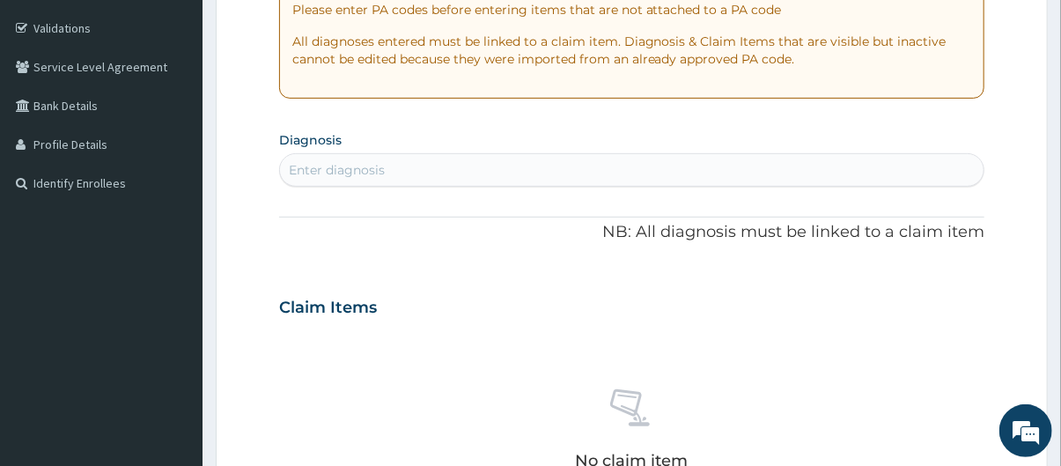
scroll to position [369, 0]
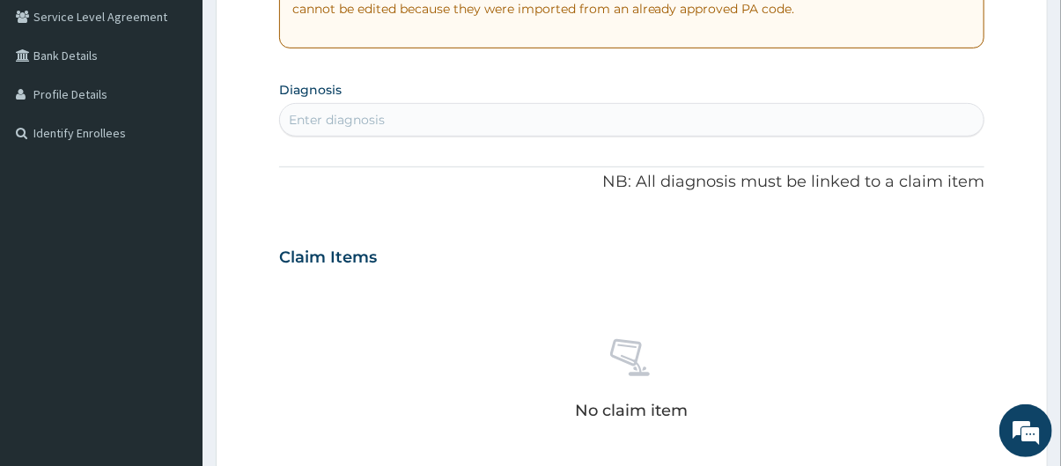
click at [511, 116] on div "Enter diagnosis" at bounding box center [632, 120] width 704 height 28
type input "headache"
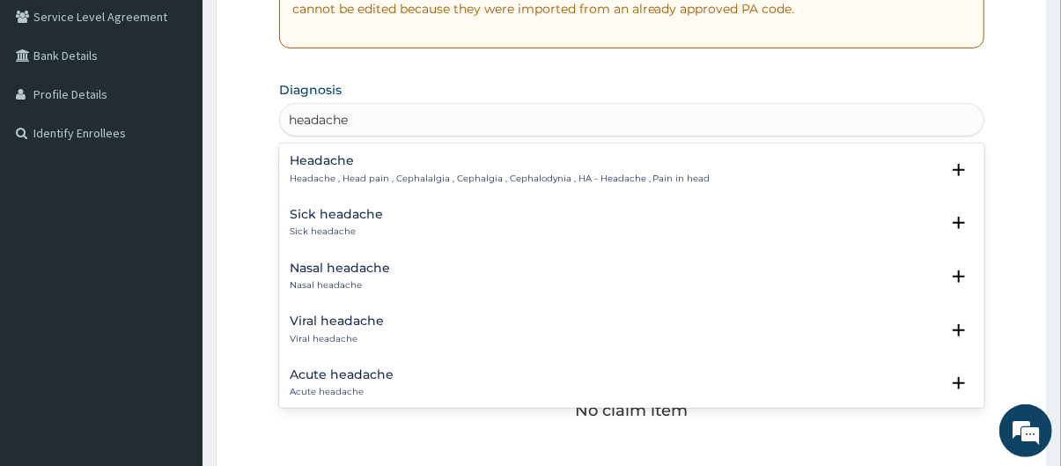
click at [359, 179] on p "Headache , Head pain , Cephalalgia , Cephalgia , Cephalodynia , HA - Headache ,…" at bounding box center [500, 179] width 421 height 12
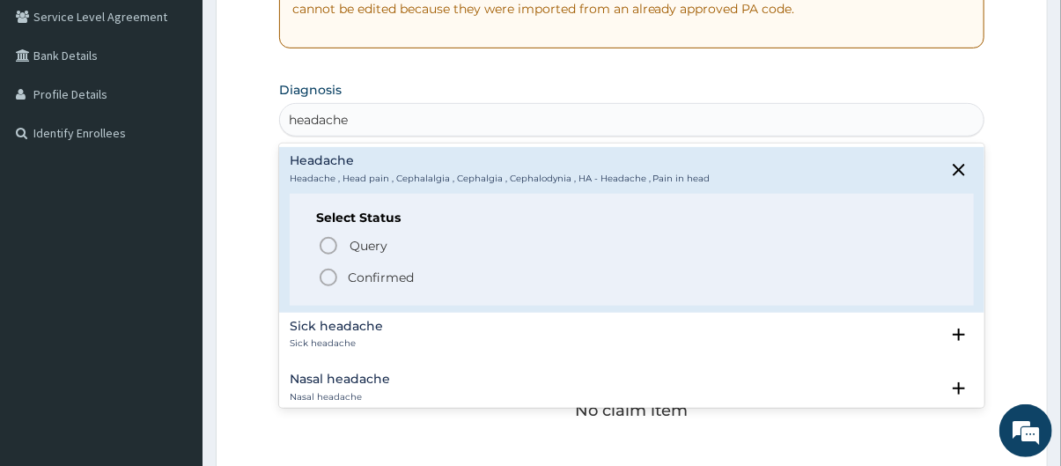
click at [377, 282] on p "Confirmed" at bounding box center [381, 278] width 66 height 18
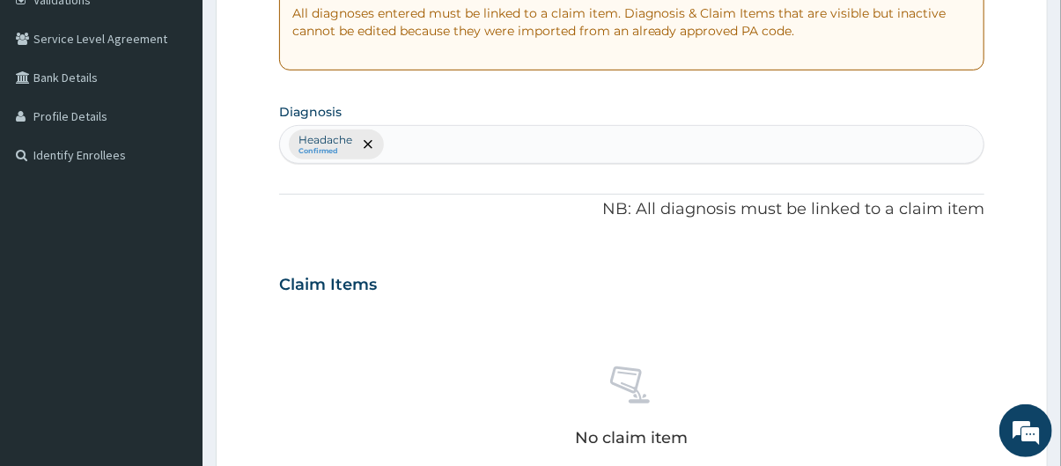
scroll to position [265, 0]
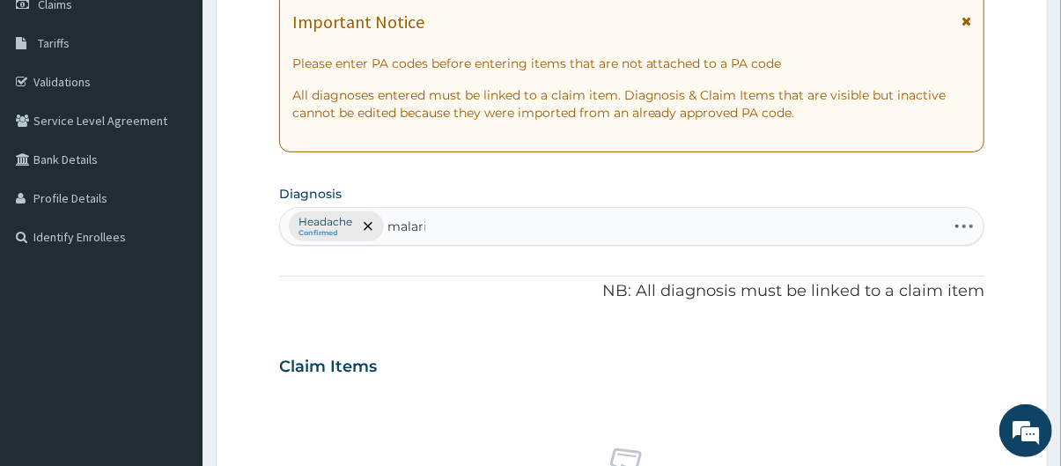
type input "malaria"
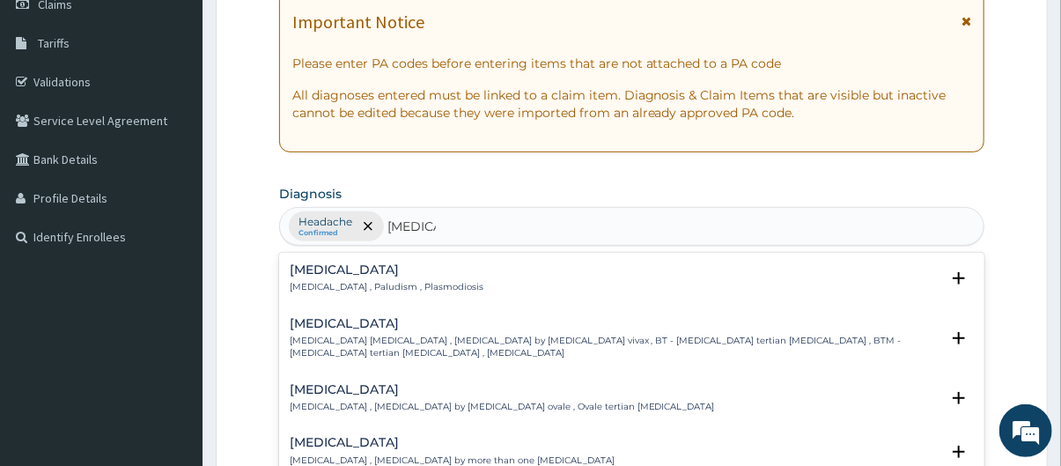
click at [636, 293] on div "Malaria Malaria , Paludism , Plasmodiosis Select Status Query Query covers susp…" at bounding box center [632, 283] width 685 height 40
click at [479, 293] on div "Malaria Malaria , Paludism , Plasmodiosis Select Status Query Query covers susp…" at bounding box center [632, 283] width 685 height 40
click at [454, 278] on div "Malaria Malaria , Paludism , Plasmodiosis" at bounding box center [632, 278] width 685 height 31
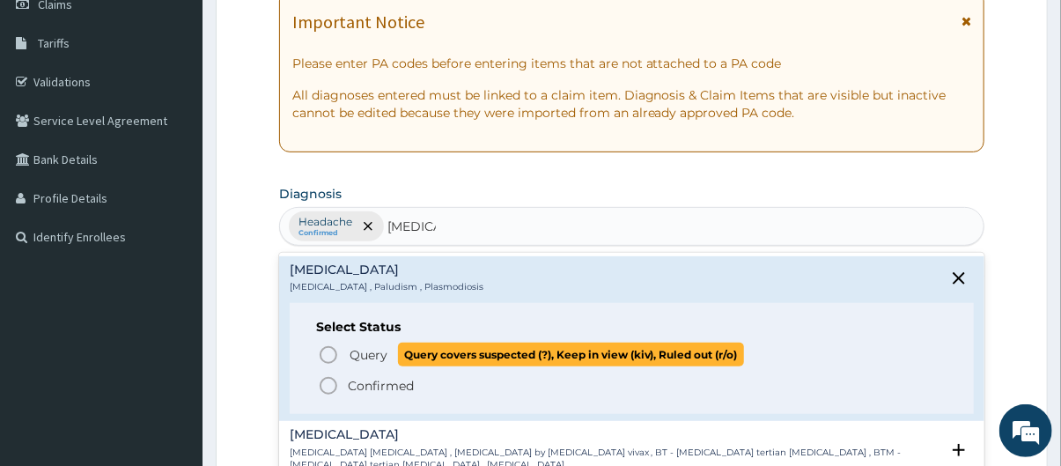
click at [375, 356] on span "Query" at bounding box center [369, 355] width 38 height 18
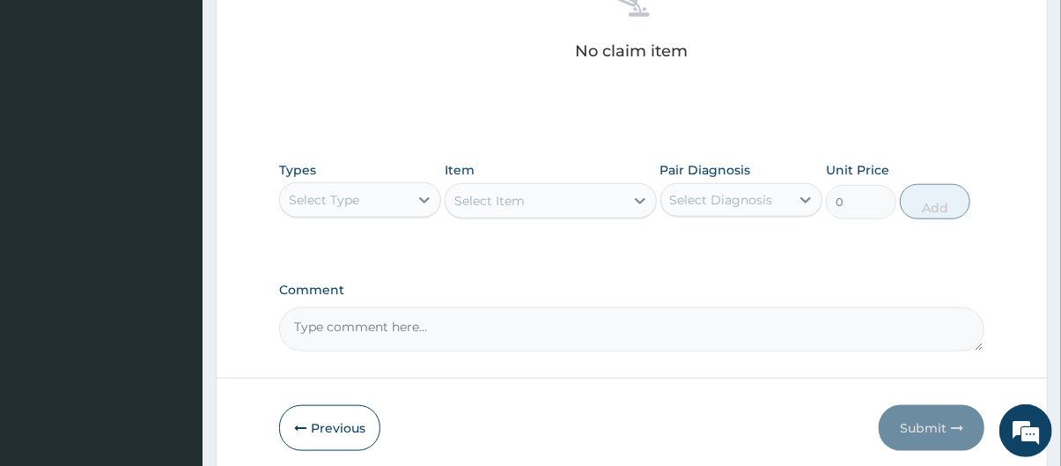
scroll to position [772, 0]
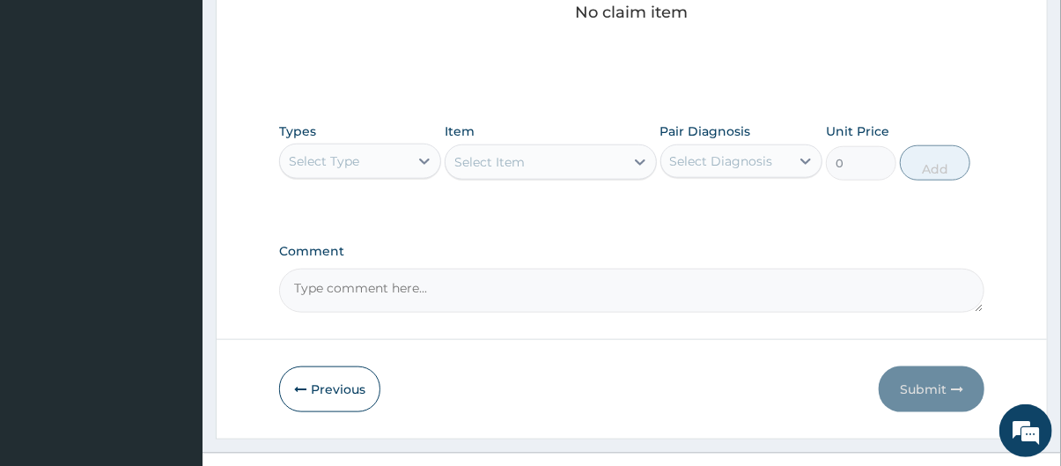
click at [388, 165] on div "Select Type" at bounding box center [344, 161] width 129 height 28
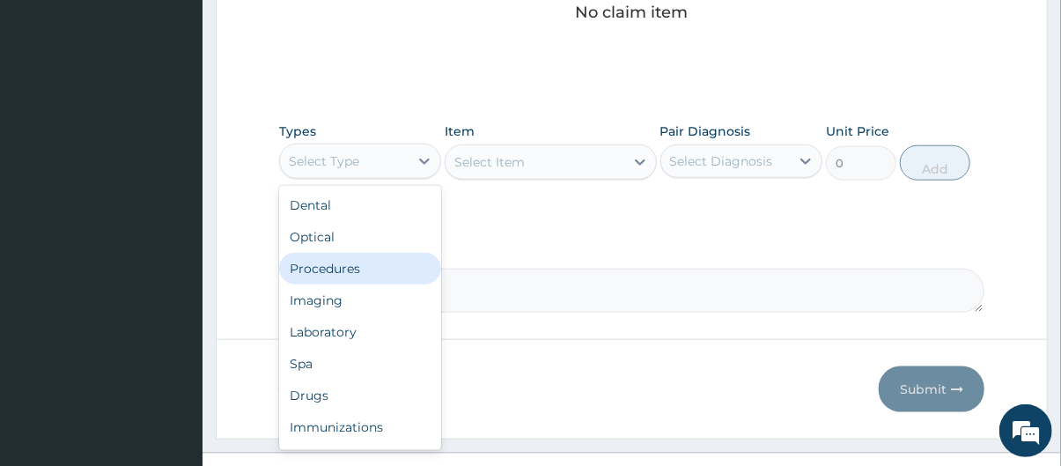
click at [404, 262] on div "Procedures" at bounding box center [360, 269] width 162 height 32
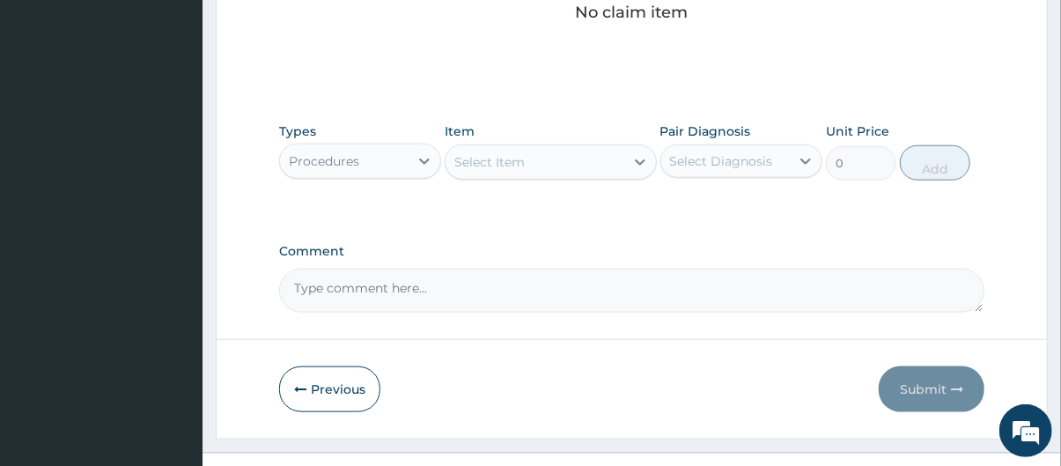
click at [565, 163] on div "Select Item" at bounding box center [535, 162] width 178 height 28
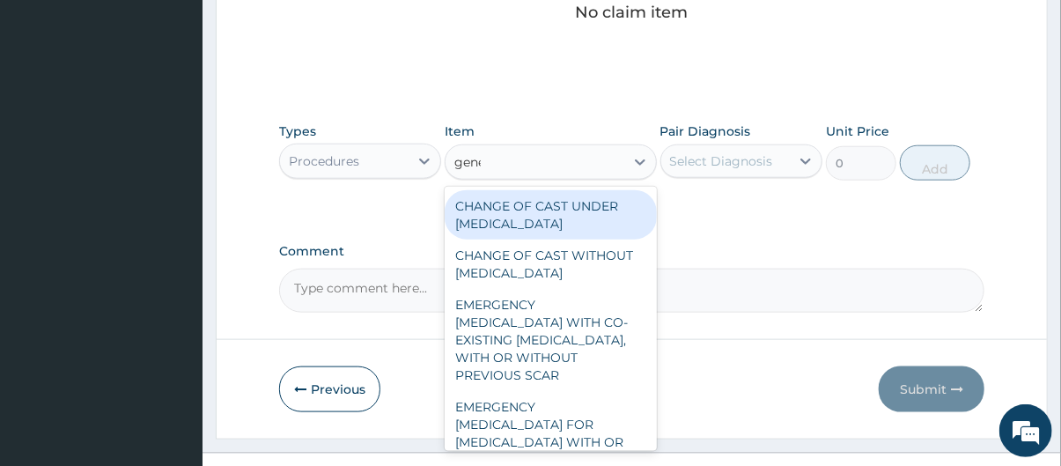
type input "gener"
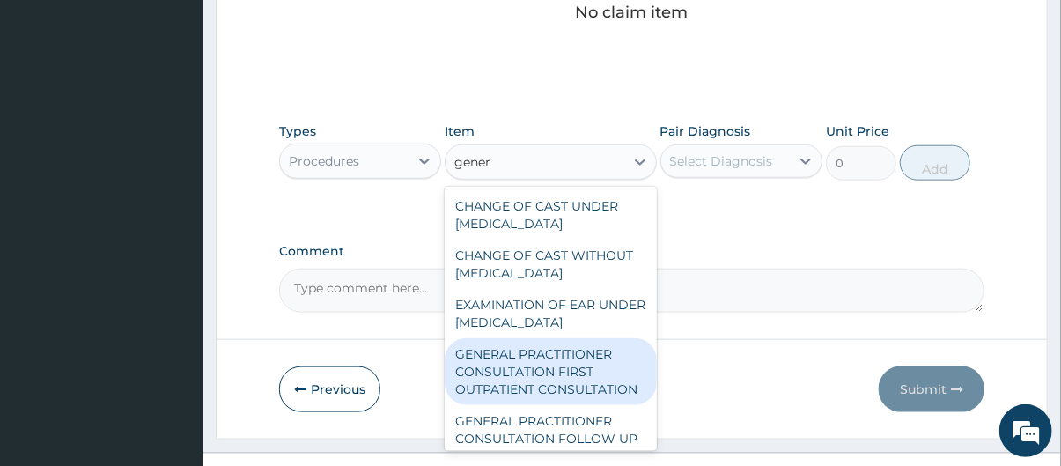
click at [557, 387] on div "GENERAL PRACTITIONER CONSULTATION FIRST OUTPATIENT CONSULTATION" at bounding box center [550, 371] width 211 height 67
type input "3795"
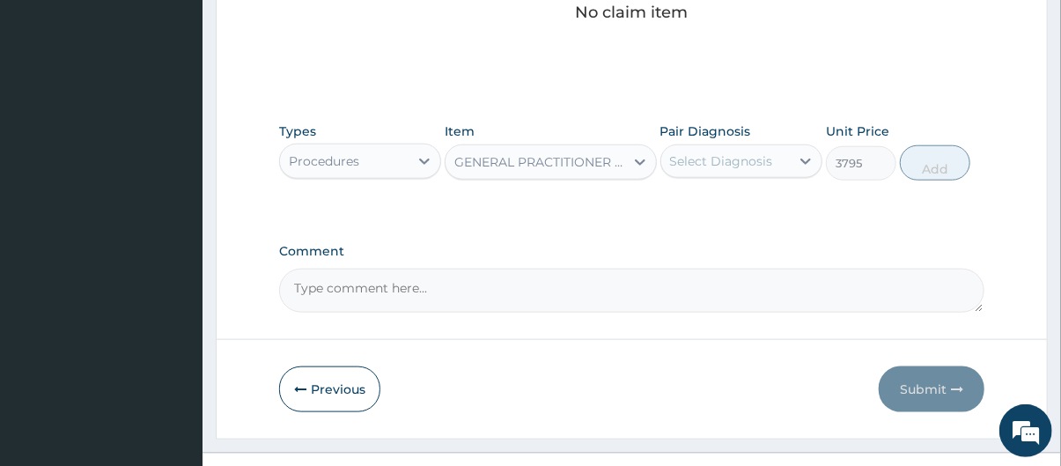
click at [734, 141] on div "Pair Diagnosis Select Diagnosis" at bounding box center [741, 151] width 162 height 58
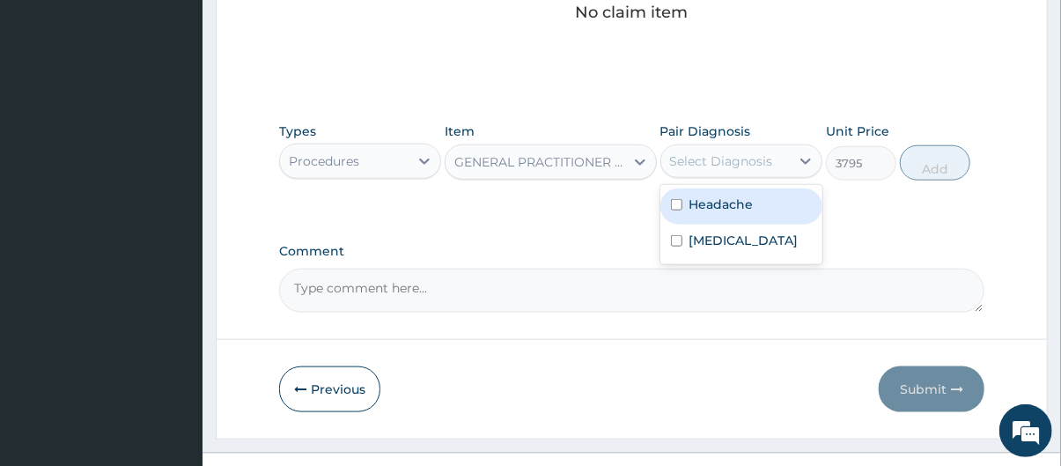
click at [741, 155] on div "Select Diagnosis" at bounding box center [721, 161] width 103 height 18
click at [736, 208] on label "Headache" at bounding box center [721, 204] width 64 height 18
checkbox input "true"
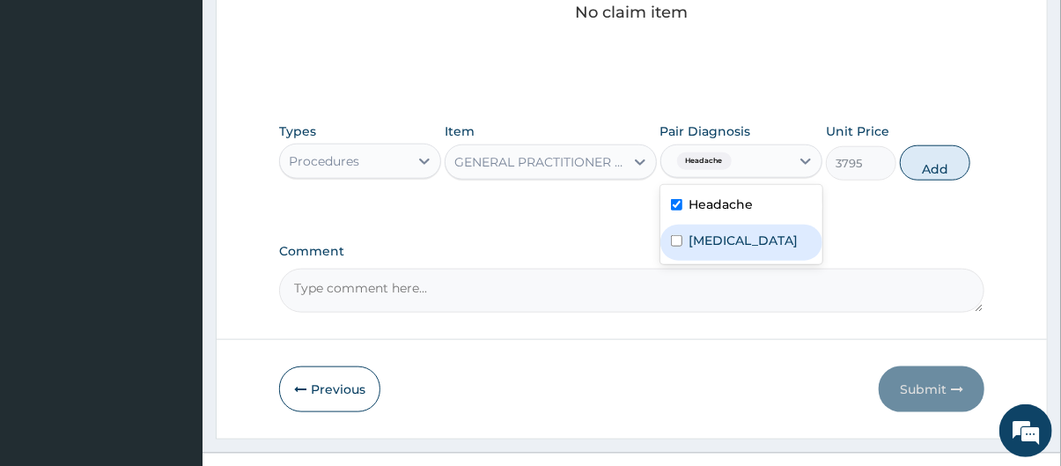
click at [750, 248] on div "Malaria" at bounding box center [741, 243] width 162 height 36
checkbox input "true"
click at [945, 163] on button "Add" at bounding box center [935, 162] width 70 height 35
type input "0"
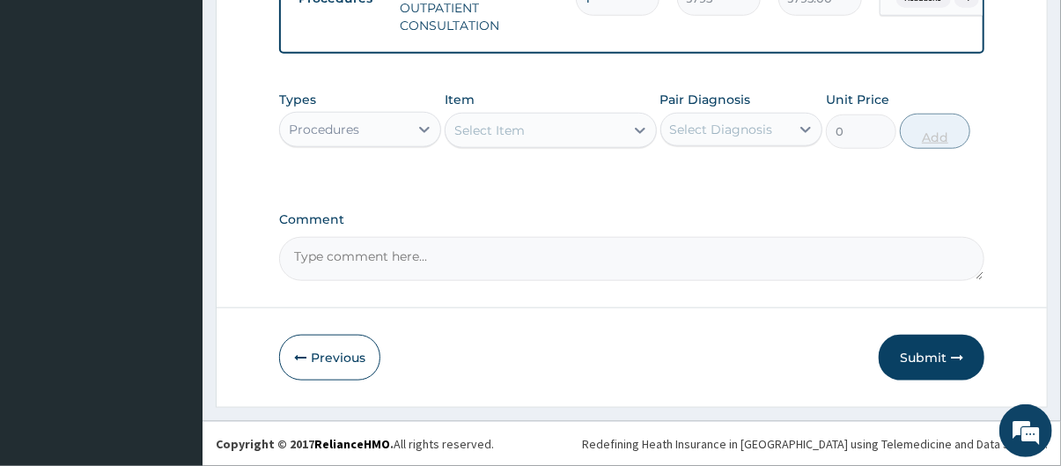
scroll to position [727, 0]
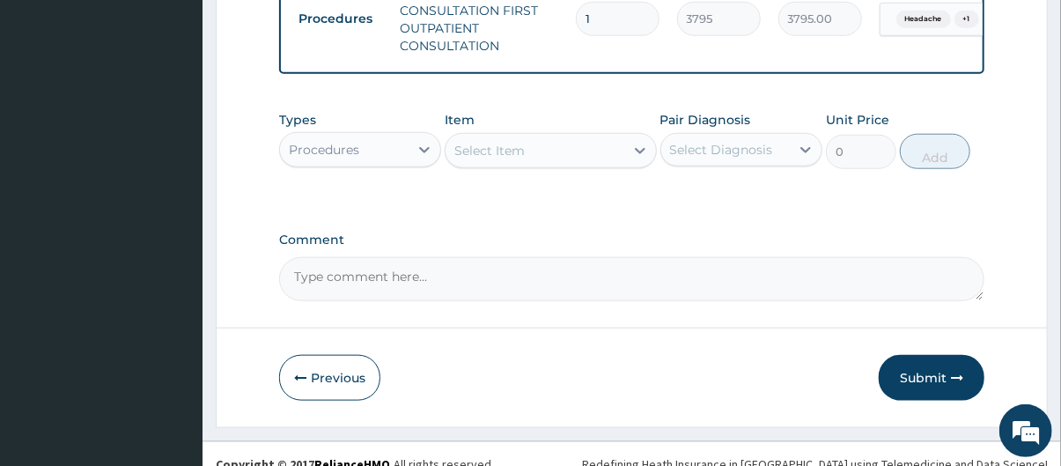
click at [520, 159] on div "Select Item" at bounding box center [489, 151] width 70 height 18
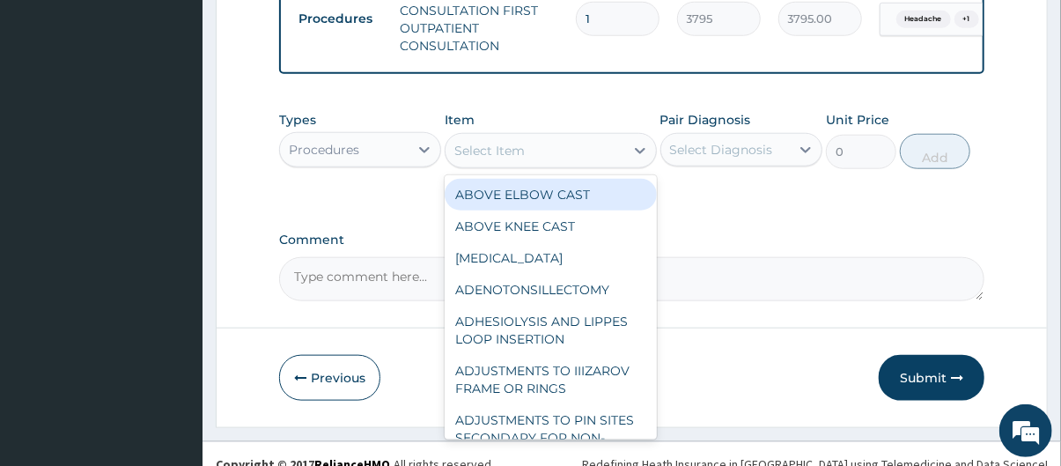
click at [381, 160] on div "Procedures" at bounding box center [344, 150] width 129 height 28
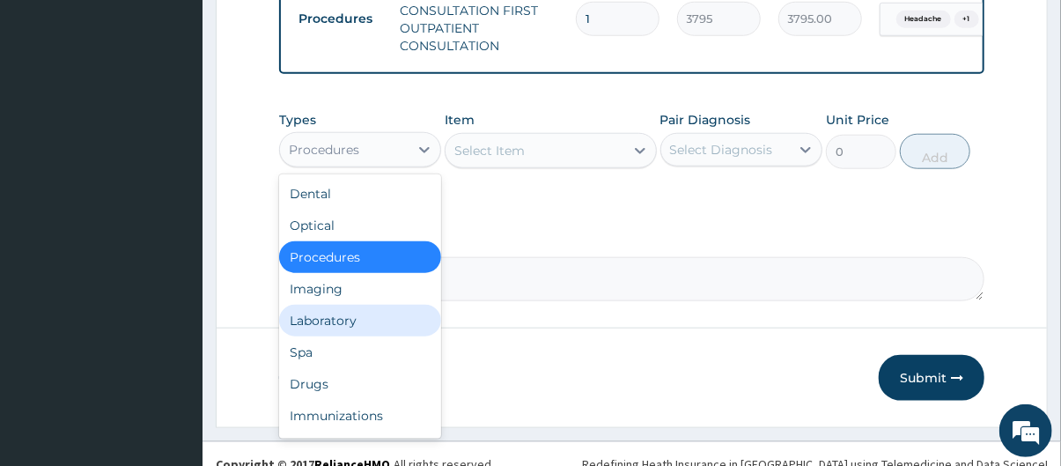
click at [380, 335] on div "Laboratory" at bounding box center [360, 321] width 162 height 32
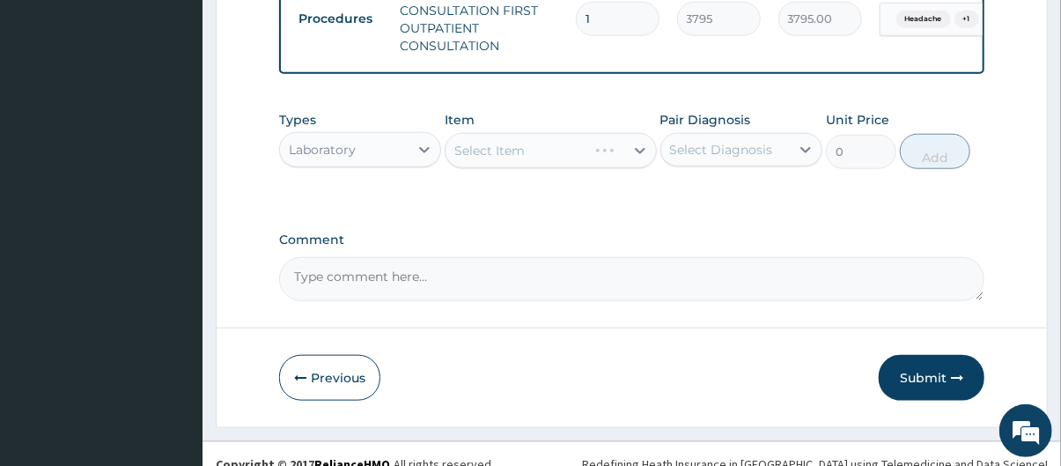
click at [571, 165] on div "Select Item" at bounding box center [550, 150] width 211 height 35
click at [571, 165] on div "Select Item" at bounding box center [535, 150] width 178 height 28
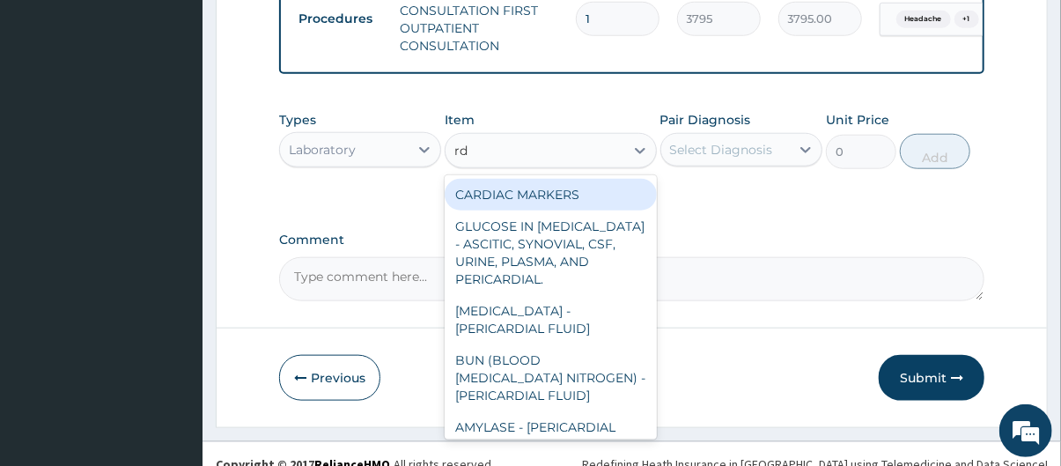
type input "rdt"
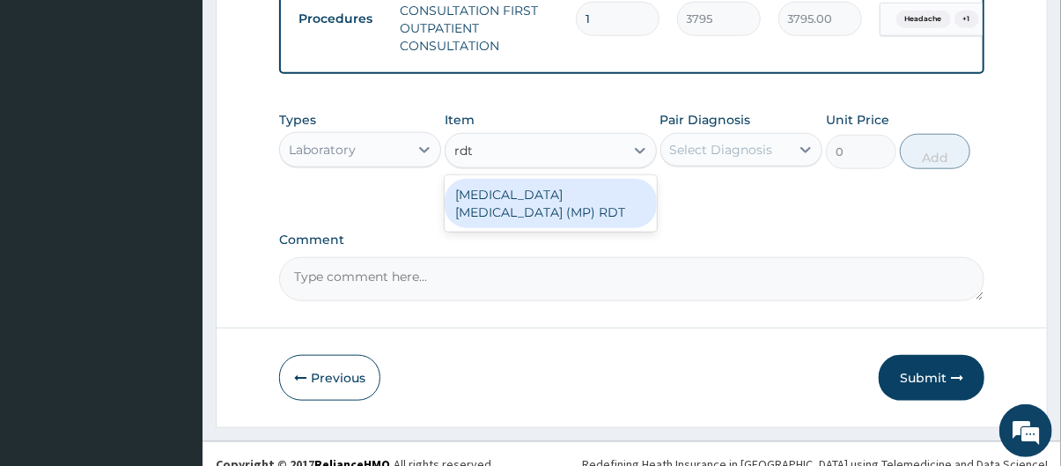
click at [576, 196] on div "MALARIA PARASITE (MP) RDT" at bounding box center [550, 203] width 211 height 49
type input "1725"
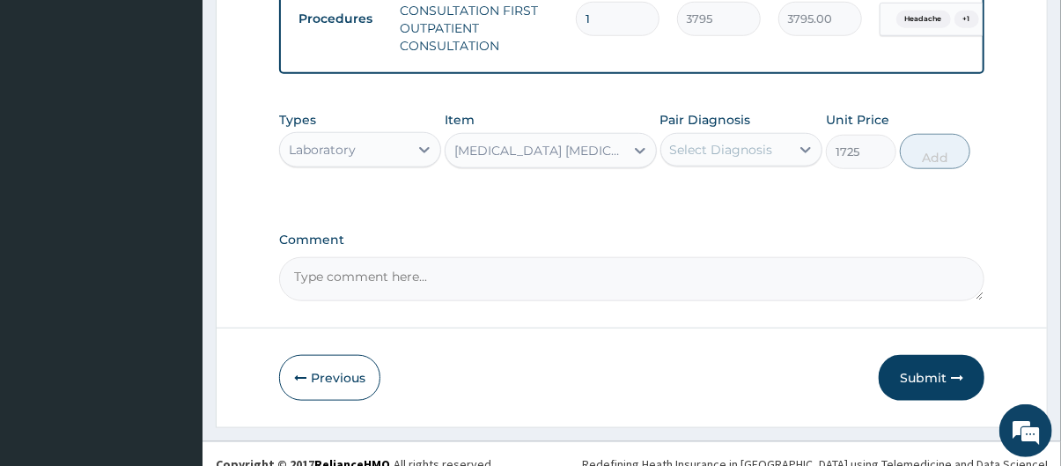
click at [706, 159] on div "Select Diagnosis" at bounding box center [721, 150] width 103 height 18
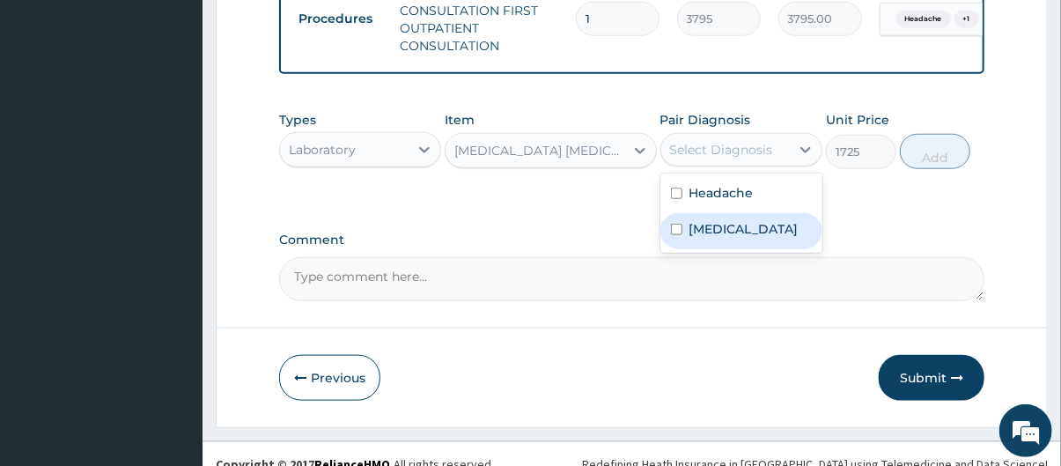
click at [732, 232] on label "Malaria" at bounding box center [743, 229] width 109 height 18
checkbox input "true"
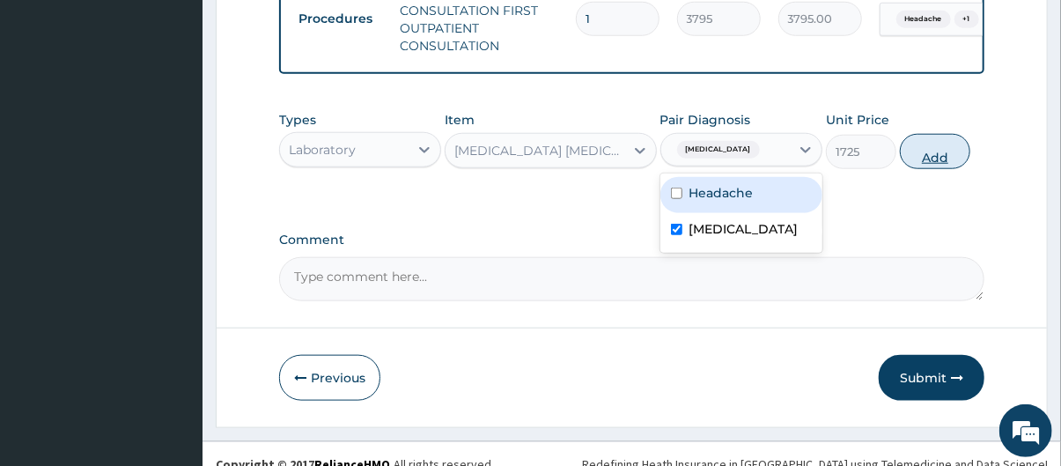
click at [934, 169] on button "Add" at bounding box center [935, 151] width 70 height 35
type input "0"
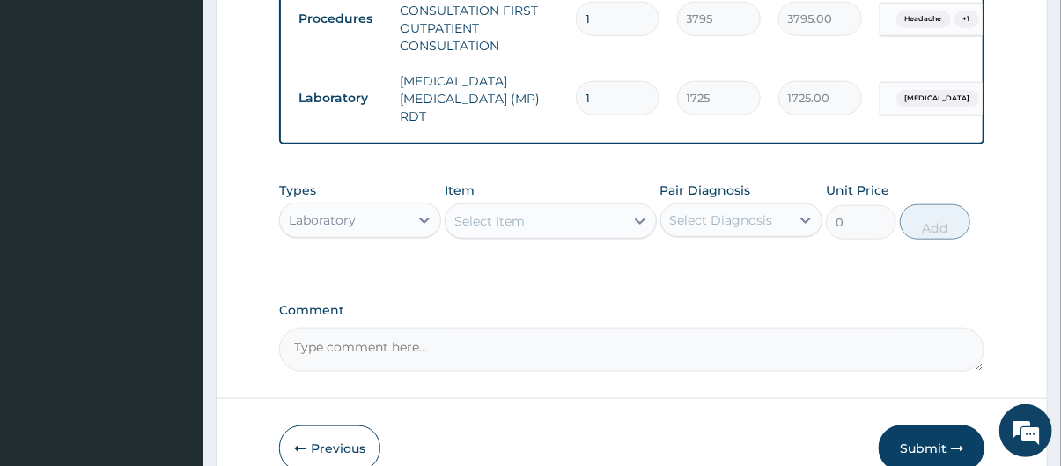
click at [382, 224] on div "Laboratory" at bounding box center [344, 220] width 129 height 28
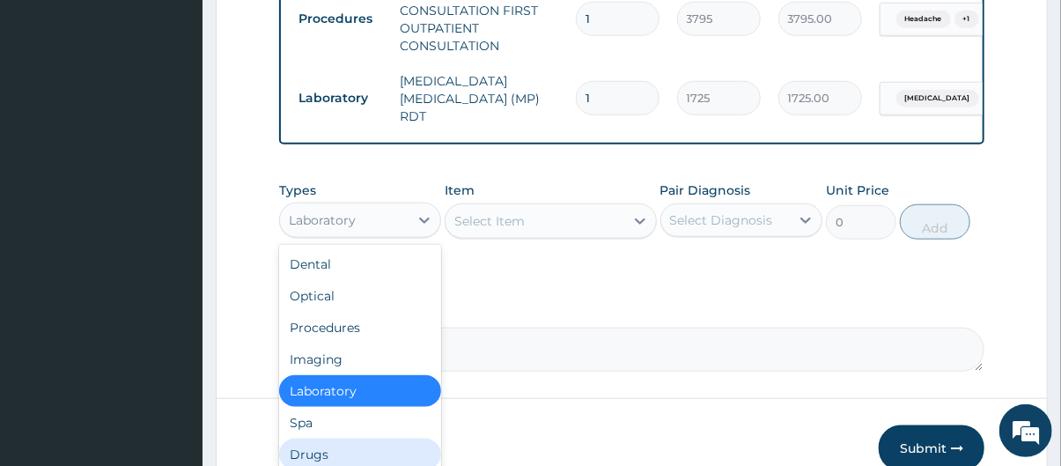
click at [348, 458] on div "Drugs" at bounding box center [360, 455] width 162 height 32
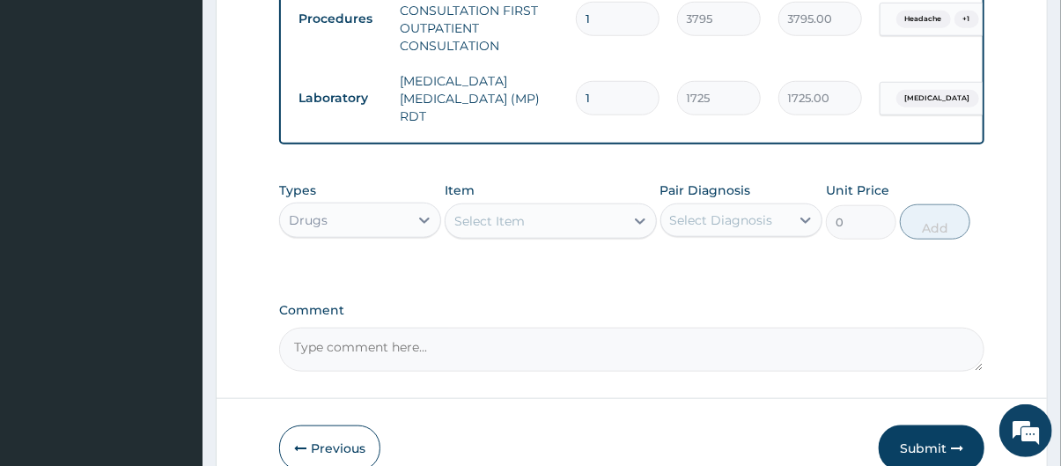
click at [523, 223] on div "Select Item" at bounding box center [489, 221] width 70 height 18
click at [566, 224] on div "Select Item" at bounding box center [535, 221] width 178 height 28
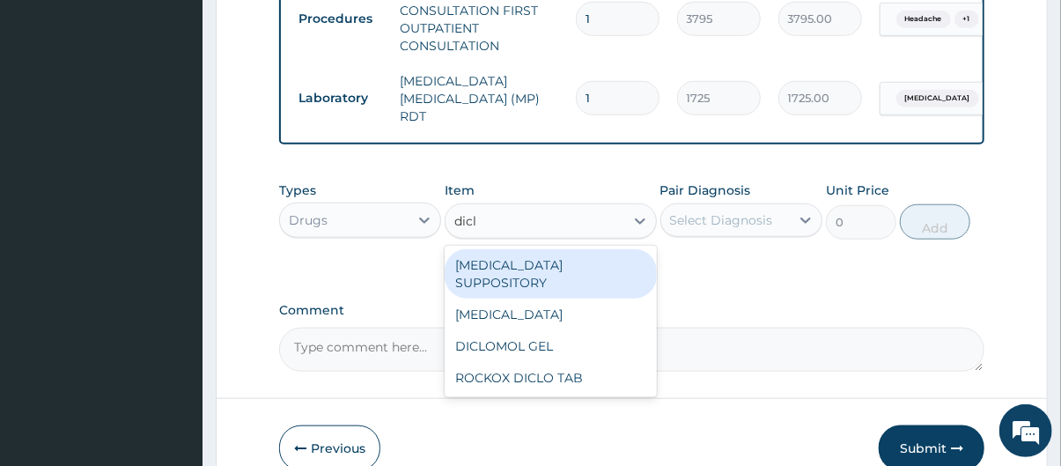
type input "diclo"
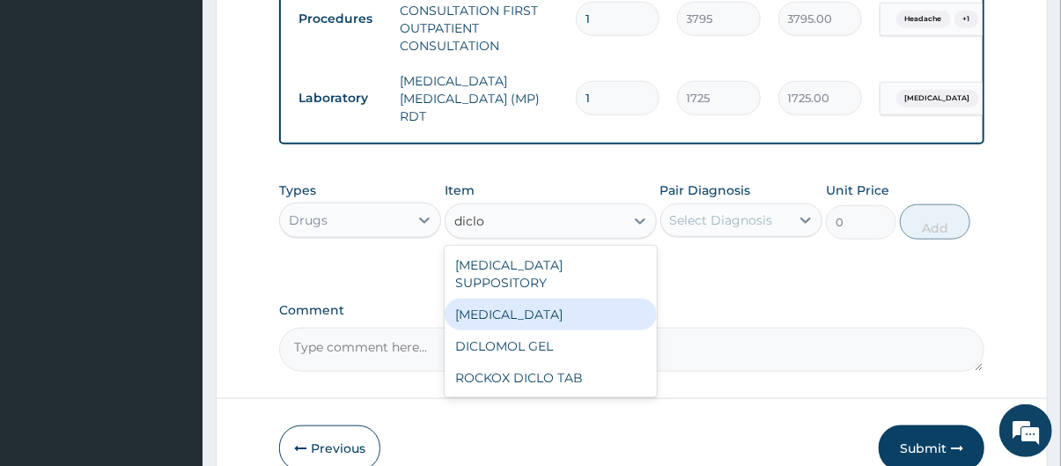
click at [535, 299] on div "DICLOFENAC" at bounding box center [550, 315] width 211 height 32
type input "632.5"
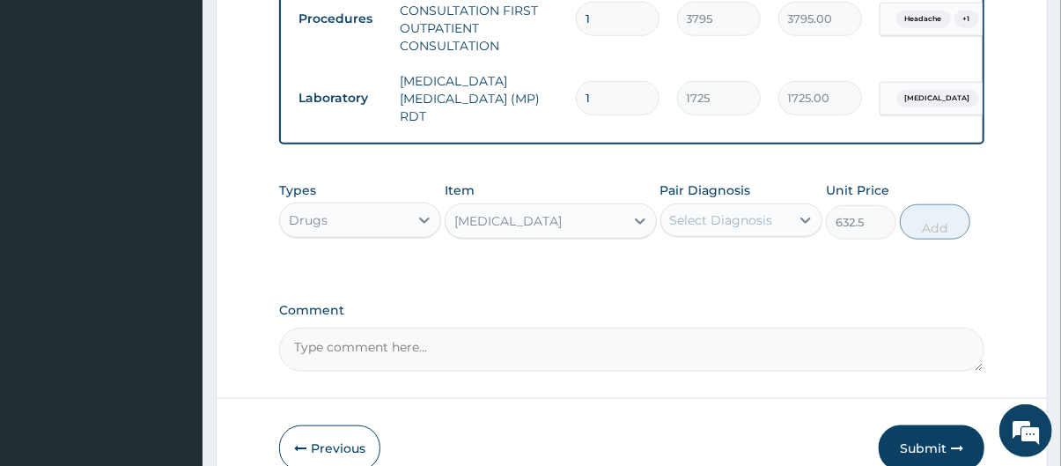
click at [763, 215] on div "Select Diagnosis" at bounding box center [721, 220] width 103 height 18
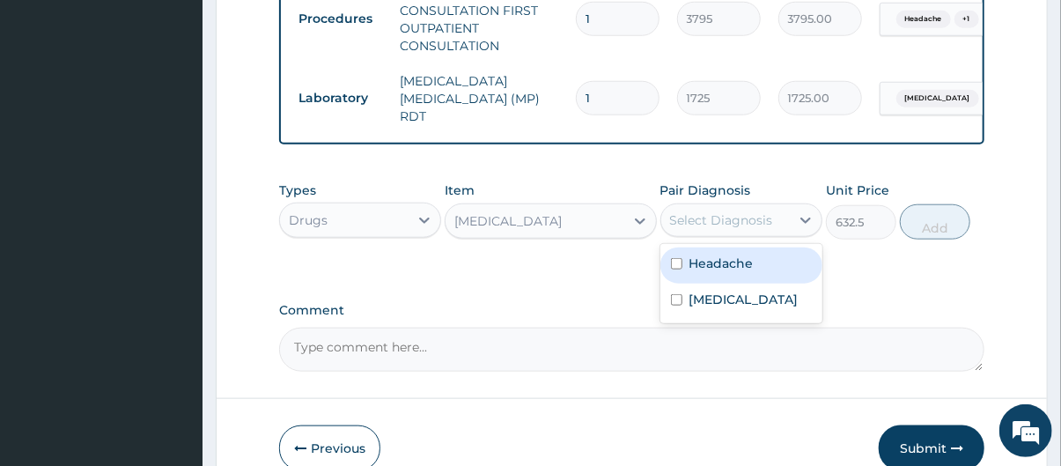
click at [769, 260] on div "Headache" at bounding box center [741, 265] width 162 height 36
checkbox input "true"
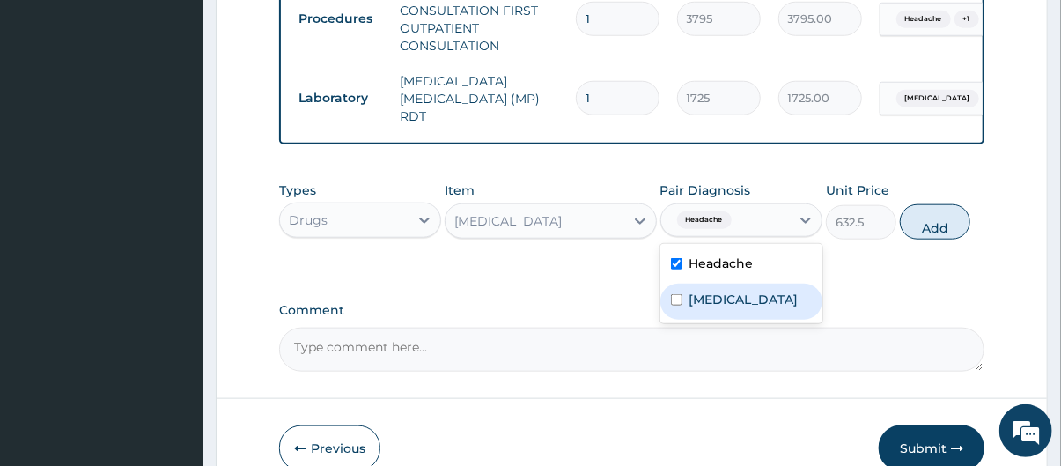
click at [770, 291] on div "Malaria" at bounding box center [741, 302] width 162 height 36
checkbox input "true"
click at [935, 219] on button "Add" at bounding box center [935, 221] width 70 height 35
type input "0"
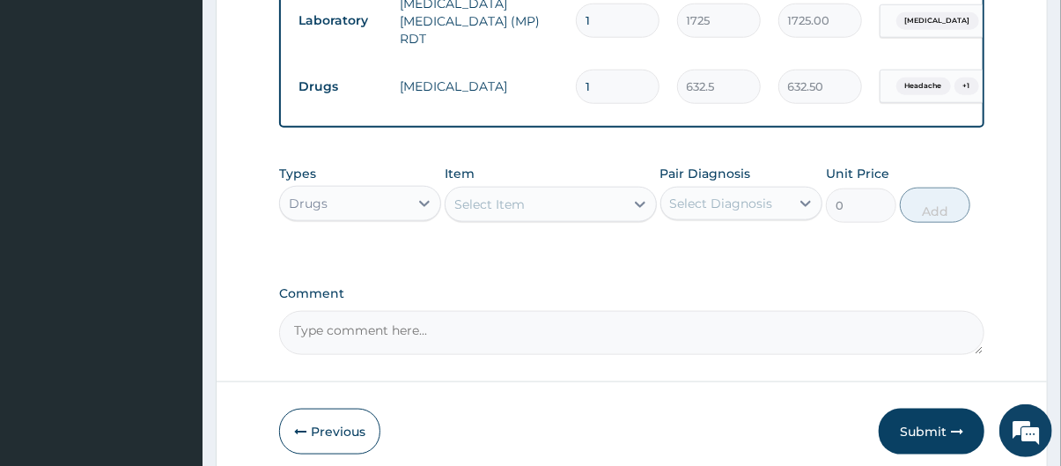
scroll to position [822, 0]
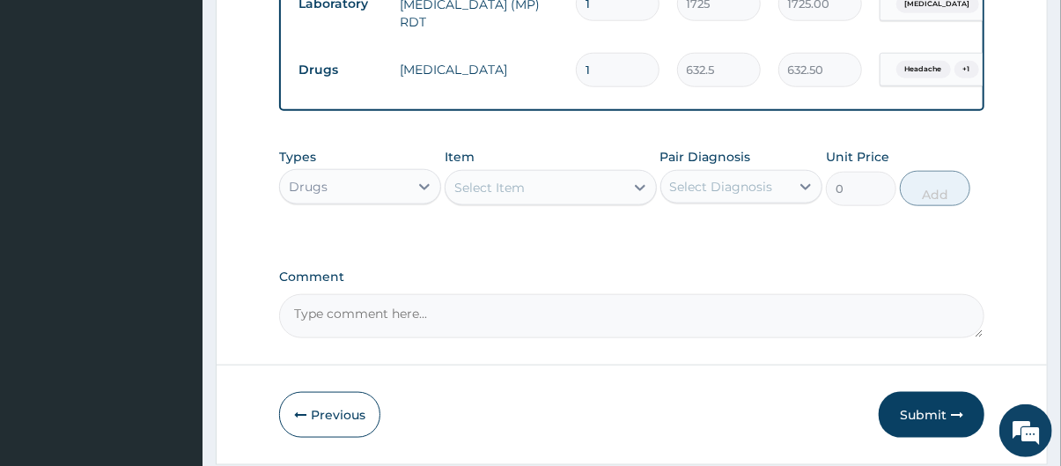
click at [563, 194] on div "Select Item" at bounding box center [535, 187] width 178 height 28
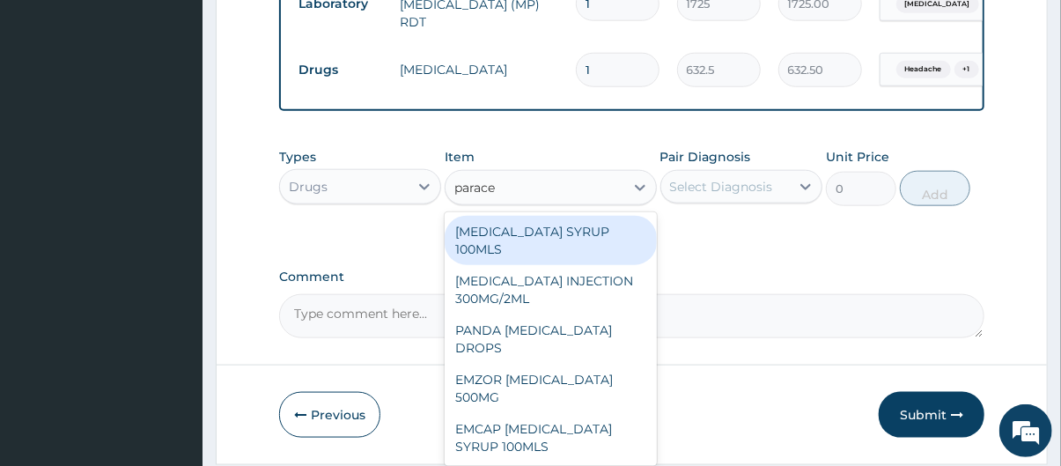
type input "paracet"
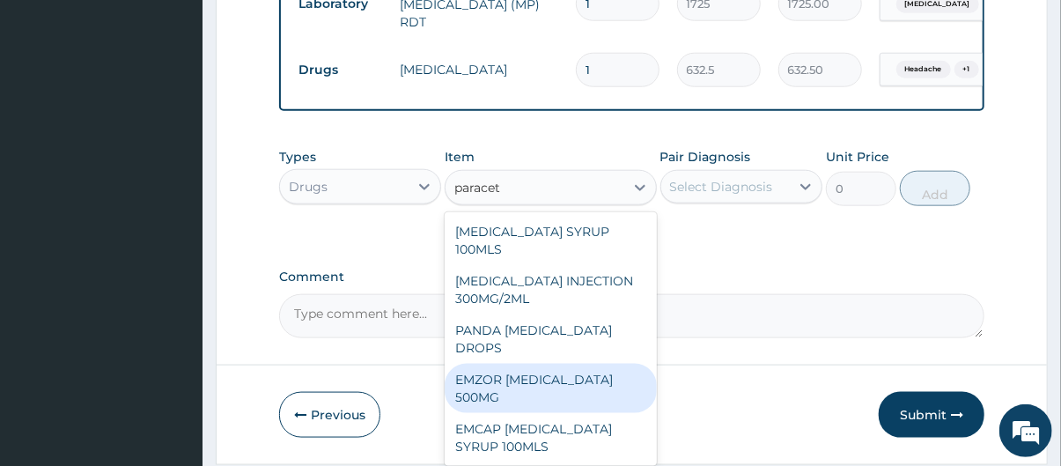
click at [556, 383] on div "EMZOR PARACETAMOL 500MG" at bounding box center [550, 388] width 211 height 49
type input "25.3"
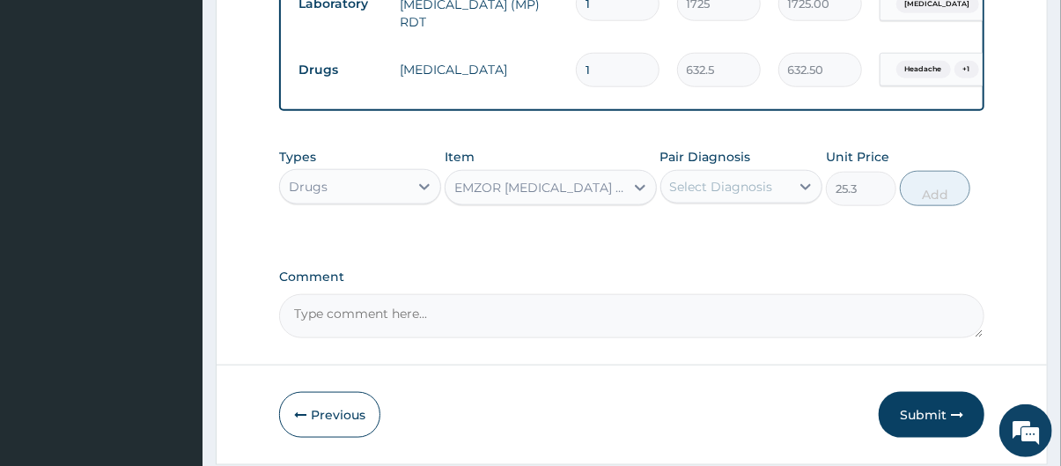
click at [736, 180] on div "Select Diagnosis" at bounding box center [725, 187] width 129 height 28
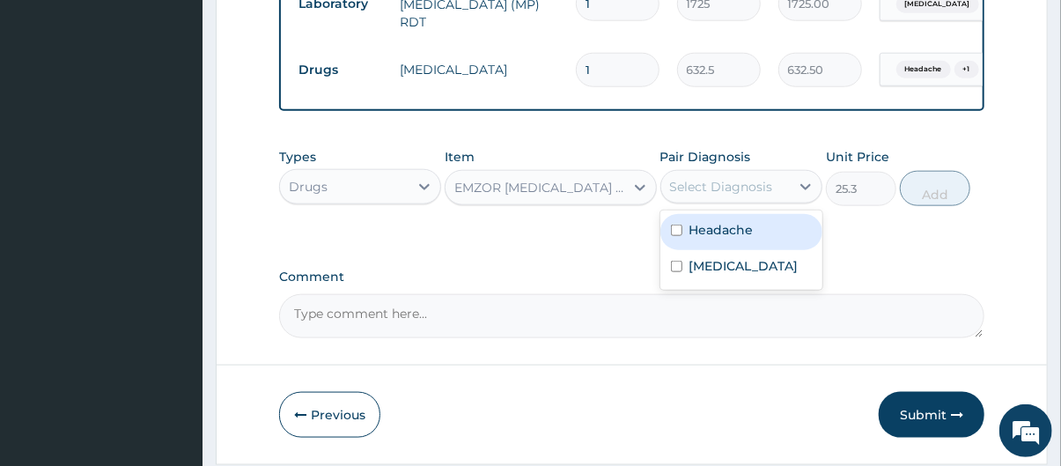
click at [740, 226] on label "Headache" at bounding box center [721, 230] width 64 height 18
checkbox input "true"
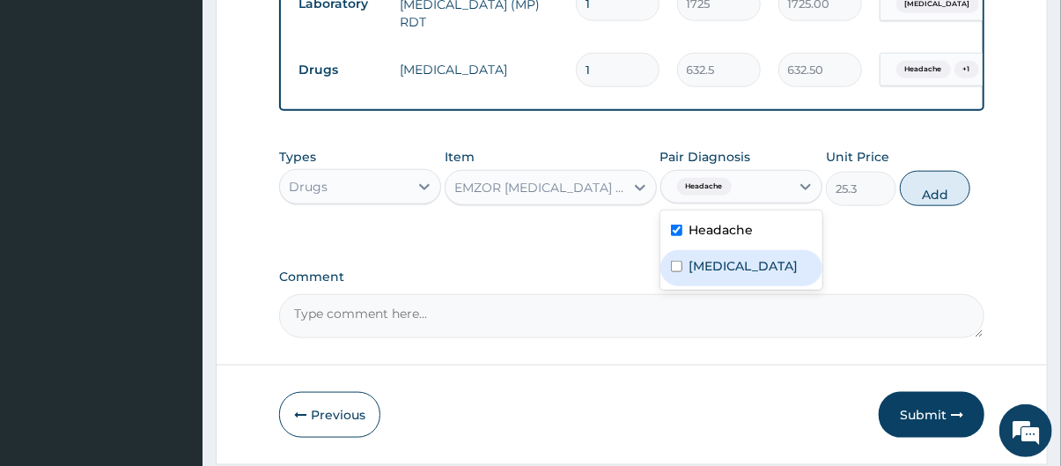
click at [750, 269] on div "Malaria" at bounding box center [741, 268] width 162 height 36
checkbox input "true"
click at [954, 188] on button "Add" at bounding box center [935, 188] width 70 height 35
type input "0"
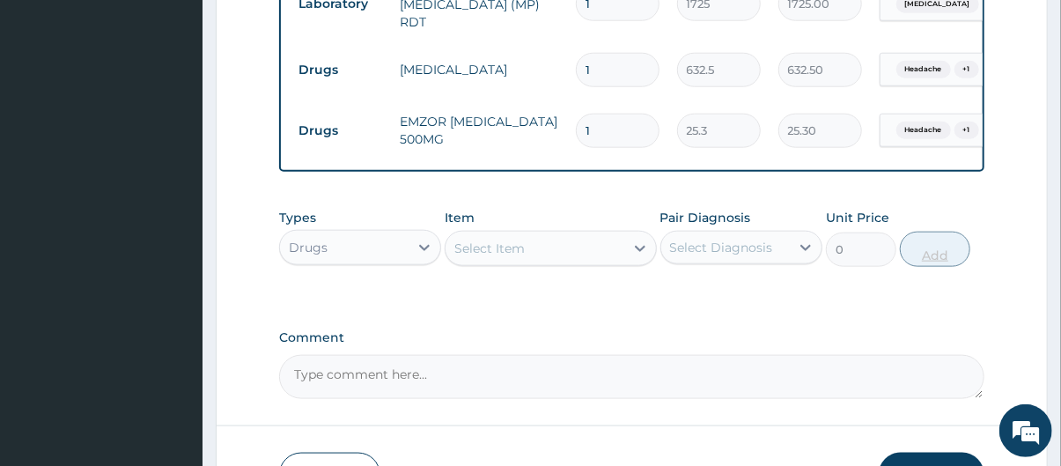
type input "18"
type input "455.40"
type input "18"
click at [608, 247] on div "Select Item" at bounding box center [535, 248] width 178 height 28
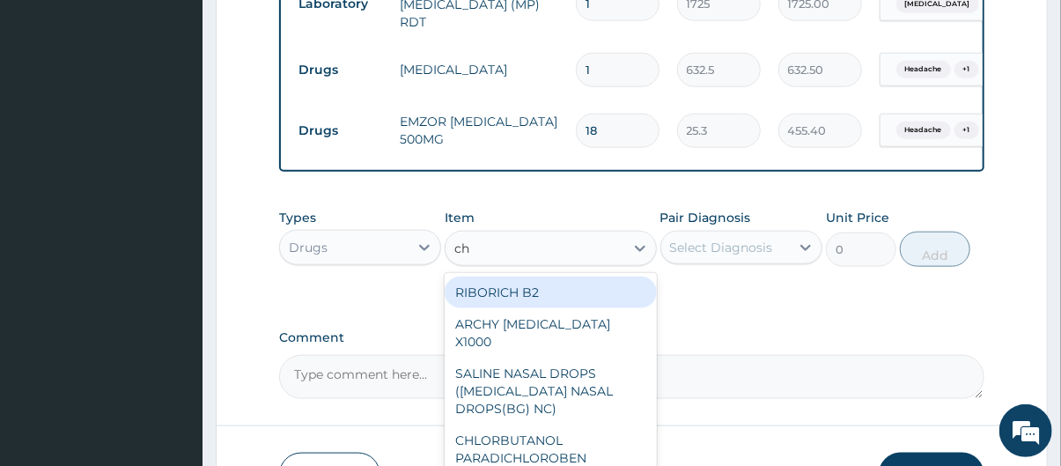
type input "chy"
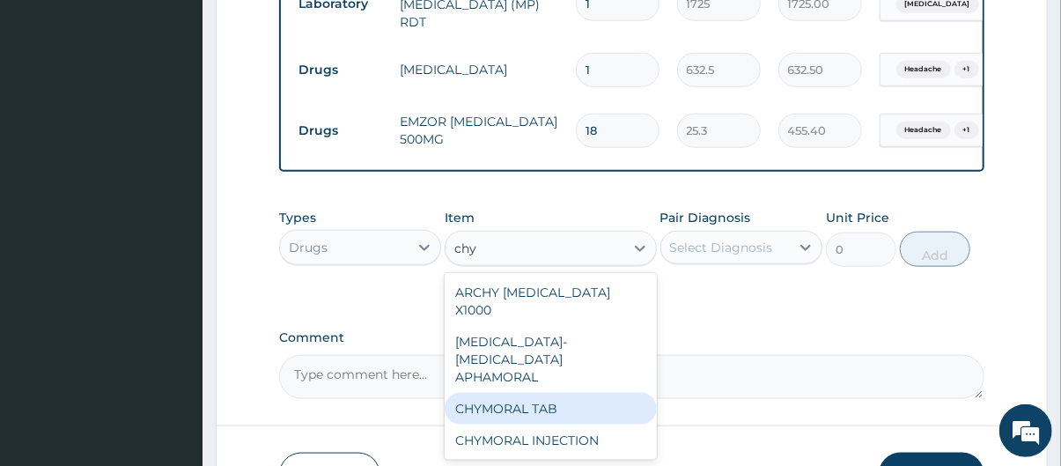
click at [565, 393] on div "CHYMORAL TAB" at bounding box center [550, 409] width 211 height 32
type input "69.575"
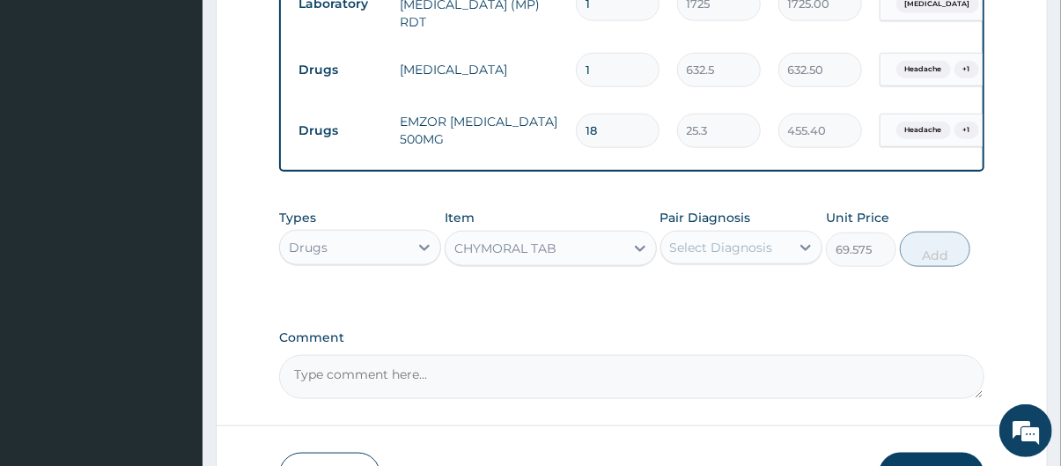
click at [747, 248] on div "Select Diagnosis" at bounding box center [721, 248] width 103 height 18
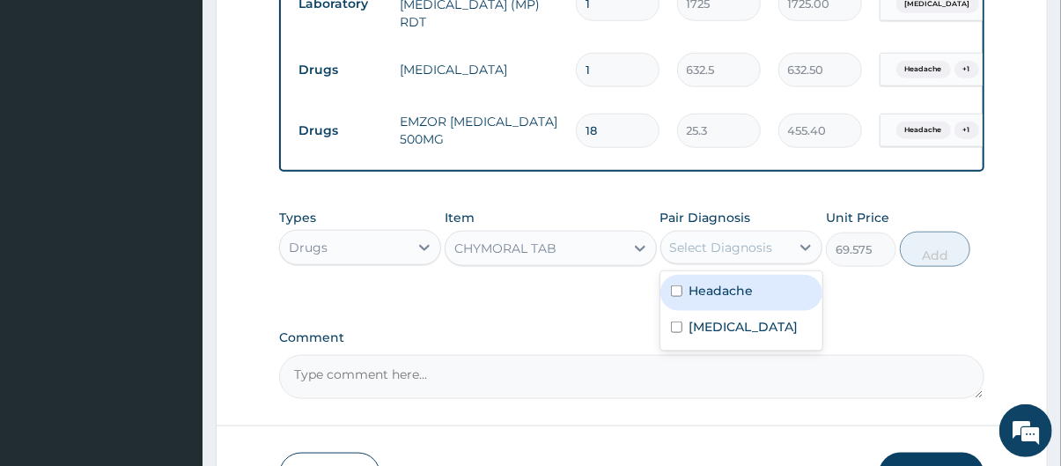
click at [751, 299] on label "Headache" at bounding box center [721, 291] width 64 height 18
checkbox input "true"
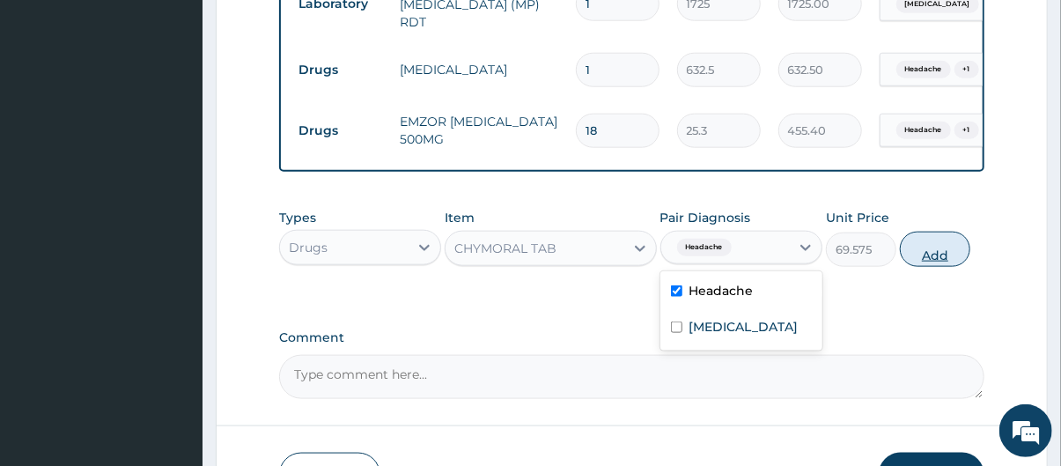
click at [957, 246] on button "Add" at bounding box center [935, 249] width 70 height 35
type input "0"
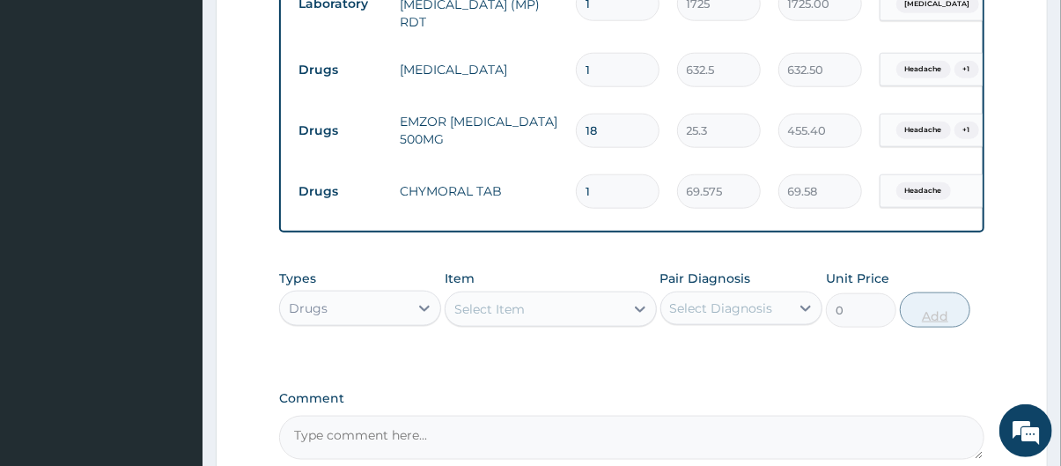
type input "0.00"
type input "2"
type input "139.15"
type input "20"
type input "1391.50"
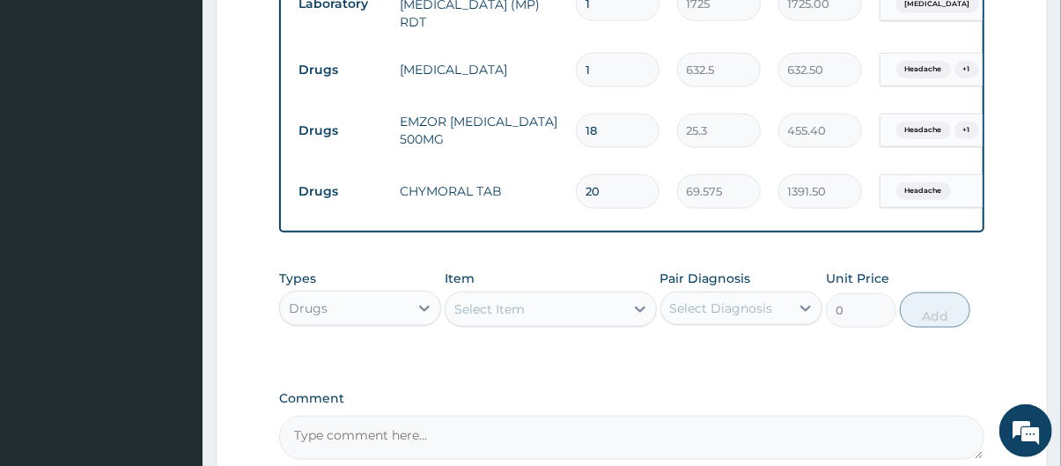
scroll to position [1004, 0]
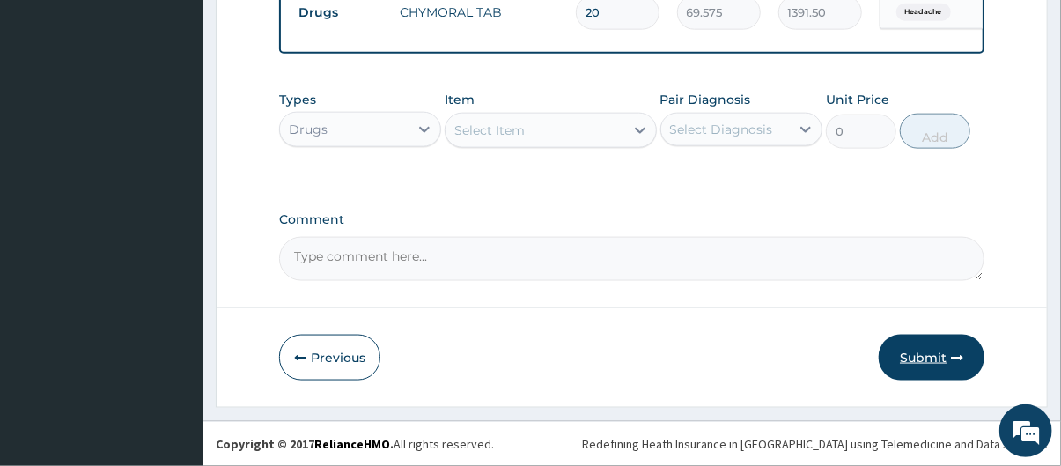
click at [937, 362] on button "Submit" at bounding box center [932, 358] width 106 height 46
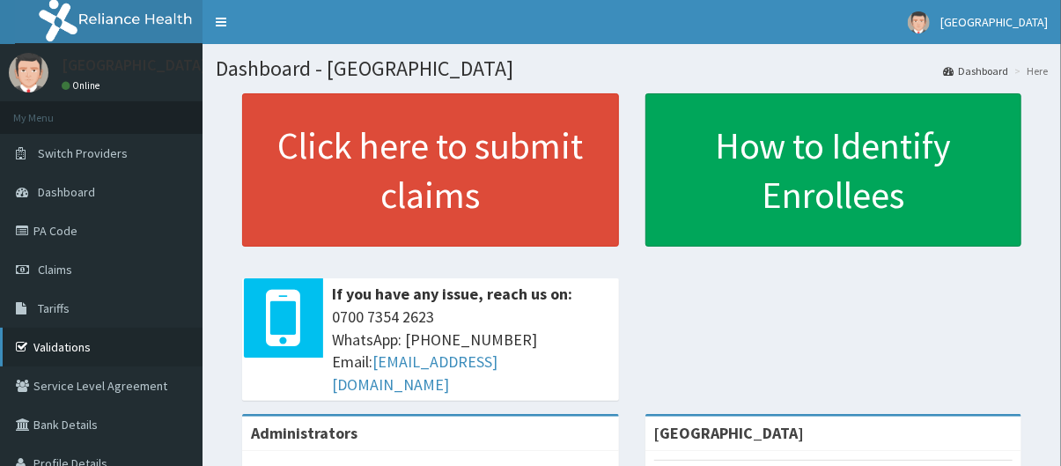
click at [104, 348] on link "Validations" at bounding box center [101, 347] width 203 height 39
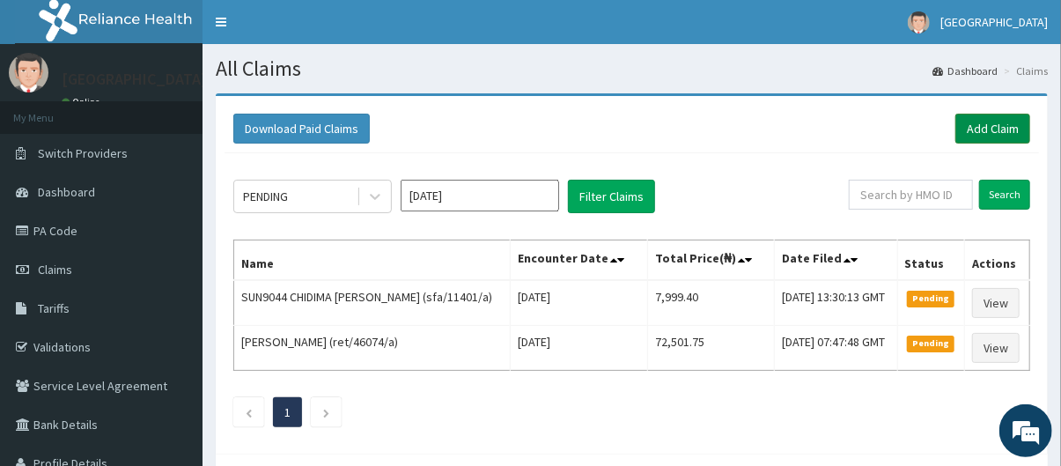
click at [990, 124] on link "Add Claim" at bounding box center [992, 129] width 75 height 30
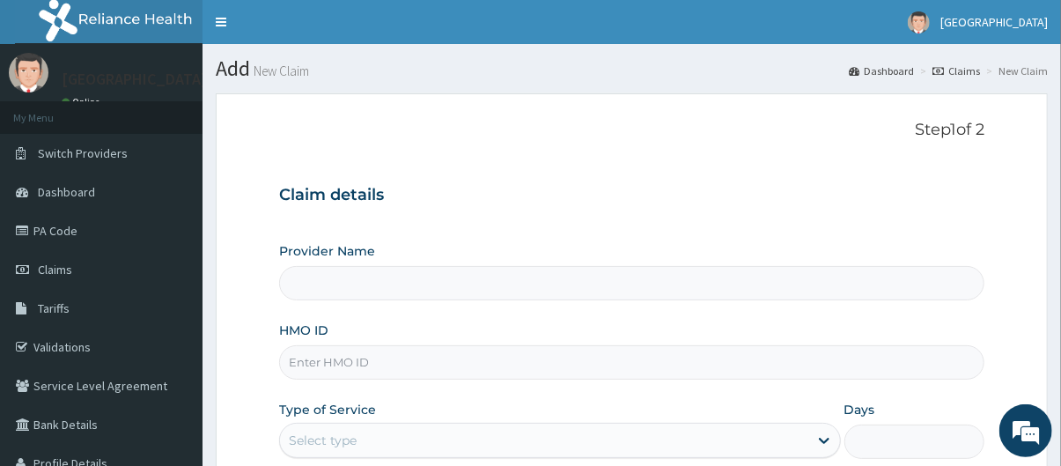
type input "[GEOGRAPHIC_DATA]"
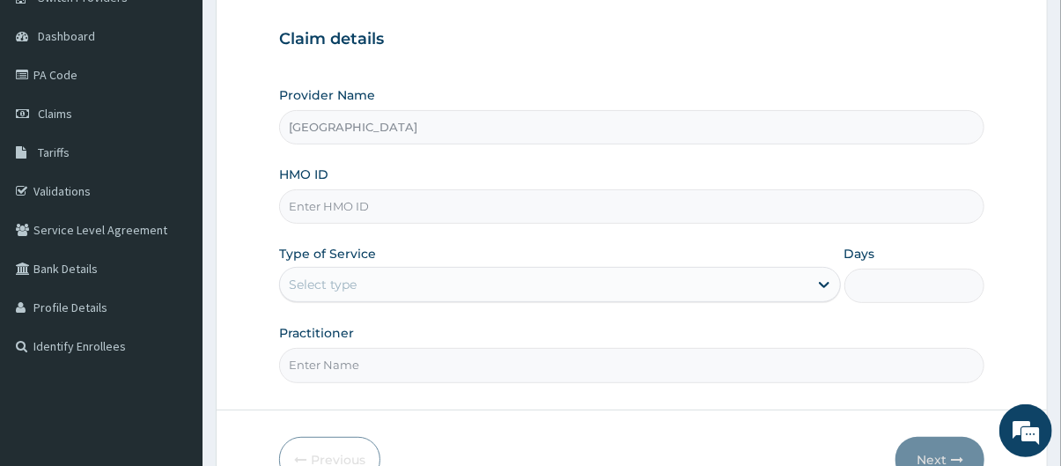
scroll to position [157, 0]
click at [494, 186] on div "HMO ID" at bounding box center [632, 194] width 706 height 58
click at [495, 196] on input "HMO ID" at bounding box center [632, 205] width 706 height 34
type input "sfa/14522/a"
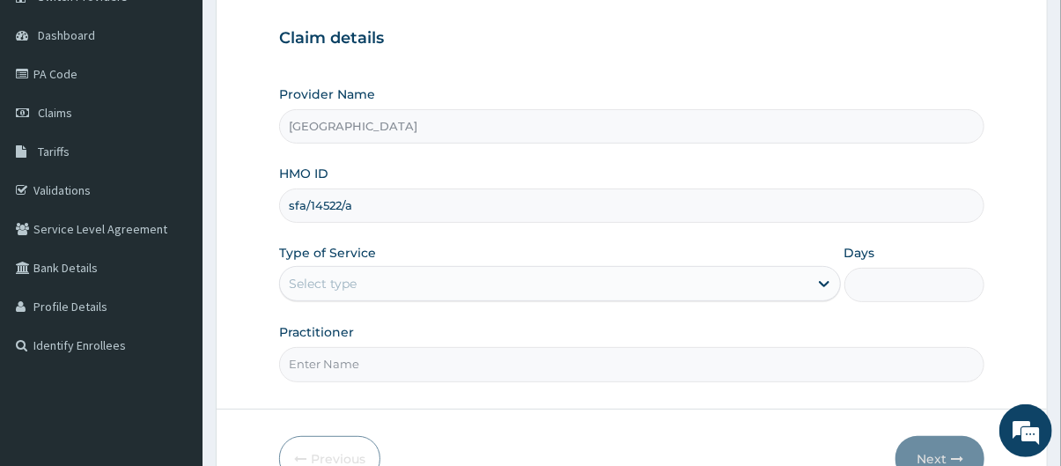
click at [544, 295] on div "Select type" at bounding box center [544, 283] width 528 height 28
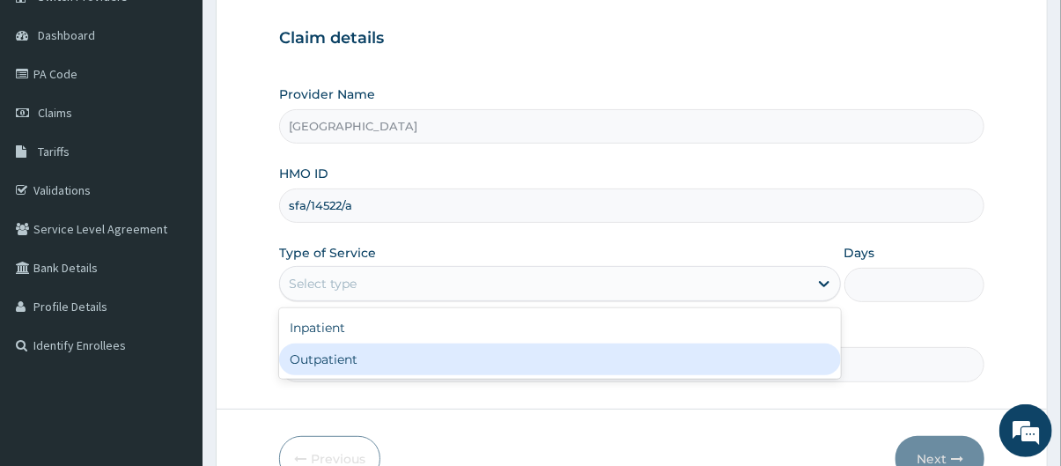
click at [515, 361] on div "Outpatient" at bounding box center [560, 359] width 562 height 32
type input "1"
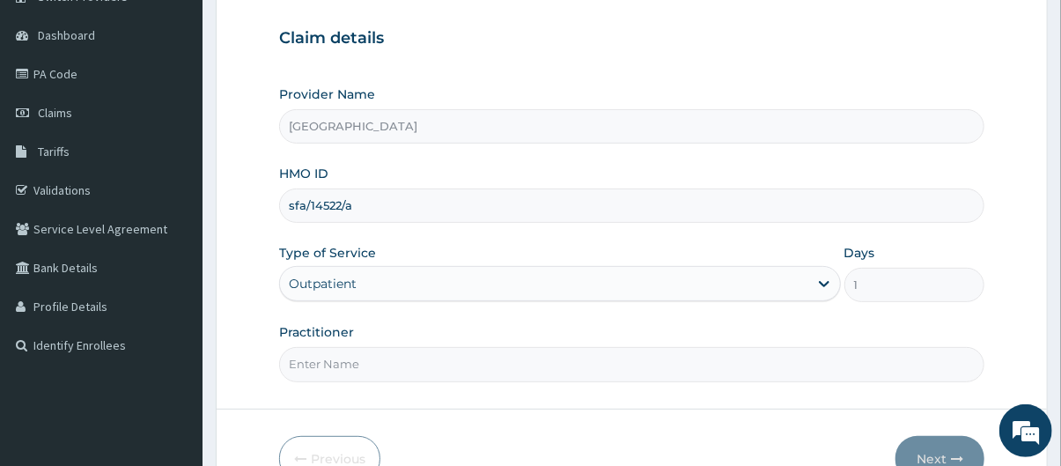
click at [490, 362] on input "Practitioner" at bounding box center [632, 364] width 706 height 34
type input "Dr [PERSON_NAME]"
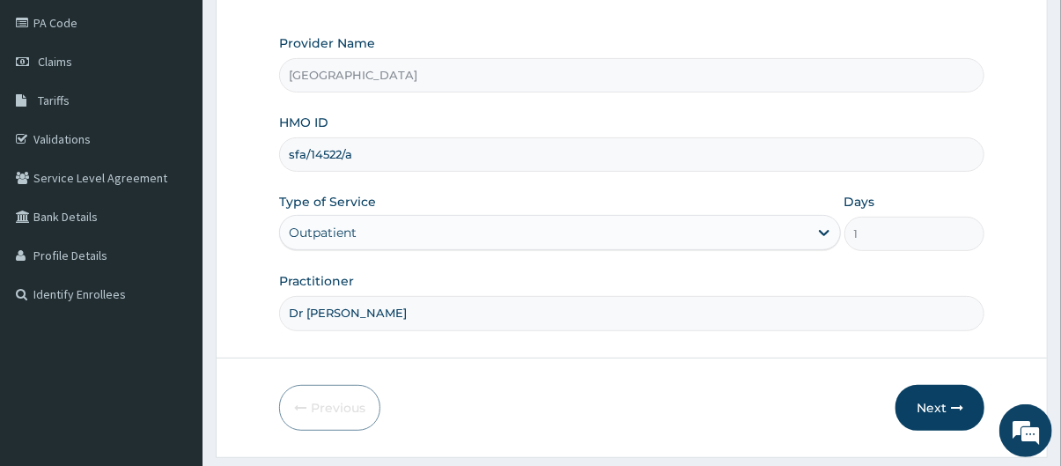
scroll to position [217, 0]
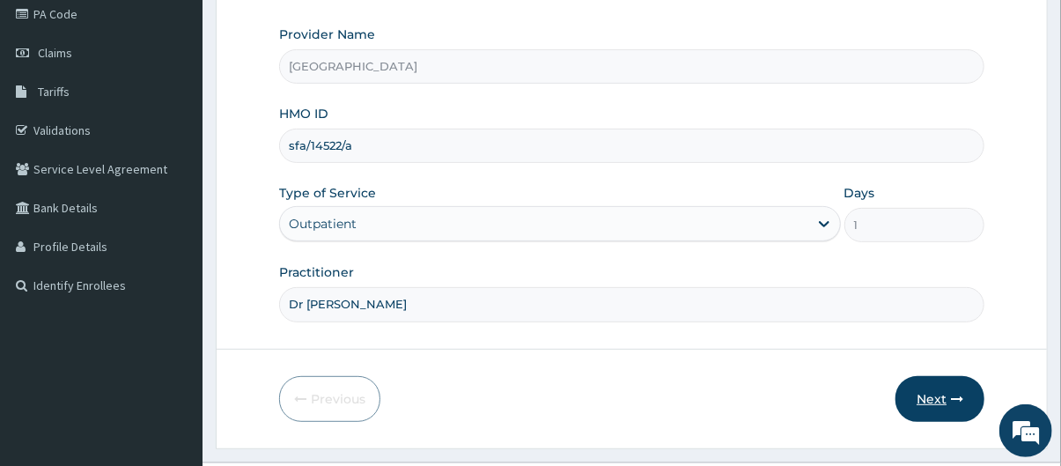
click at [953, 400] on icon "button" at bounding box center [957, 399] width 12 height 12
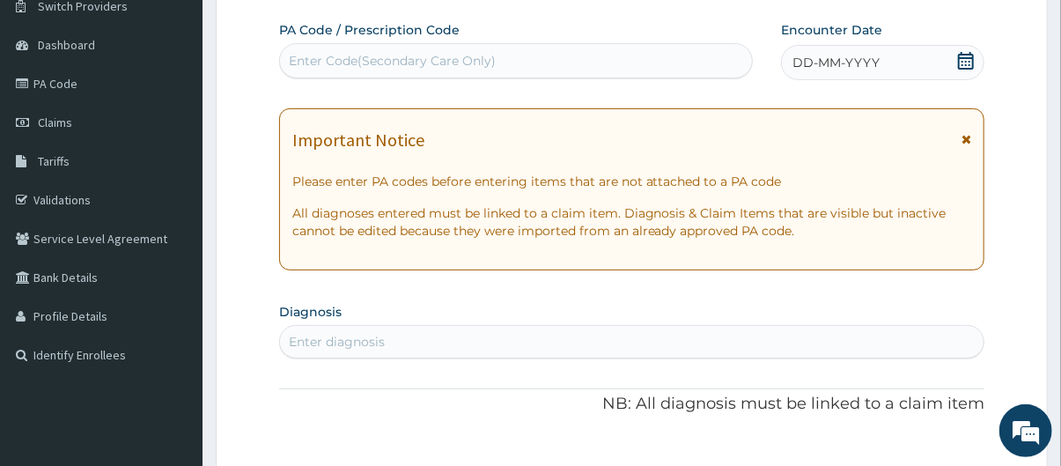
scroll to position [97, 0]
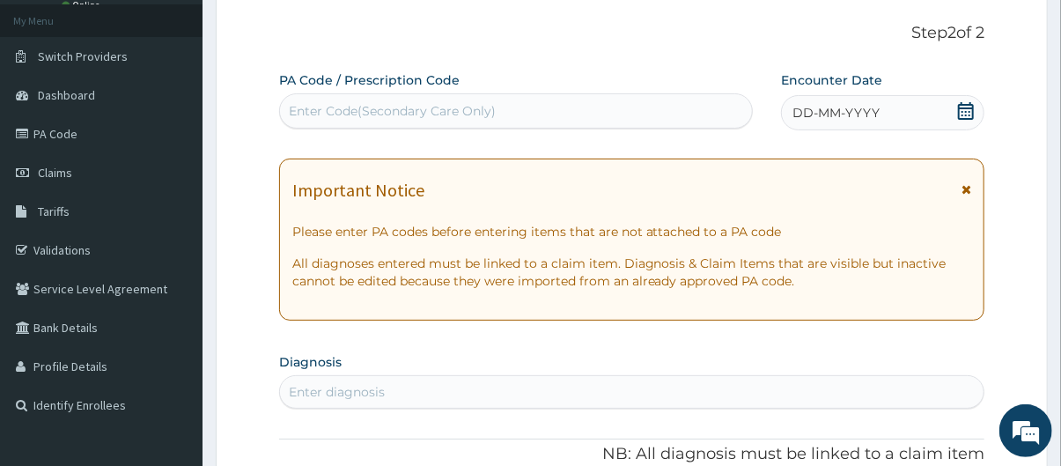
click at [955, 114] on div "DD-MM-YYYY" at bounding box center [882, 112] width 203 height 35
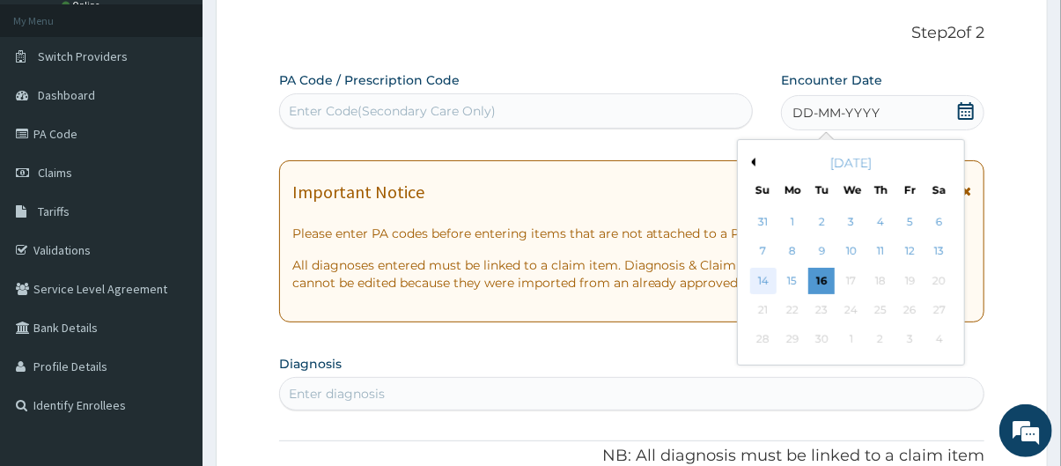
click at [759, 282] on div "14" at bounding box center [763, 281] width 26 height 26
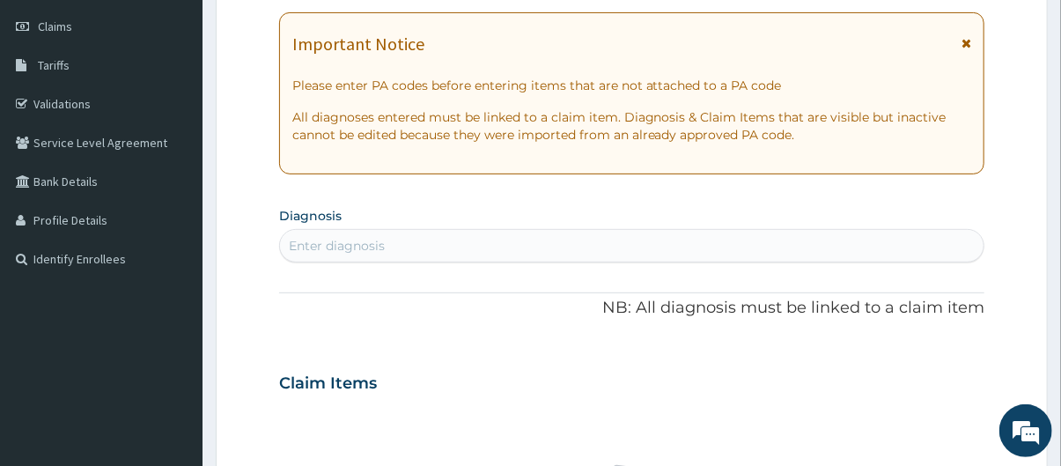
scroll to position [307, 0]
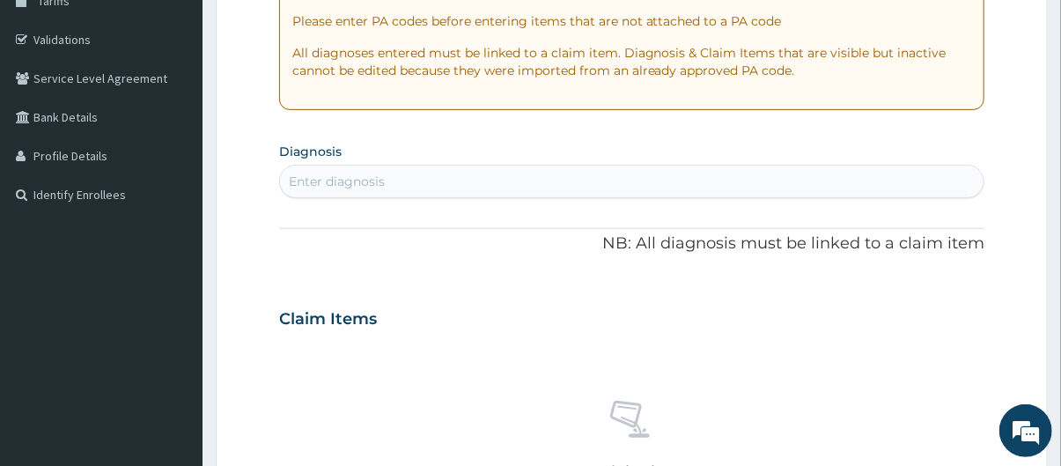
click at [604, 170] on div "Enter diagnosis" at bounding box center [632, 181] width 704 height 28
type input "[MEDICAL_DATA]"
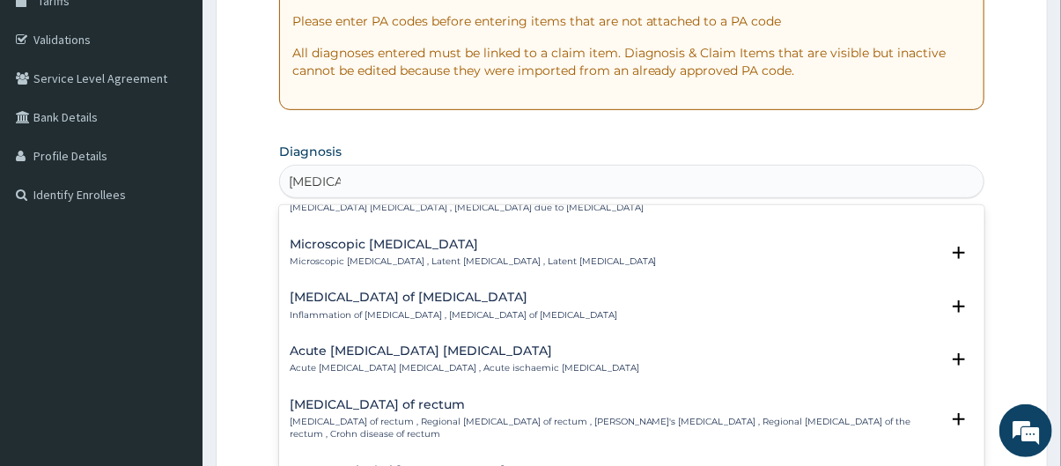
scroll to position [255, 0]
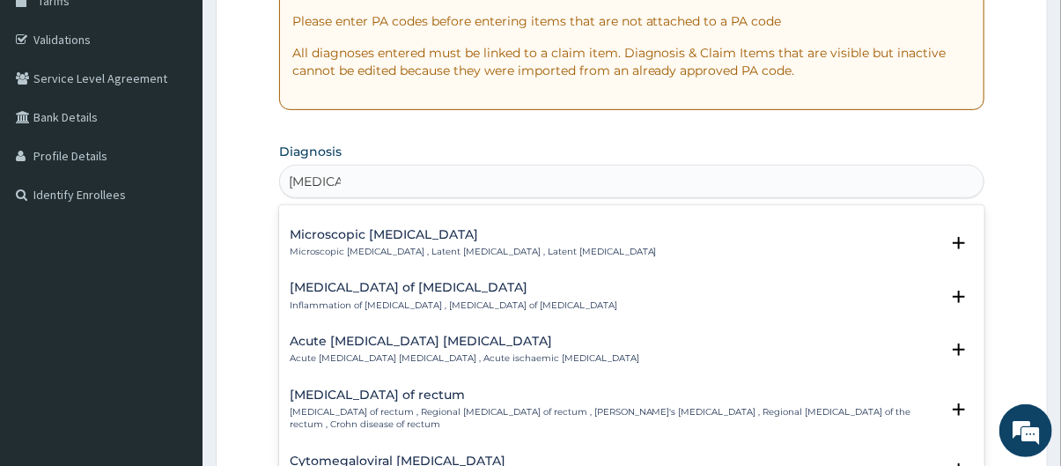
click at [476, 306] on p "Inflammation of intestine , Enteritis of intestine" at bounding box center [454, 305] width 328 height 12
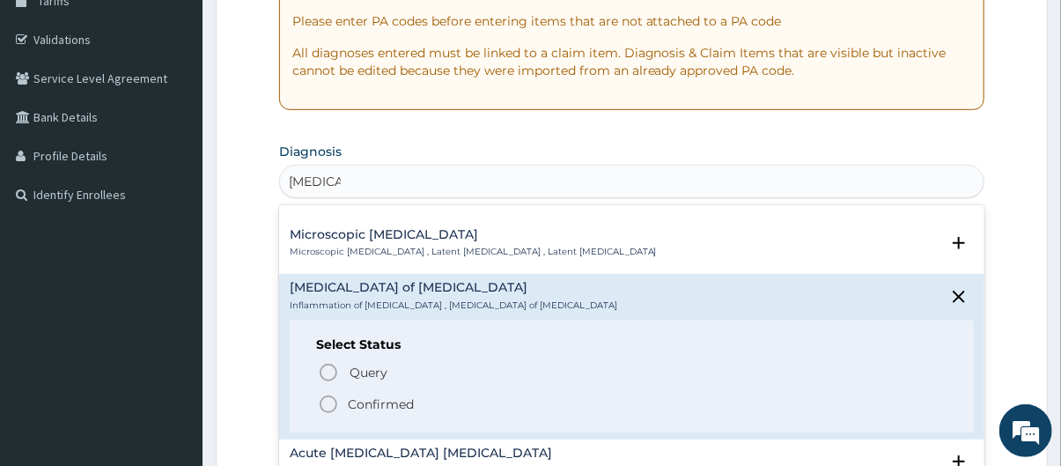
click at [384, 400] on p "Confirmed" at bounding box center [381, 404] width 66 height 18
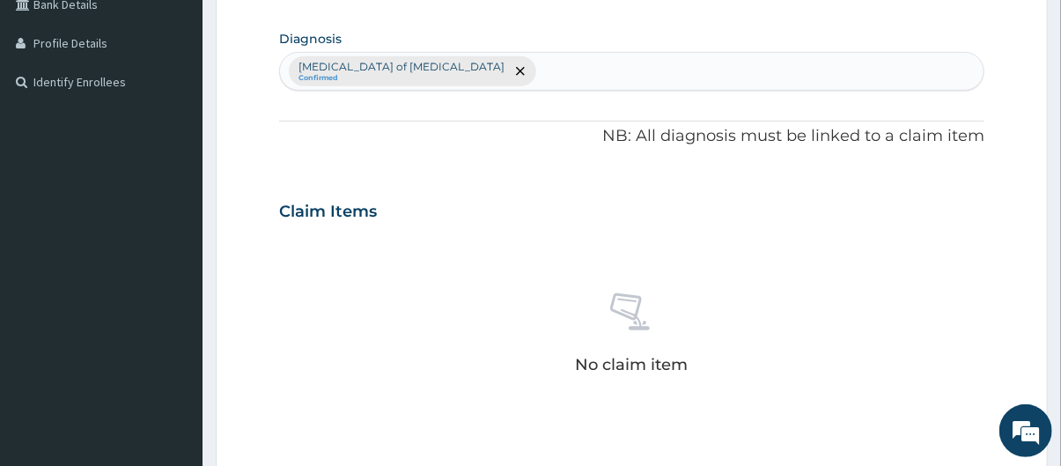
scroll to position [447, 0]
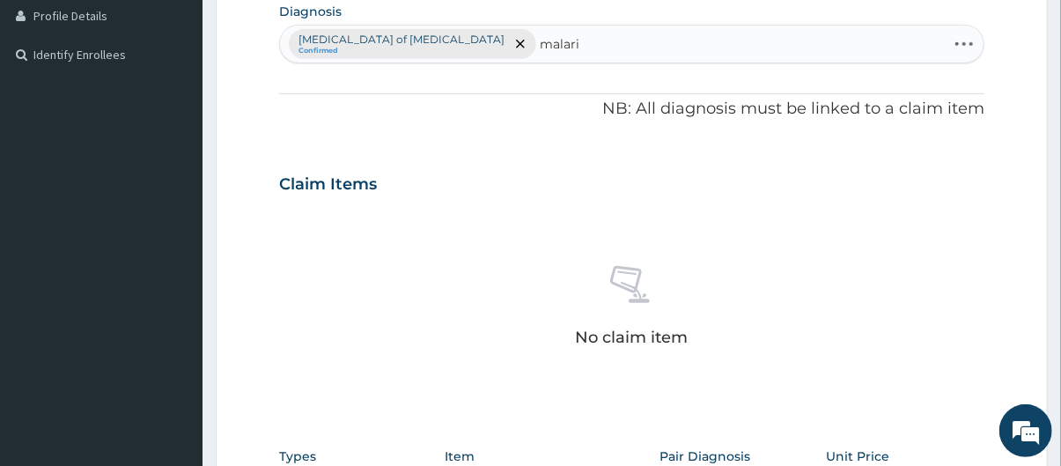
type input "malaria"
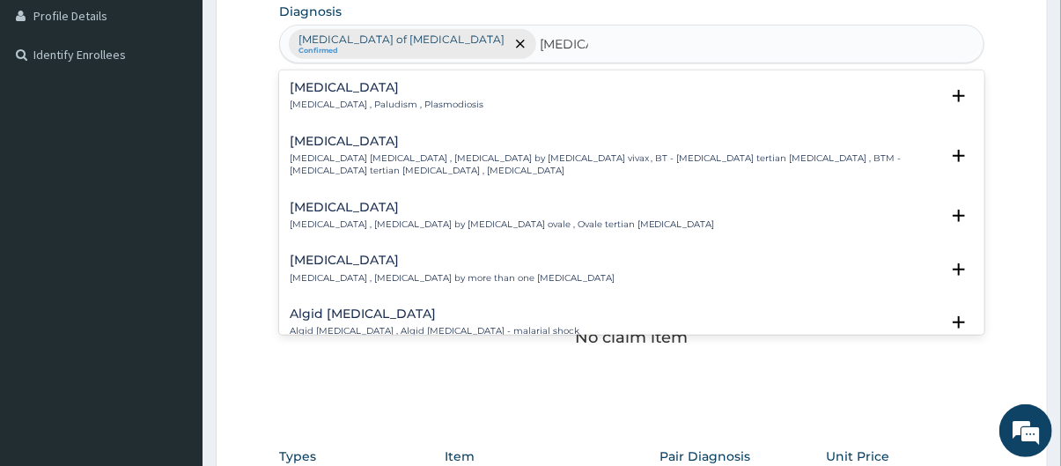
click at [520, 83] on div "Malaria Malaria , Paludism , Plasmodiosis" at bounding box center [632, 96] width 685 height 31
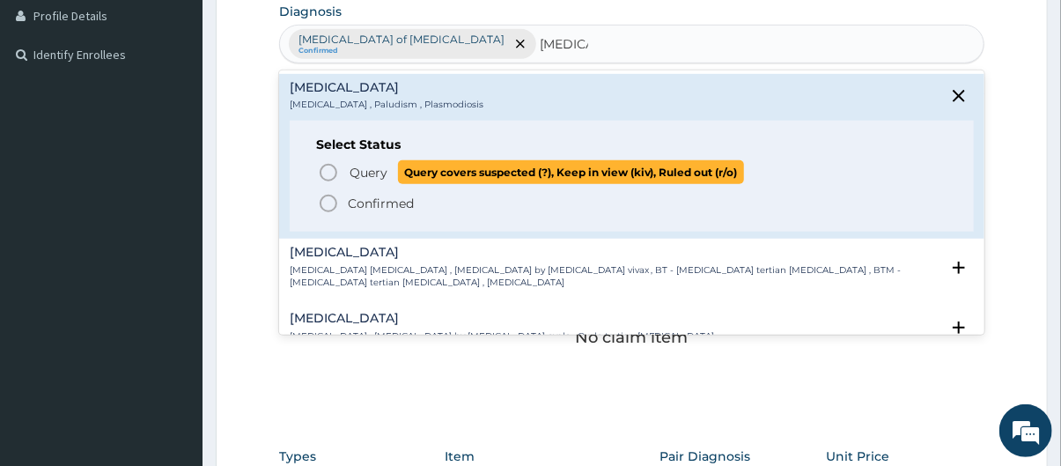
click at [378, 168] on span "Query" at bounding box center [369, 173] width 38 height 18
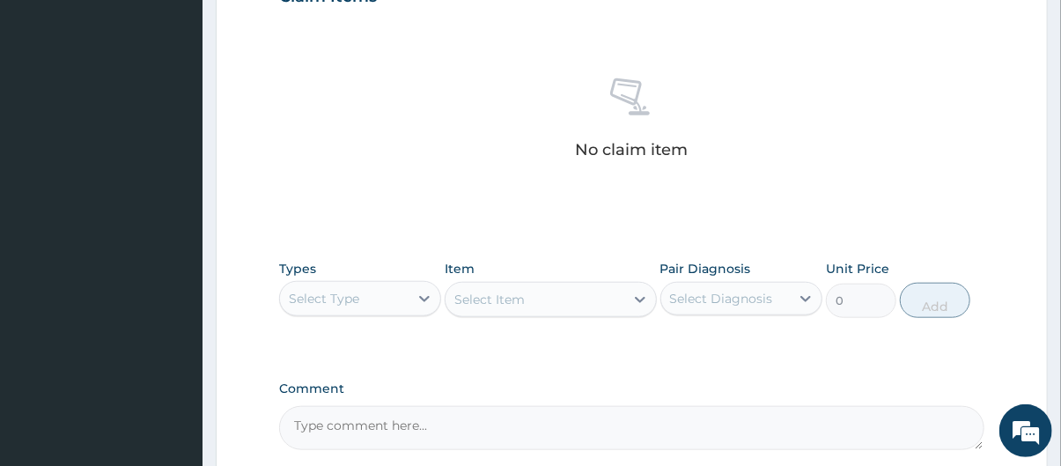
scroll to position [645, 0]
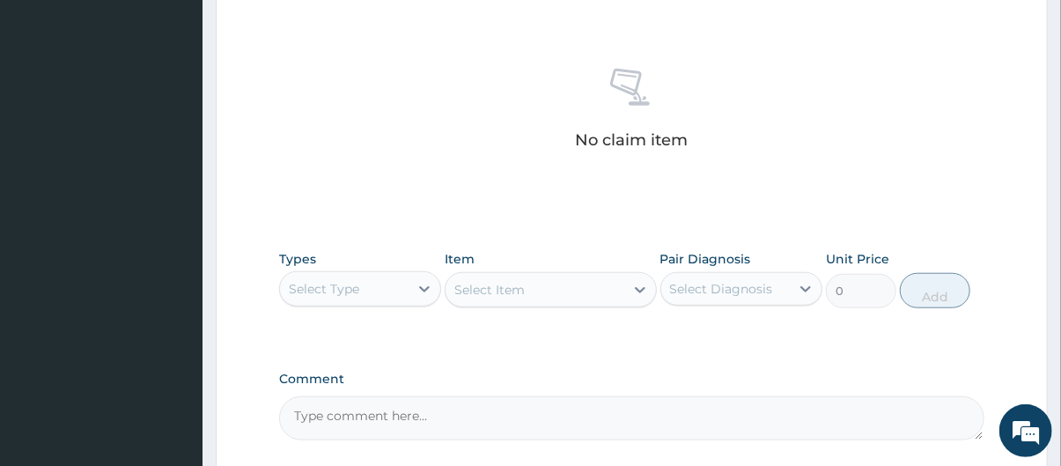
click at [354, 289] on div "Select Type" at bounding box center [324, 289] width 70 height 18
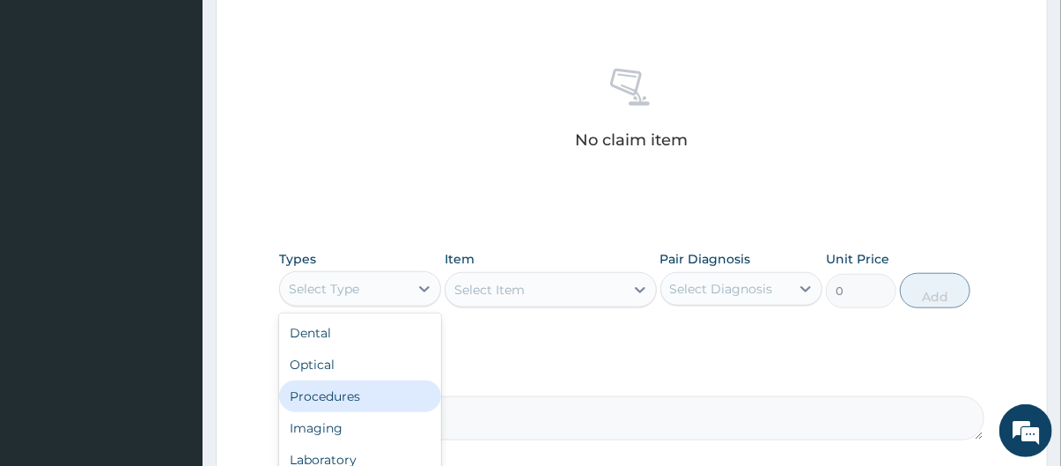
click at [364, 395] on div "Procedures" at bounding box center [360, 396] width 162 height 32
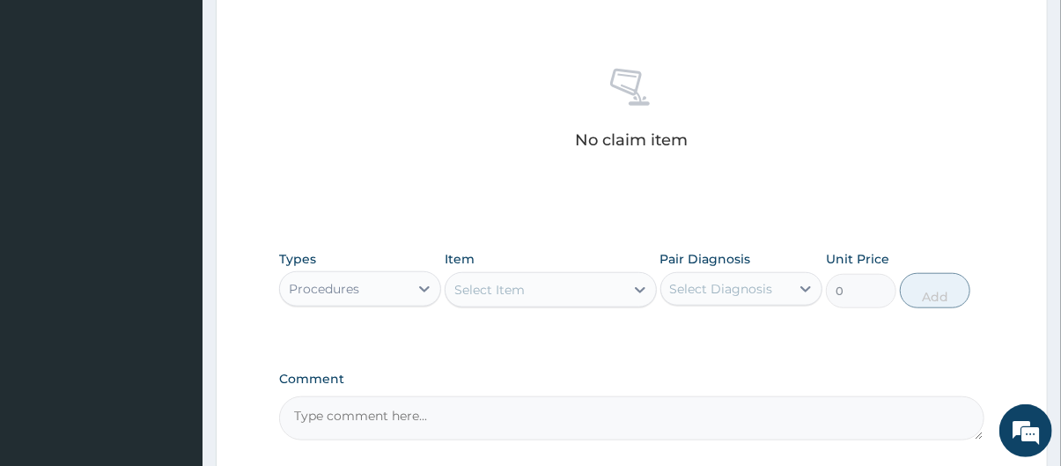
click at [547, 283] on div "Select Item" at bounding box center [535, 290] width 178 height 28
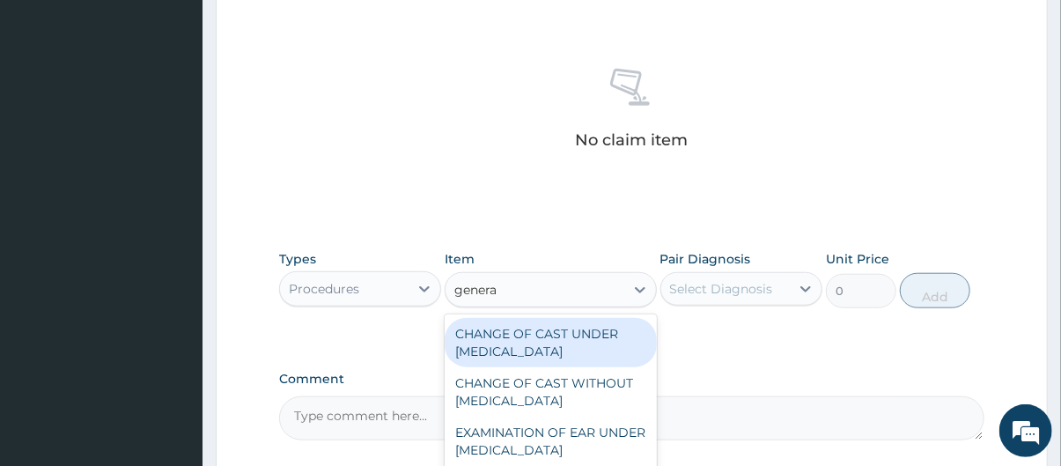
type input "general"
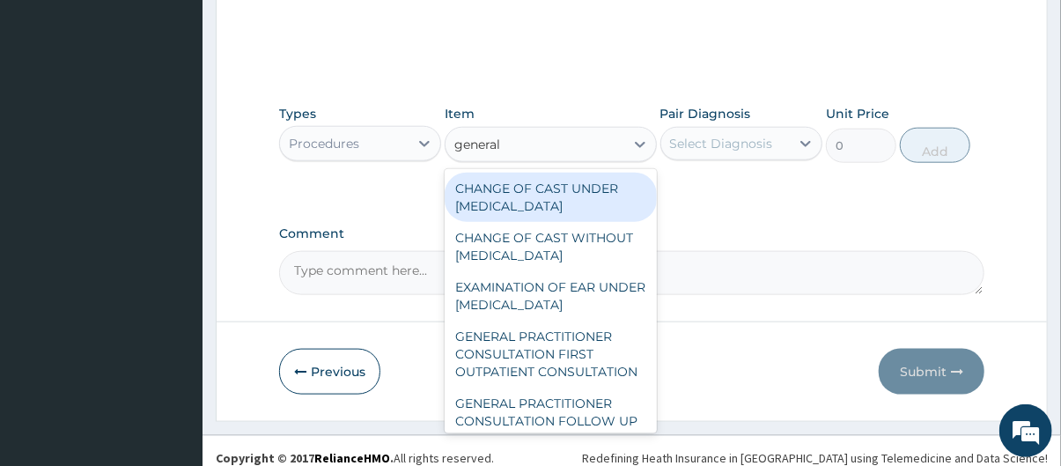
scroll to position [801, 0]
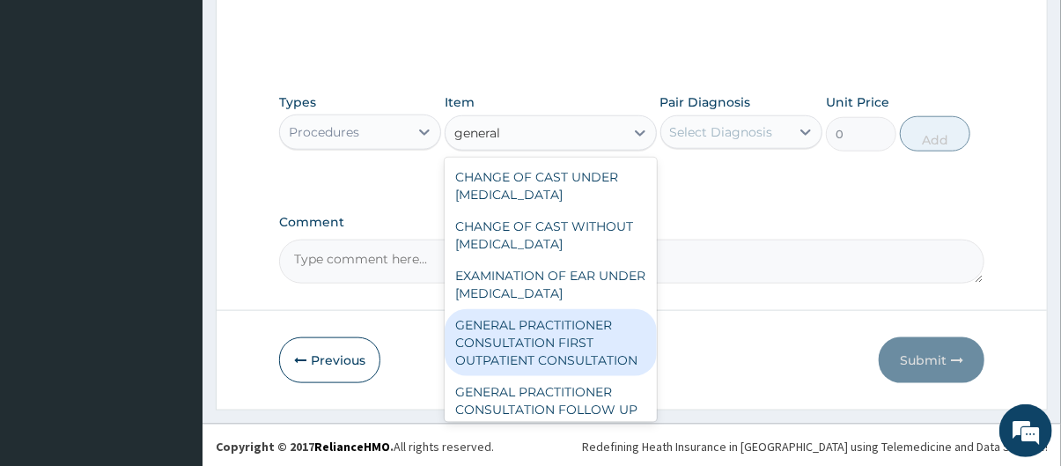
click at [587, 376] on div "GENERAL PRACTITIONER CONSULTATION FIRST OUTPATIENT CONSULTATION" at bounding box center [550, 342] width 211 height 67
type input "3795"
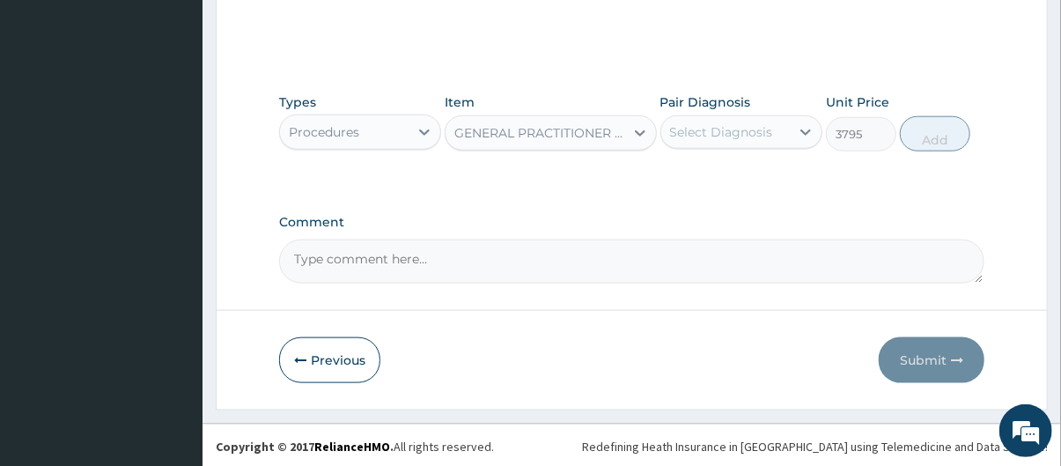
click at [744, 143] on div "Select Diagnosis" at bounding box center [725, 132] width 129 height 28
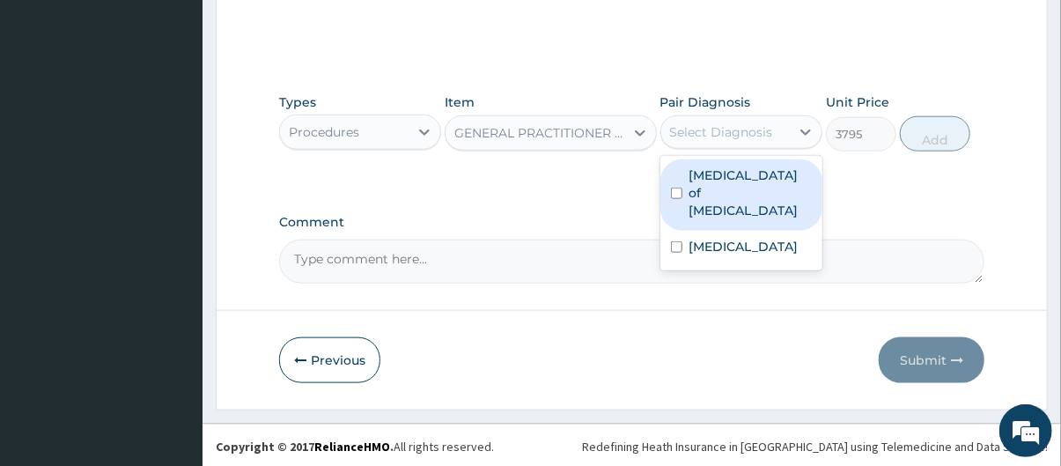
click at [752, 178] on label "Enteritis of intestine" at bounding box center [750, 192] width 122 height 53
checkbox input "true"
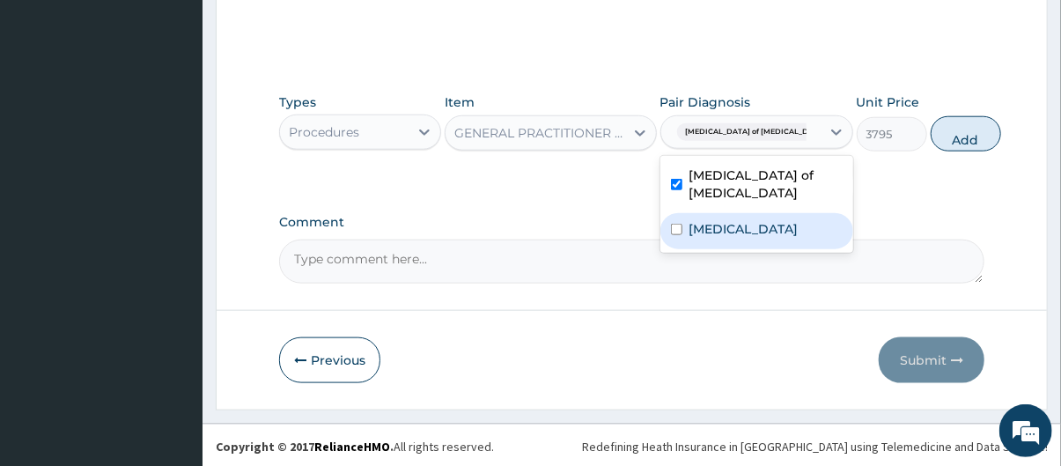
click at [761, 217] on div "Malaria" at bounding box center [756, 231] width 193 height 36
checkbox input "true"
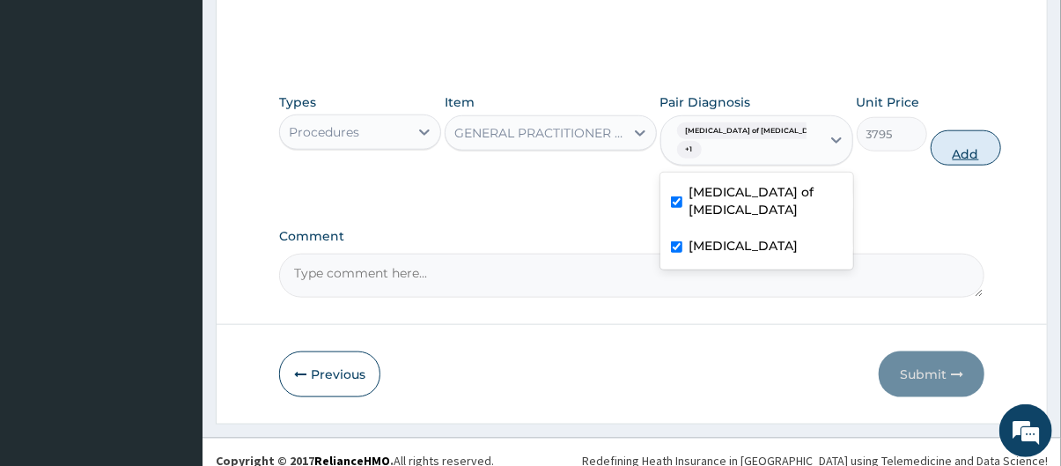
click at [933, 137] on button "Add" at bounding box center [966, 147] width 70 height 35
type input "0"
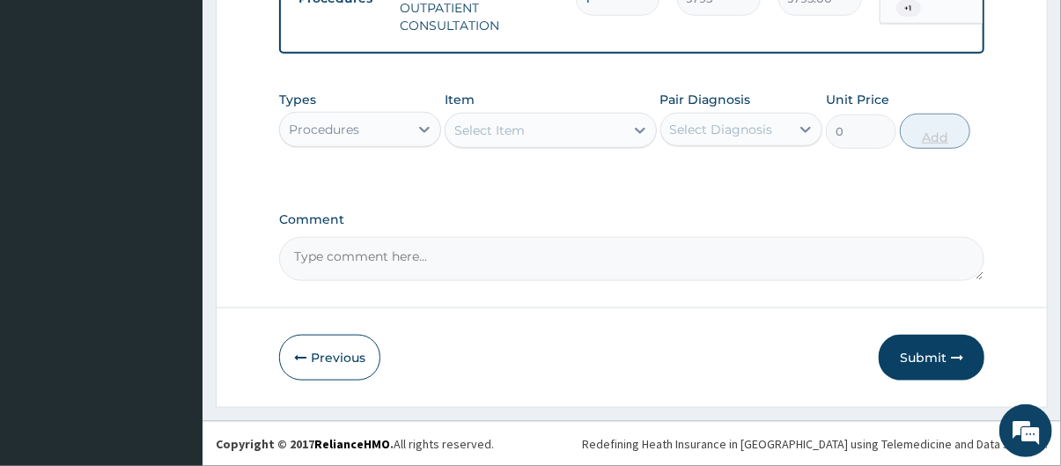
scroll to position [727, 0]
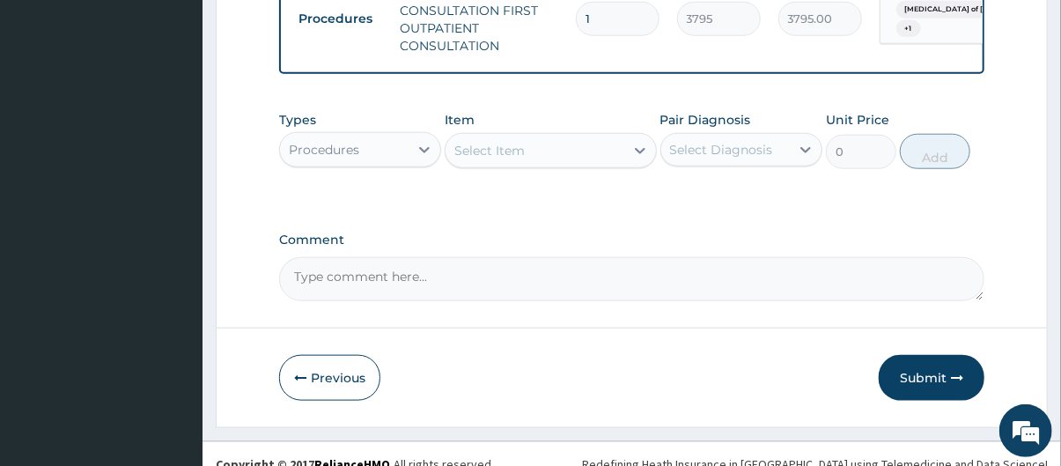
click at [394, 164] on div "Procedures" at bounding box center [344, 150] width 129 height 28
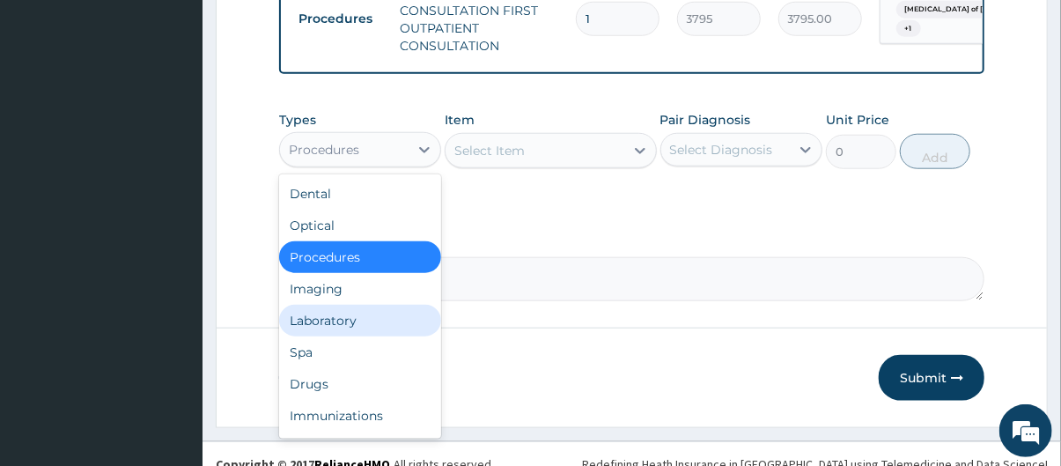
click at [366, 334] on div "Laboratory" at bounding box center [360, 321] width 162 height 32
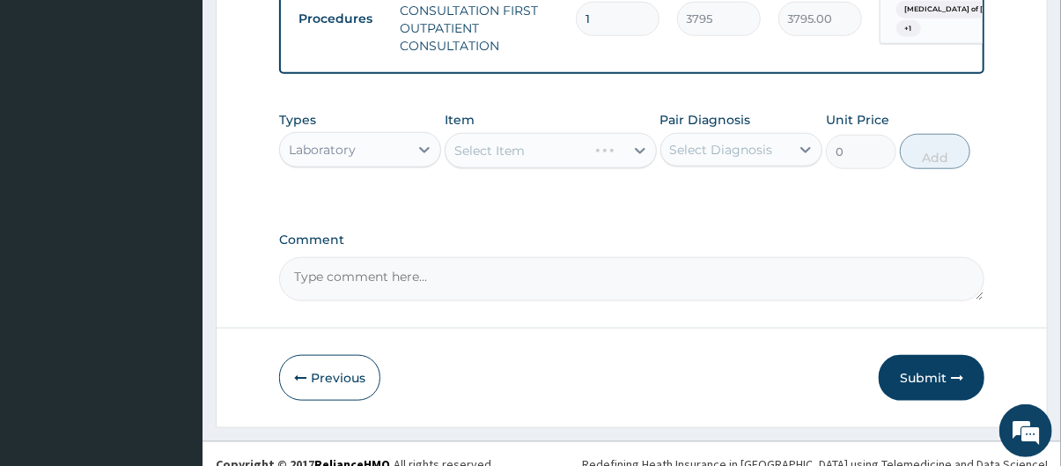
click at [572, 159] on div "Select Item" at bounding box center [550, 150] width 211 height 35
click at [572, 161] on div "Select Item" at bounding box center [535, 150] width 178 height 28
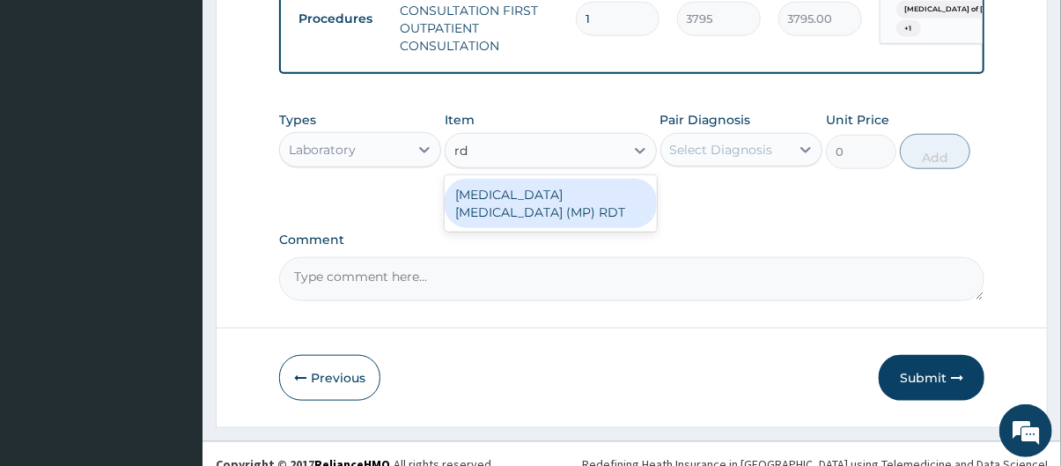
type input "rdt"
click at [630, 209] on div "MALARIA PARASITE (MP) RDT" at bounding box center [550, 203] width 211 height 49
type input "1725"
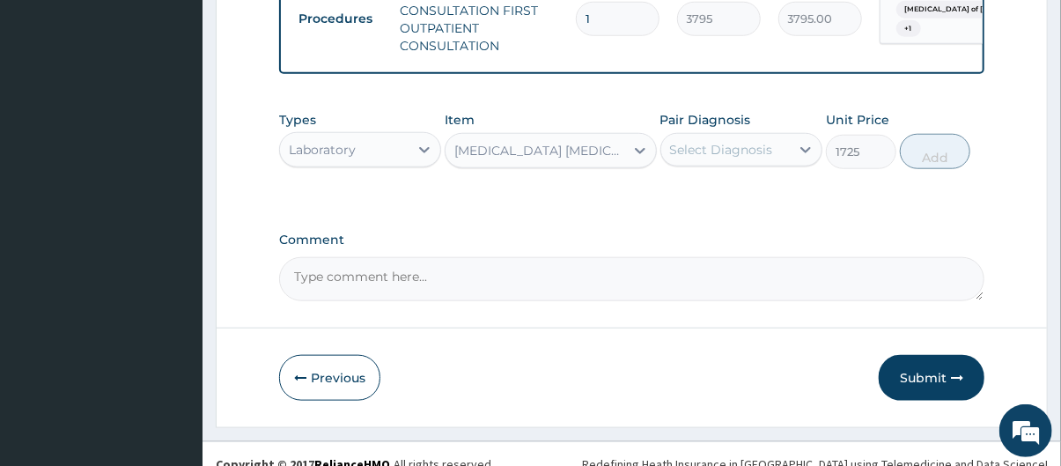
click at [722, 150] on div "Select Diagnosis" at bounding box center [725, 150] width 129 height 28
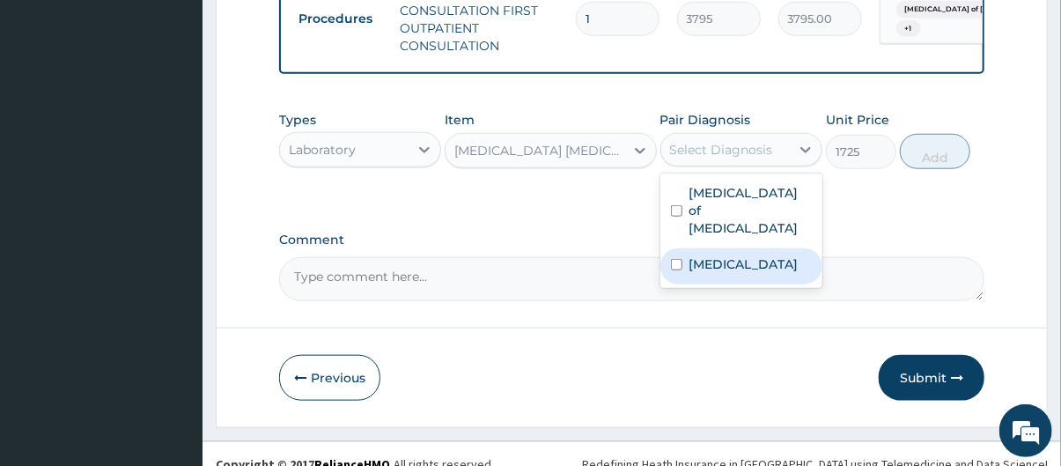
click at [741, 267] on div "Malaria" at bounding box center [741, 266] width 162 height 36
checkbox input "true"
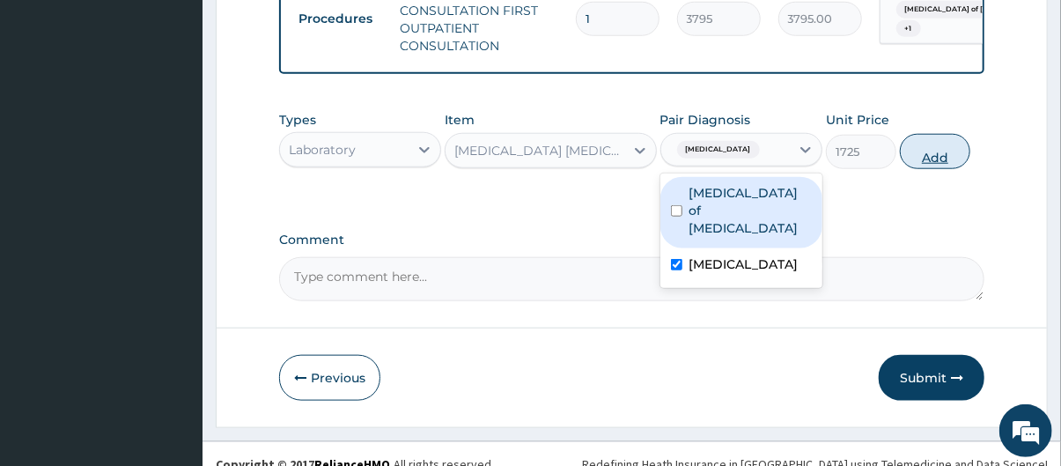
click at [947, 150] on button "Add" at bounding box center [935, 151] width 70 height 35
type input "0"
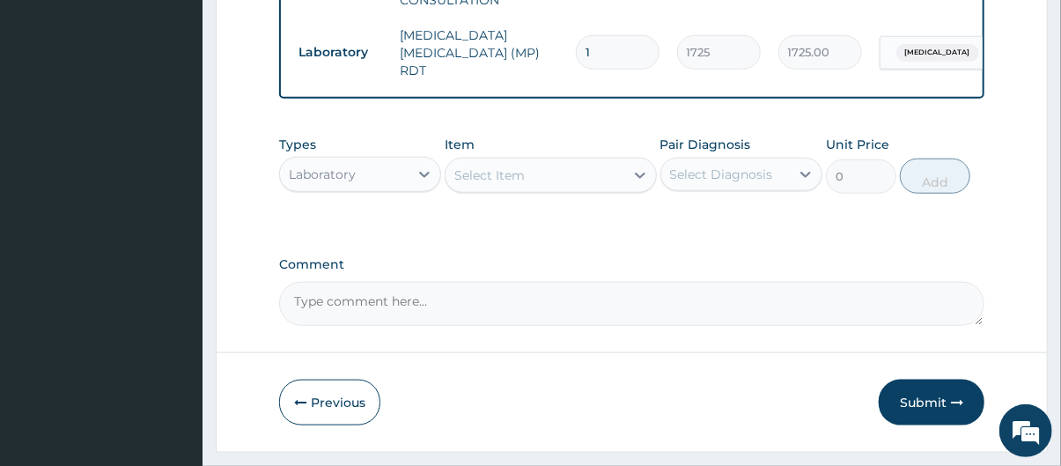
scroll to position [782, 0]
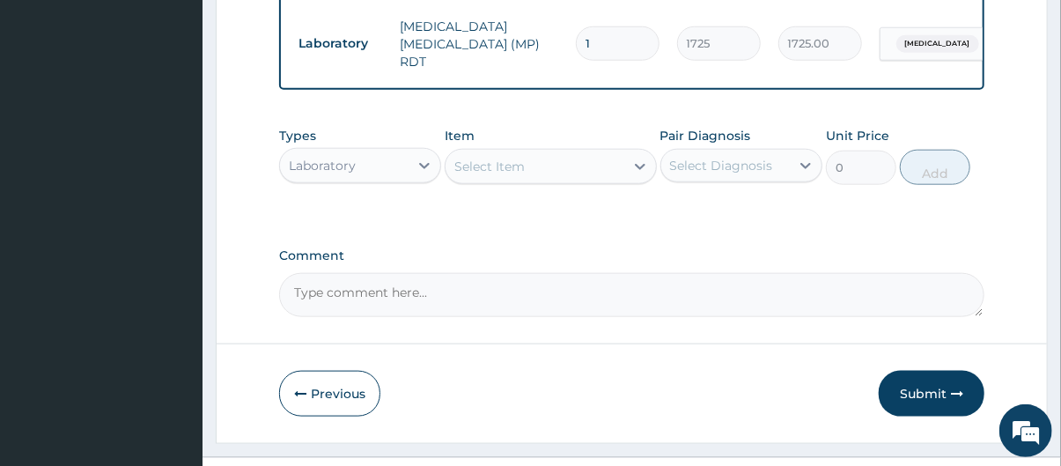
click at [397, 156] on div "Laboratory" at bounding box center [344, 165] width 129 height 28
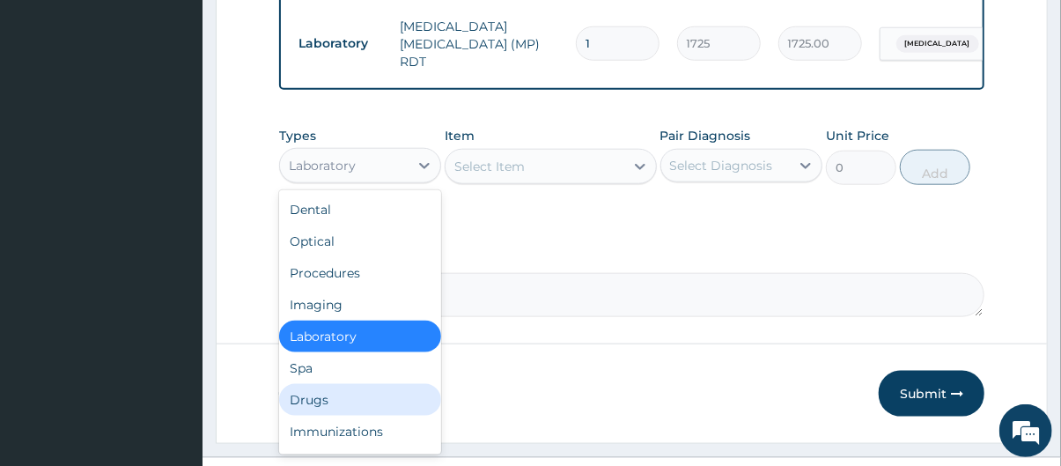
click at [375, 394] on div "Drugs" at bounding box center [360, 400] width 162 height 32
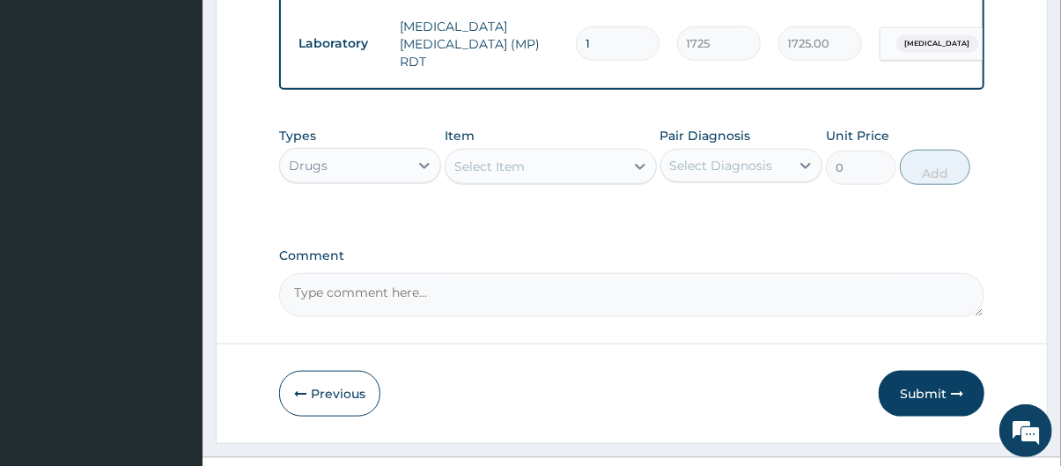
click at [555, 168] on div "Select Item" at bounding box center [535, 166] width 178 height 28
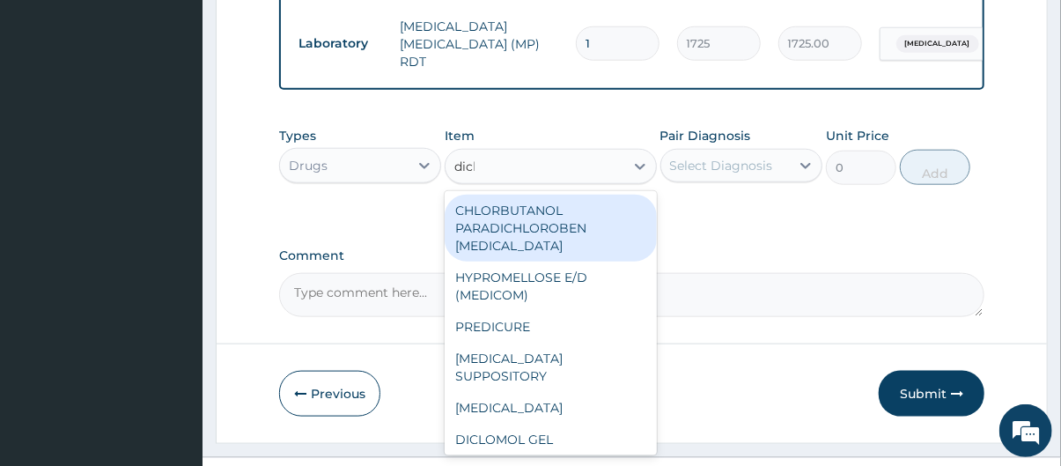
type input "diclo"
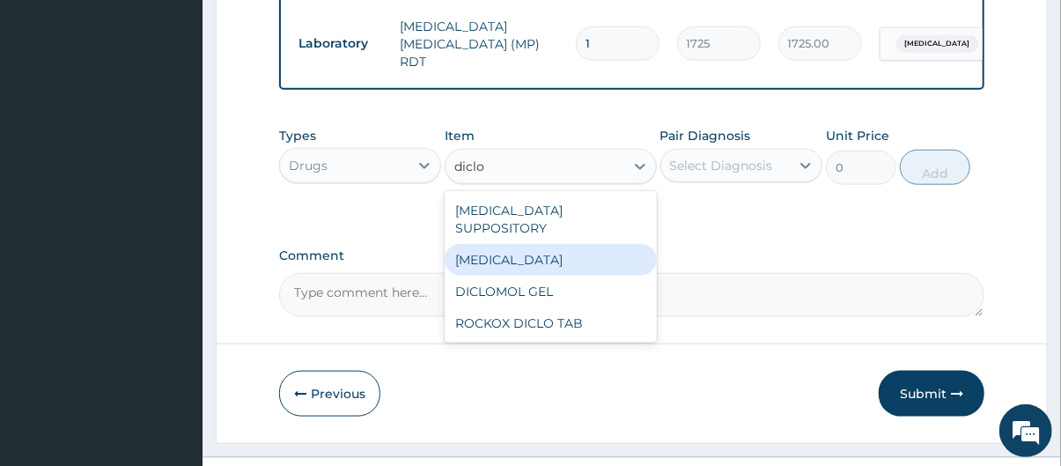
click at [555, 244] on div "DICLOFENAC" at bounding box center [550, 260] width 211 height 32
type input "632.5"
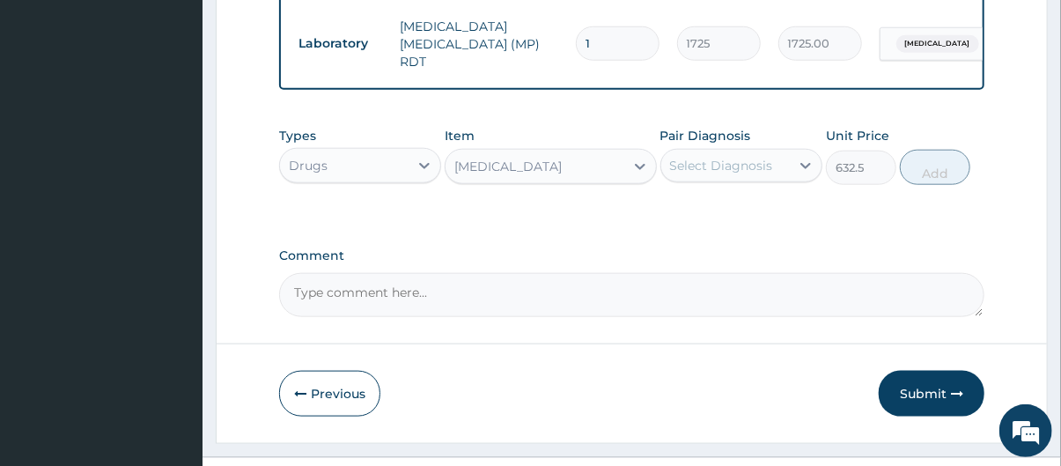
click at [756, 174] on div "Select Diagnosis" at bounding box center [721, 166] width 103 height 18
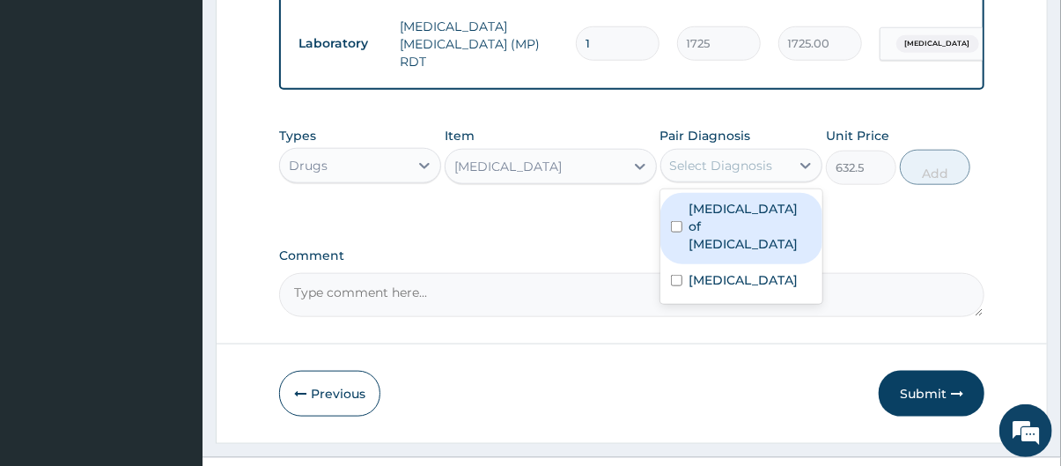
click at [763, 227] on label "Enteritis of intestine" at bounding box center [750, 226] width 122 height 53
checkbox input "true"
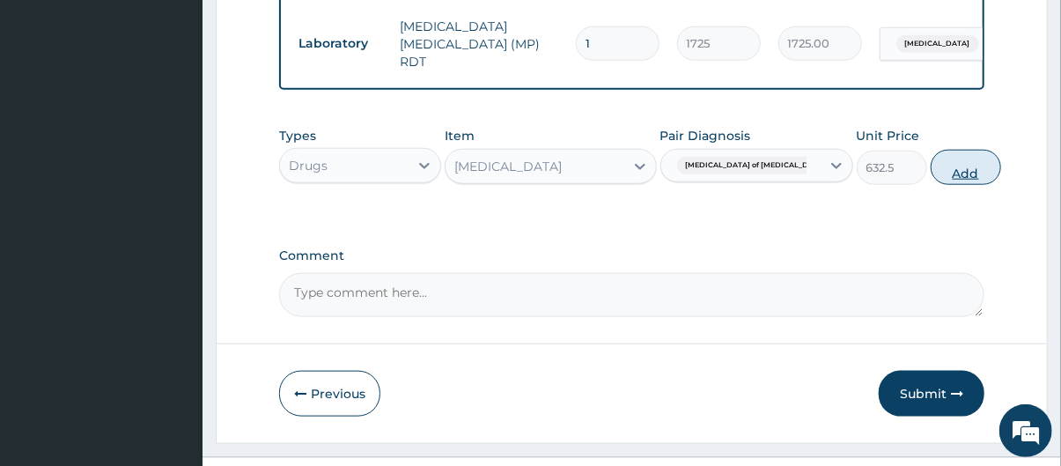
click at [945, 169] on button "Add" at bounding box center [966, 167] width 70 height 35
type input "0"
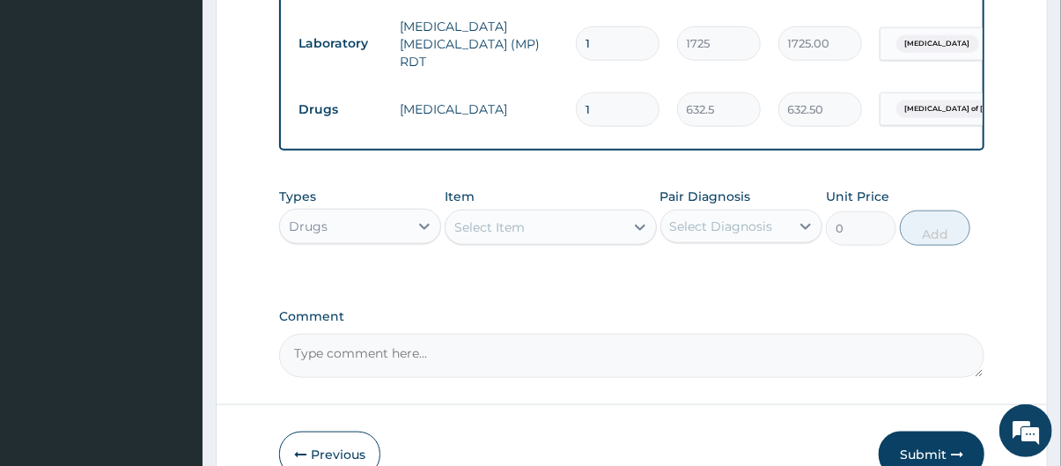
click at [557, 231] on div "Select Item" at bounding box center [535, 227] width 178 height 28
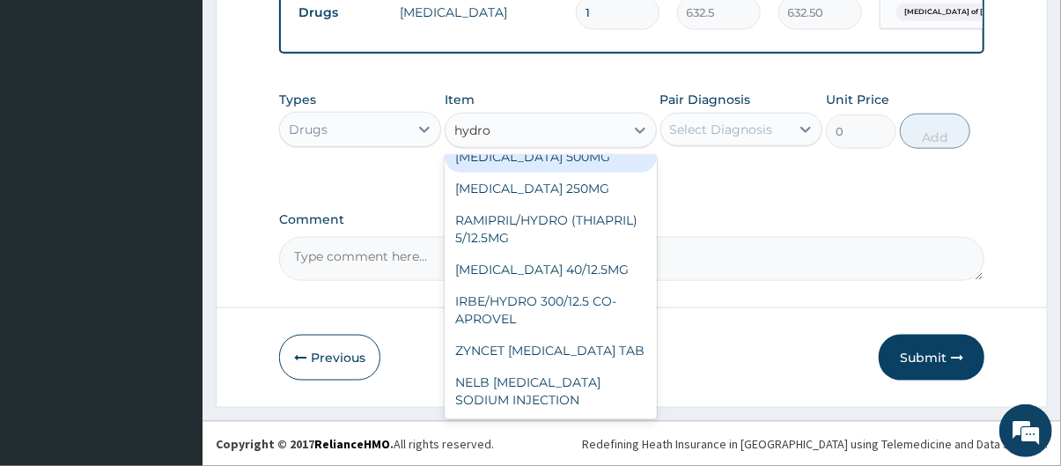
scroll to position [70, 0]
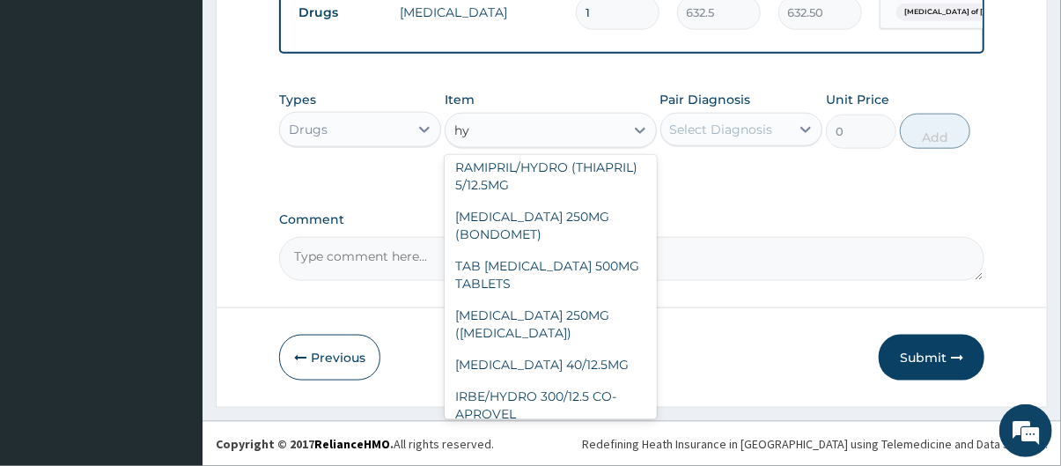
type input "h"
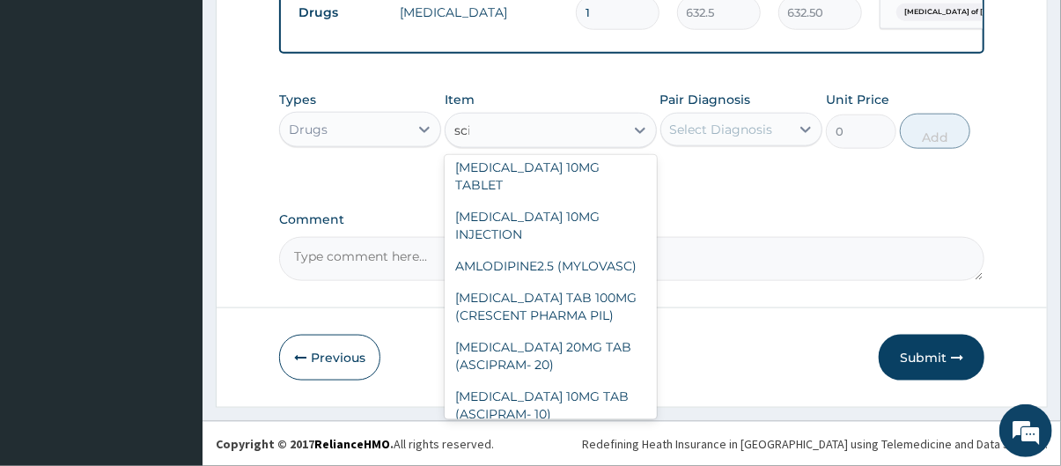
scroll to position [0, 0]
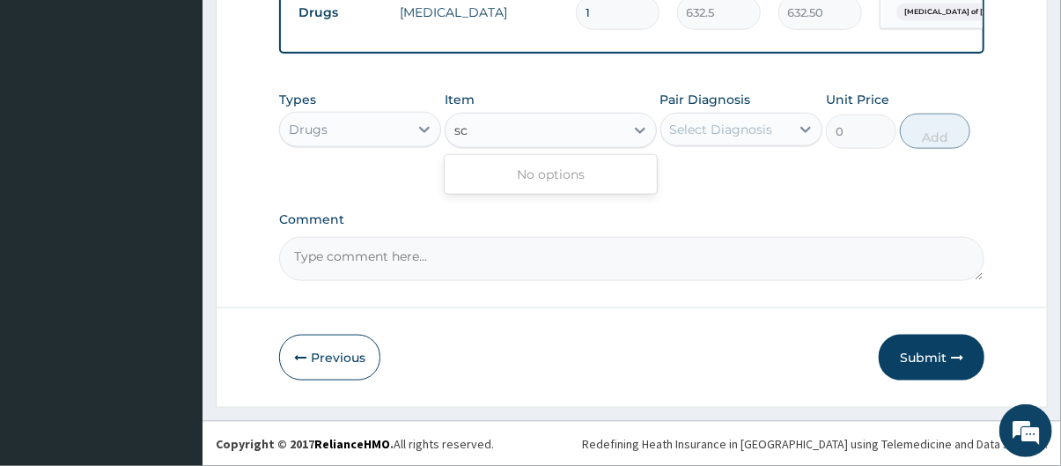
type input "s"
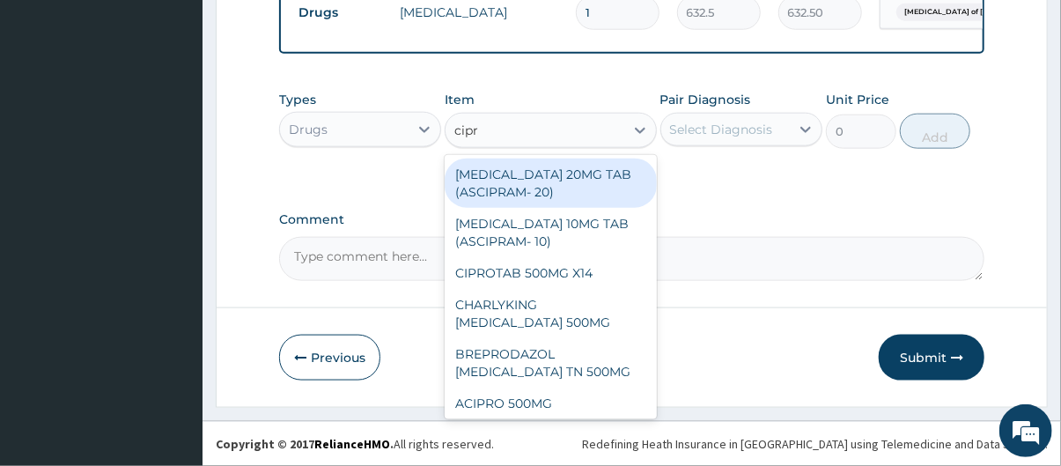
type input "cipro"
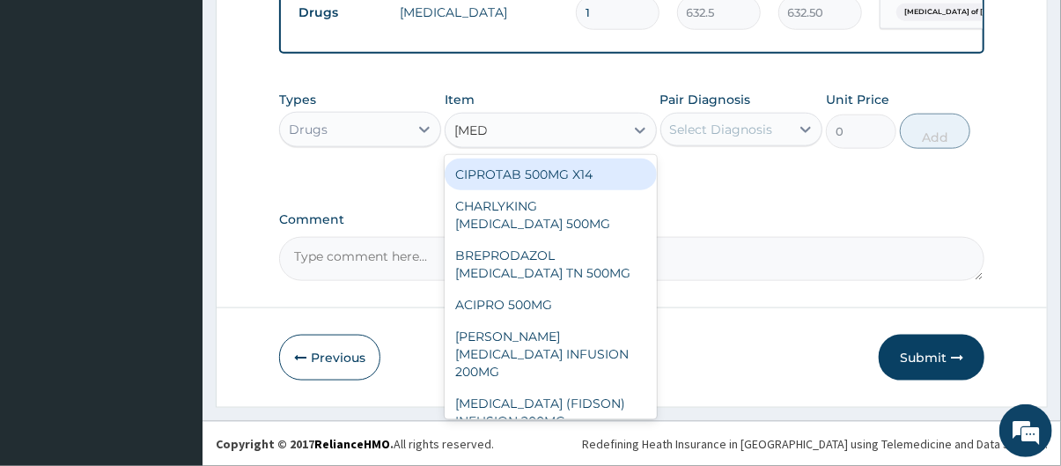
click at [567, 181] on div "CIPROTAB 500MG X14" at bounding box center [550, 175] width 211 height 32
type input "341.55"
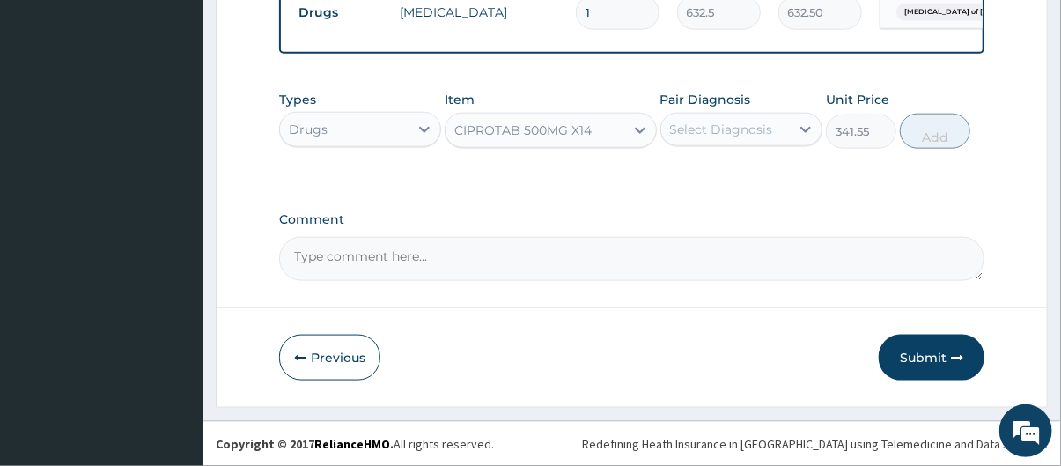
click at [719, 136] on div "Select Diagnosis" at bounding box center [721, 130] width 103 height 18
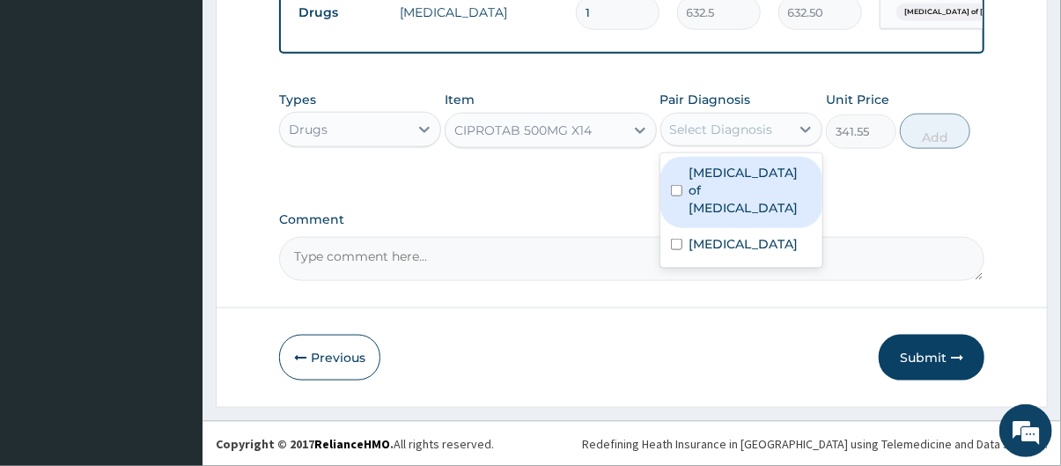
click at [734, 187] on label "Enteritis of intestine" at bounding box center [750, 190] width 122 height 53
checkbox input "true"
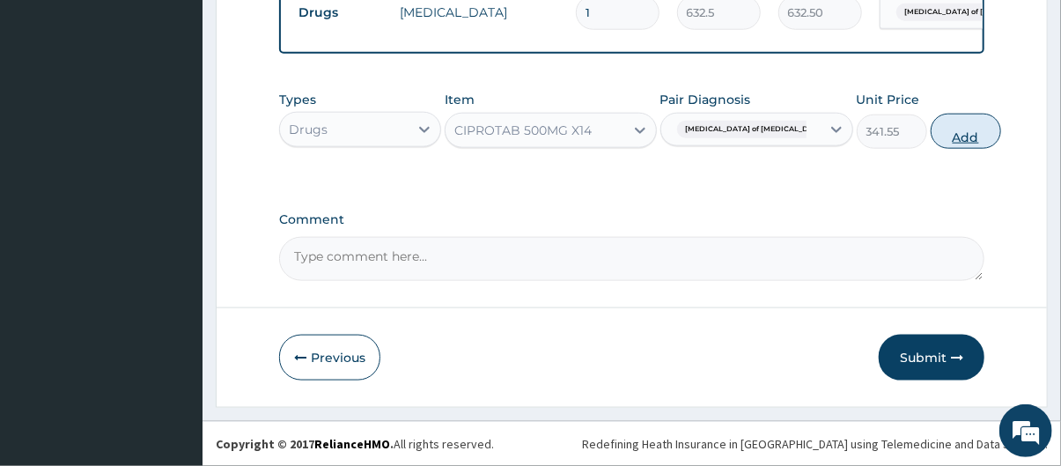
click at [933, 132] on button "Add" at bounding box center [966, 131] width 70 height 35
type input "0"
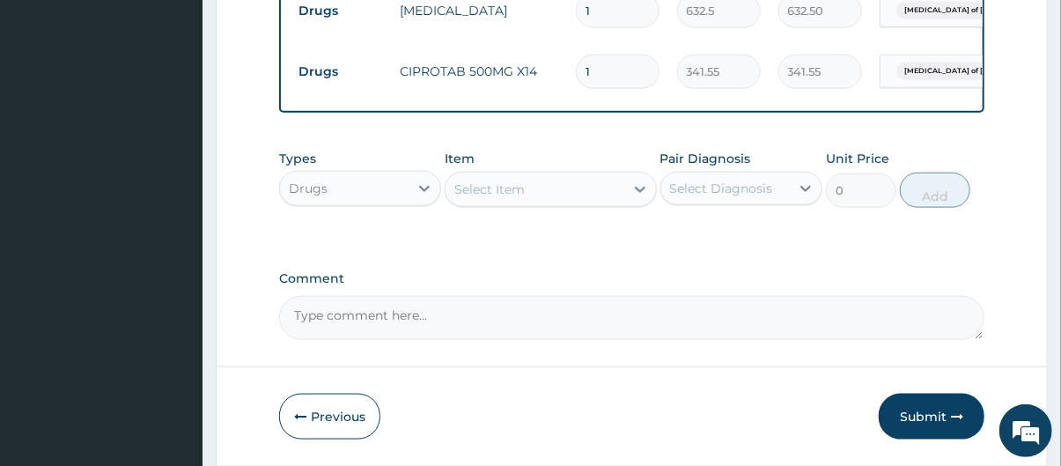
type input "10"
type input "3415.50"
type input "10"
click at [616, 188] on div "Select Item" at bounding box center [535, 189] width 178 height 28
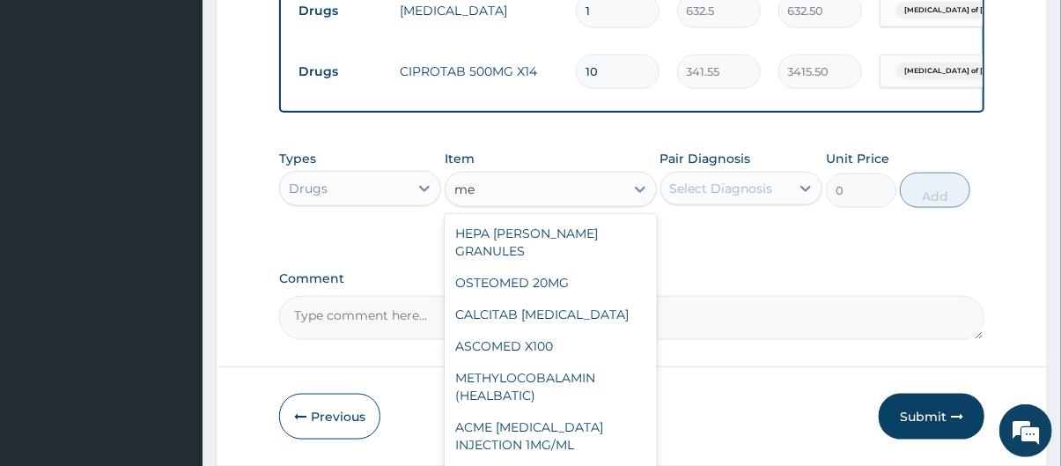
type input "m"
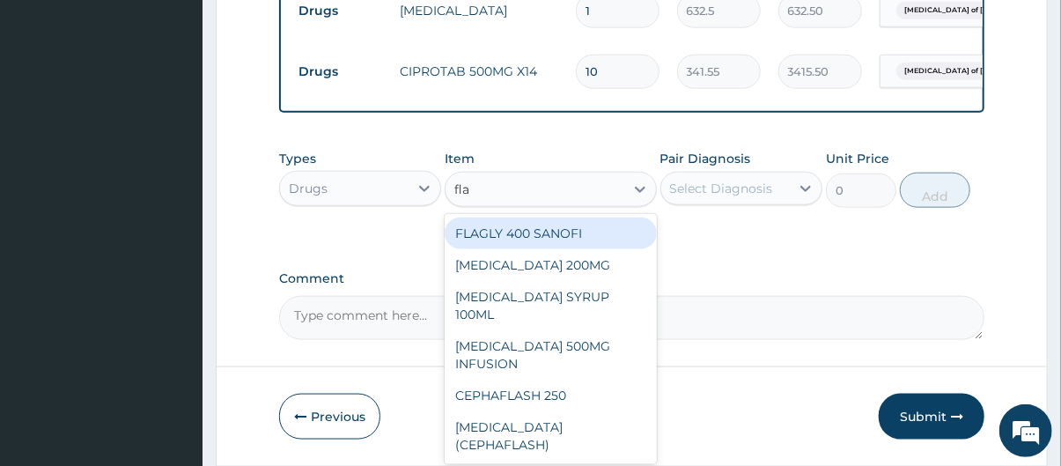
type input "flag"
click at [575, 239] on div "FLAGLY 400 SANOFI" at bounding box center [550, 233] width 211 height 32
type input "75.9"
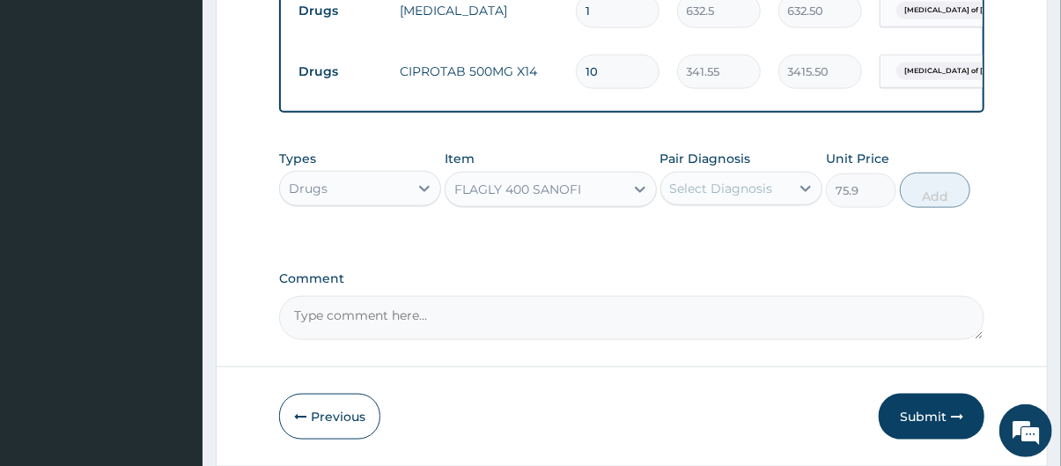
click at [719, 202] on div "Select Diagnosis" at bounding box center [725, 188] width 129 height 28
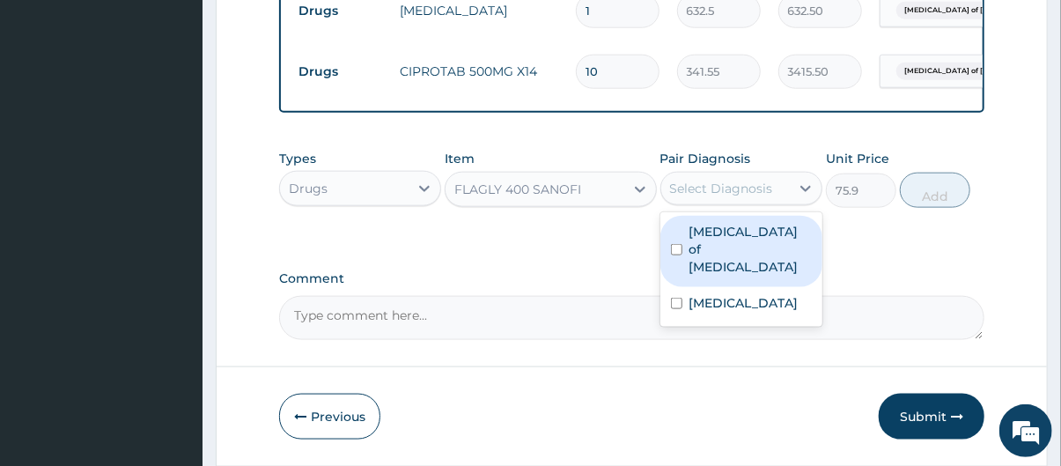
click at [734, 244] on label "Enteritis of intestine" at bounding box center [750, 249] width 122 height 53
checkbox input "true"
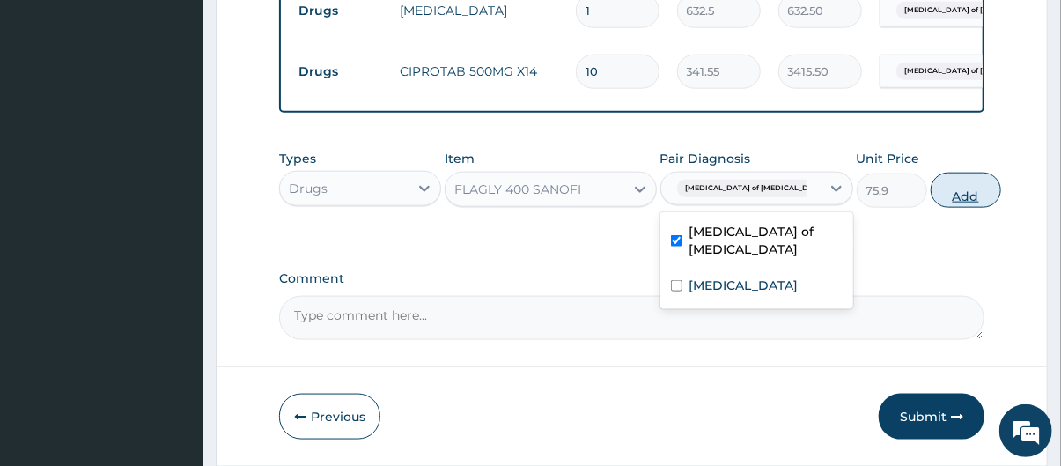
click at [952, 189] on button "Add" at bounding box center [966, 190] width 70 height 35
type input "0"
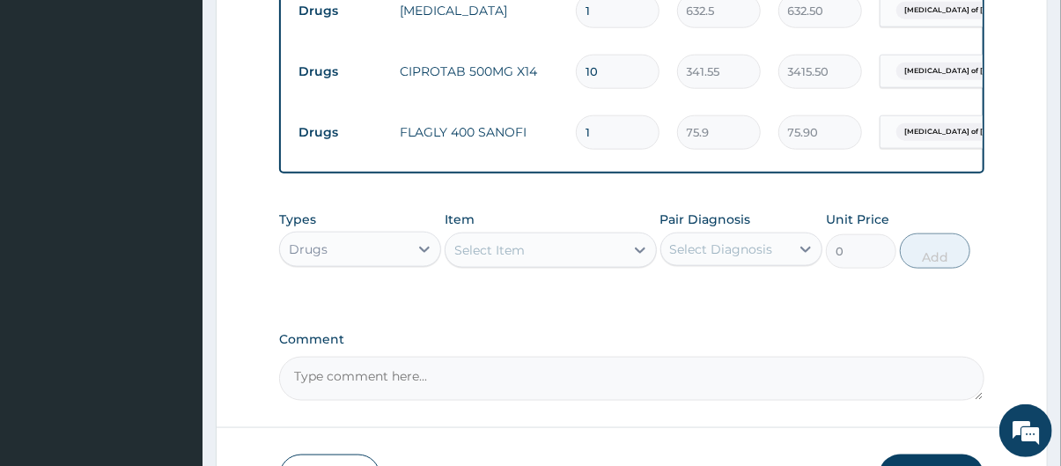
type input "15"
type input "1138.50"
type input "15"
click at [570, 253] on div "Select Item" at bounding box center [535, 250] width 178 height 28
type input "h"
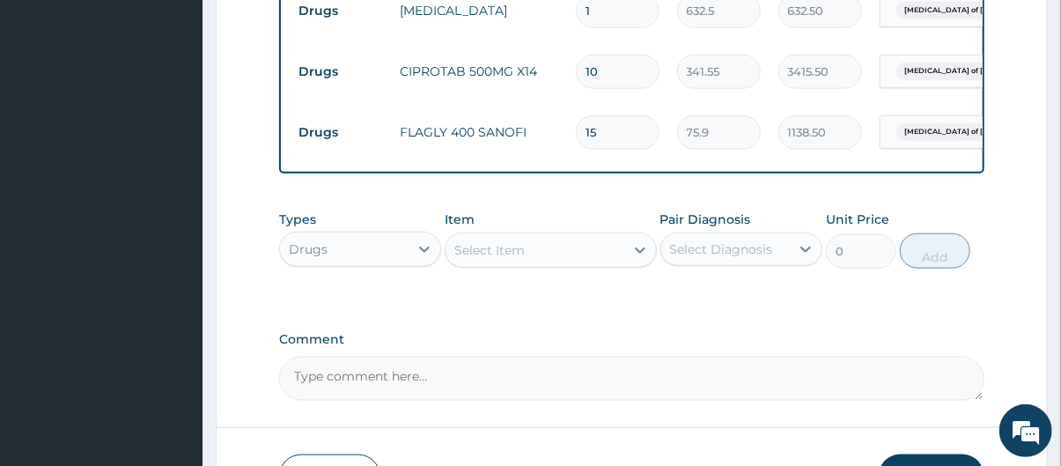
click at [525, 261] on div "Select Item" at bounding box center [535, 250] width 178 height 28
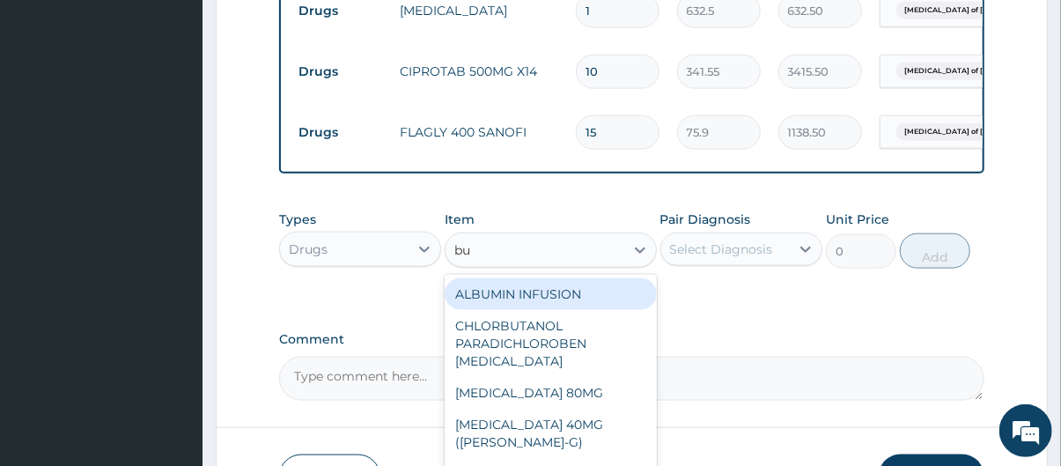
type input "bus"
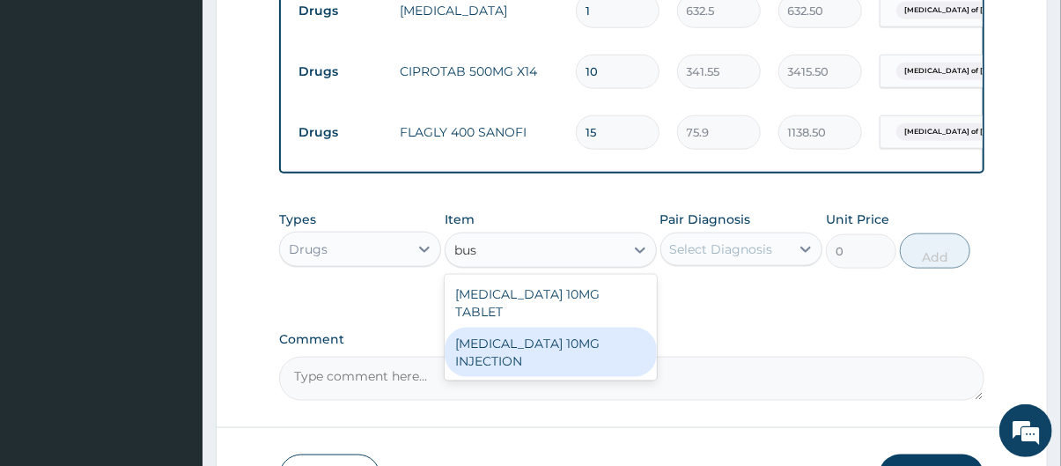
click at [546, 335] on div "BUSCOPAN 10MG INJECTION" at bounding box center [550, 352] width 211 height 49
type input "506"
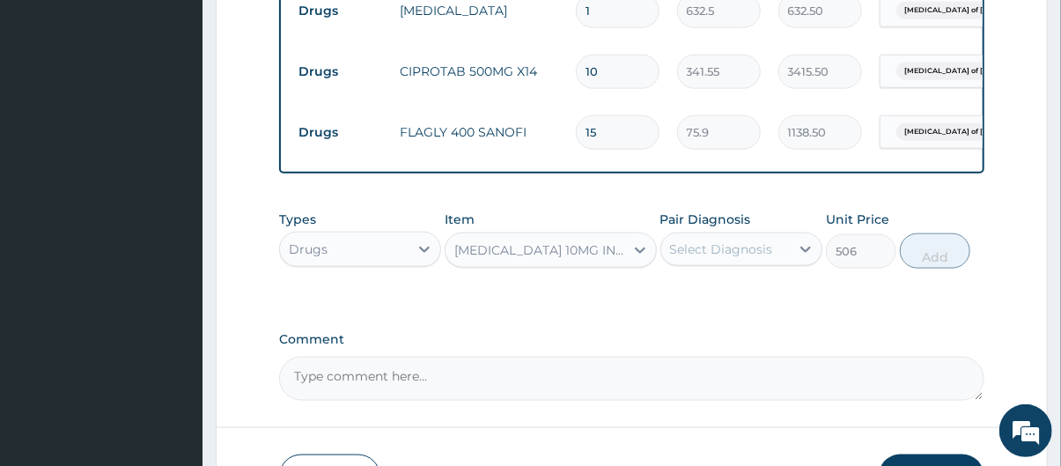
click at [744, 263] on div "Select Diagnosis" at bounding box center [725, 249] width 129 height 28
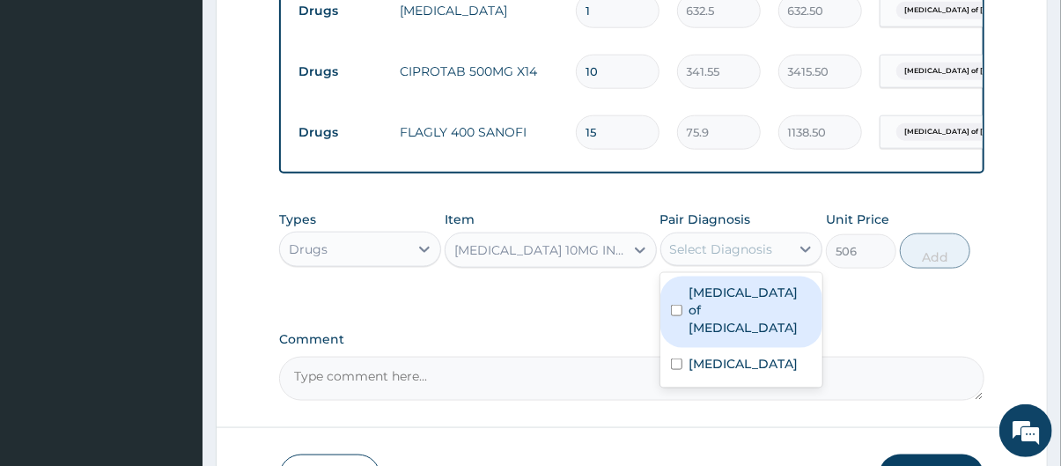
click at [747, 311] on label "Enteritis of intestine" at bounding box center [750, 310] width 122 height 53
checkbox input "true"
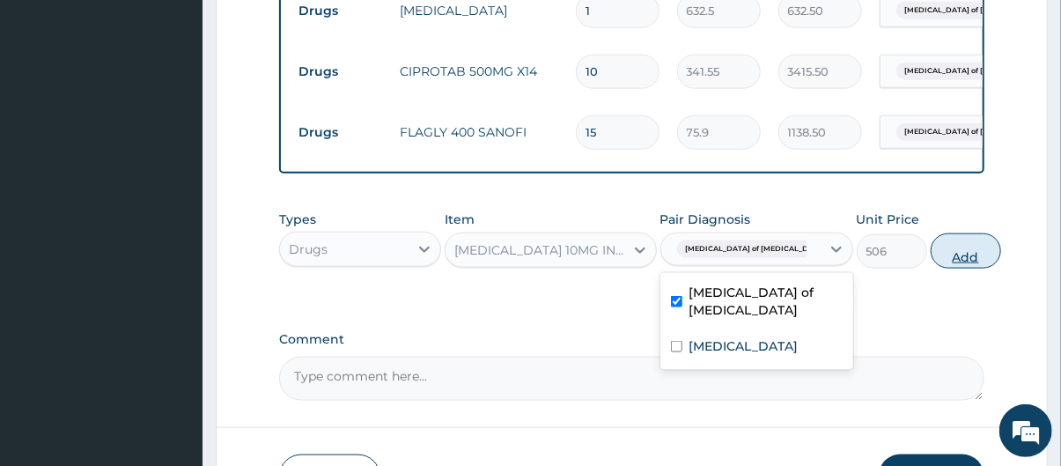
click at [939, 252] on button "Add" at bounding box center [966, 250] width 70 height 35
type input "0"
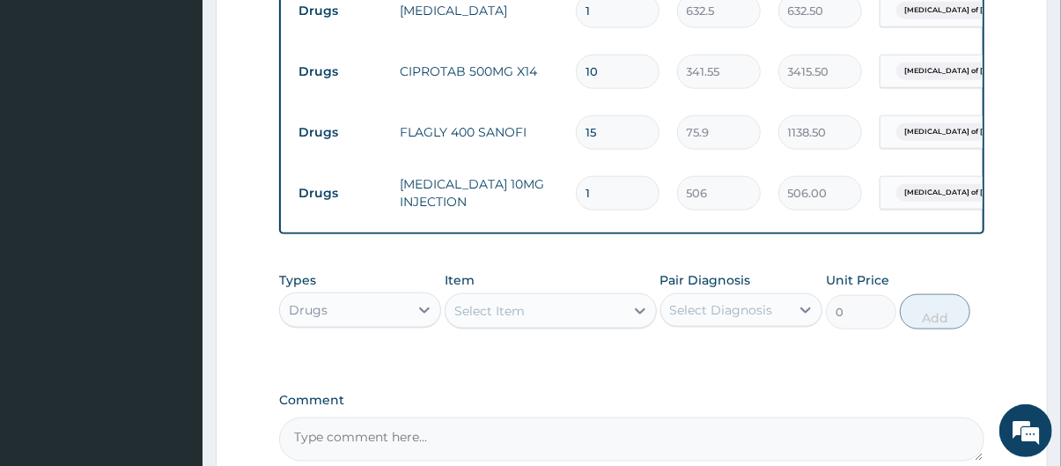
type input "0.00"
type input "2"
type input "1012.00"
type input "2"
click at [534, 306] on div "Select Item" at bounding box center [535, 311] width 178 height 28
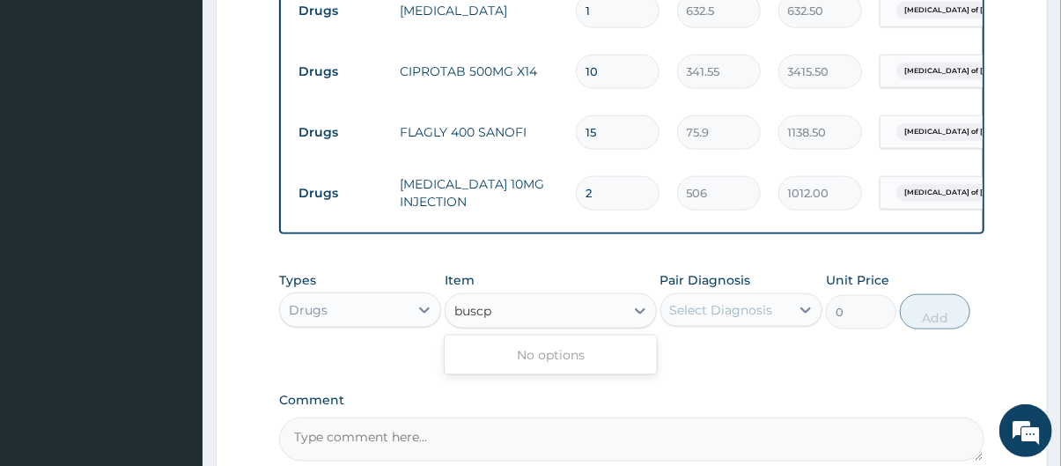
type input "busc"
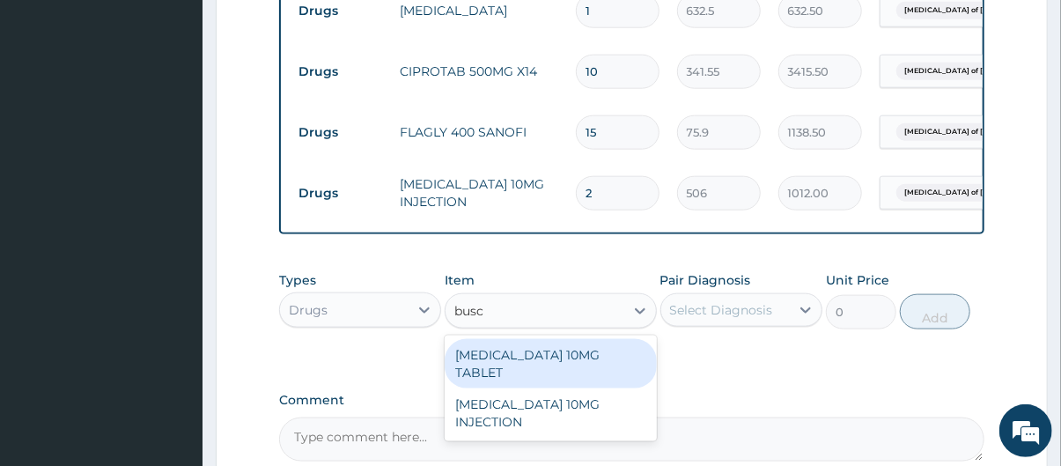
click at [542, 358] on div "BUSCOPAN 10MG TABLET" at bounding box center [550, 363] width 211 height 49
type input "44.275"
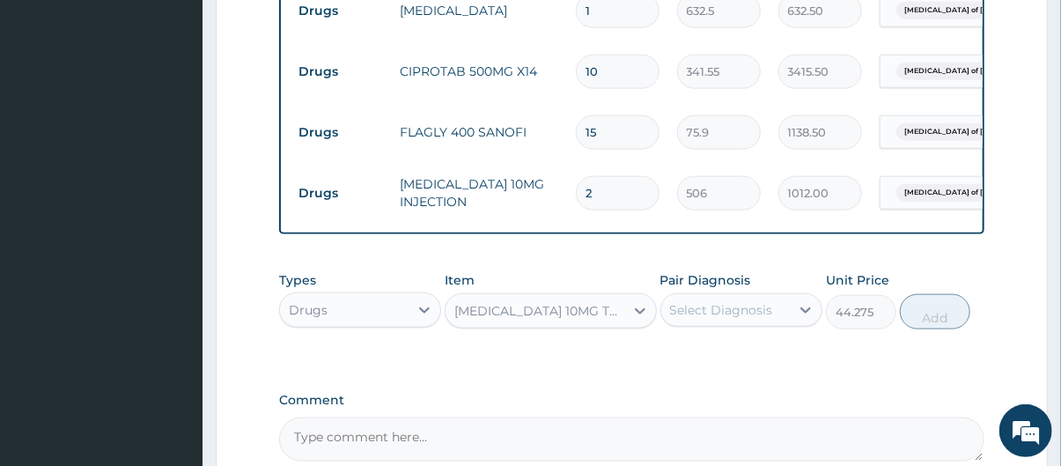
click at [728, 314] on div "Select Diagnosis" at bounding box center [721, 310] width 103 height 18
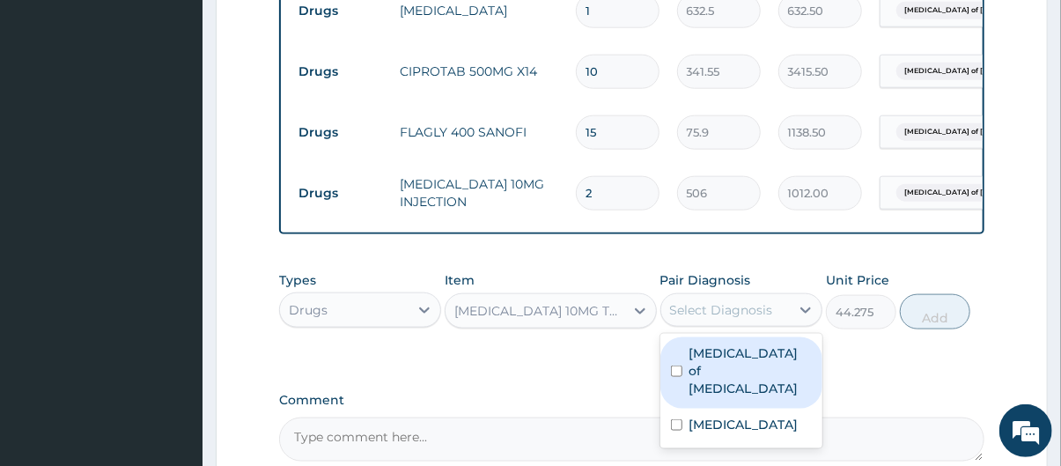
click at [733, 372] on label "Enteritis of intestine" at bounding box center [750, 370] width 122 height 53
checkbox input "true"
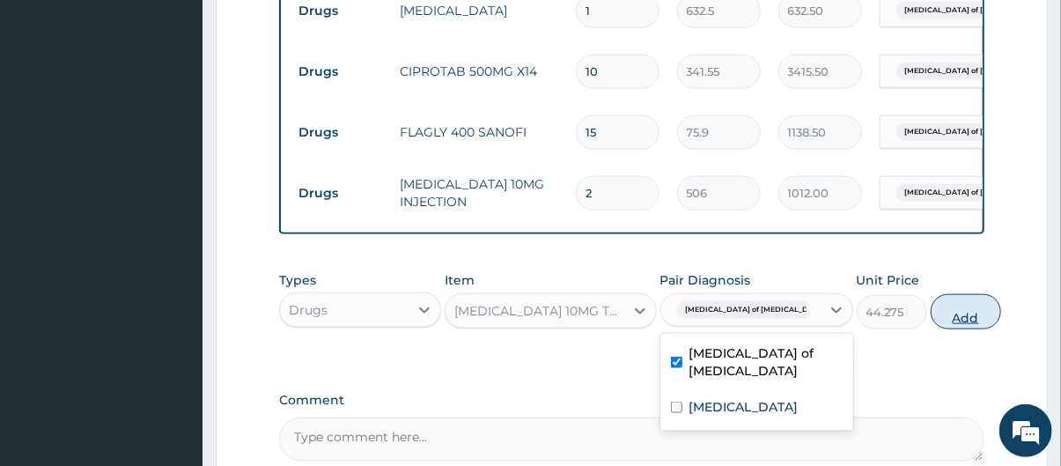
click at [937, 313] on button "Add" at bounding box center [966, 311] width 70 height 35
type input "0"
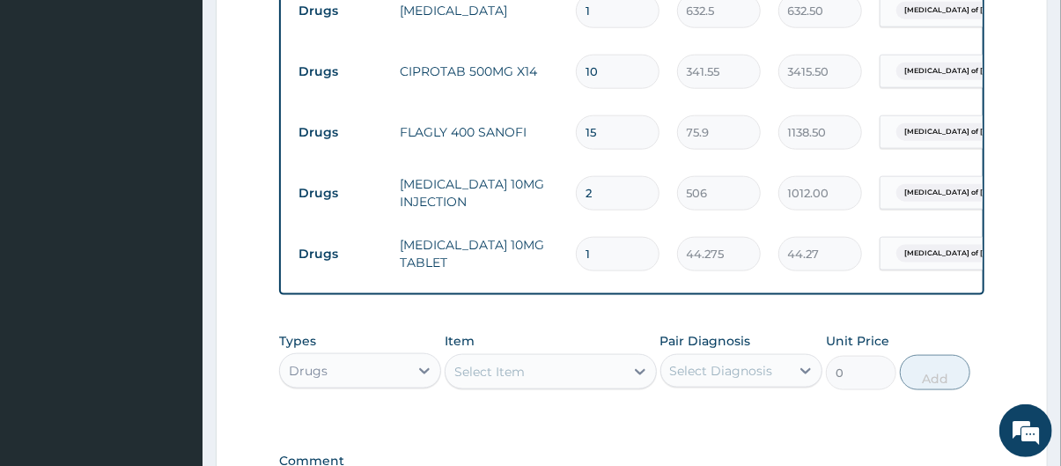
type input "12"
type input "531.30"
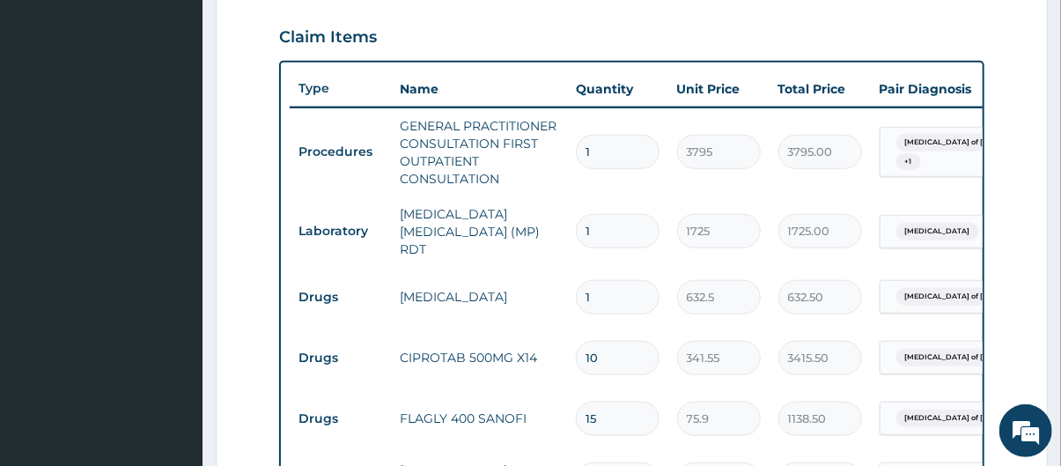
scroll to position [598, 0]
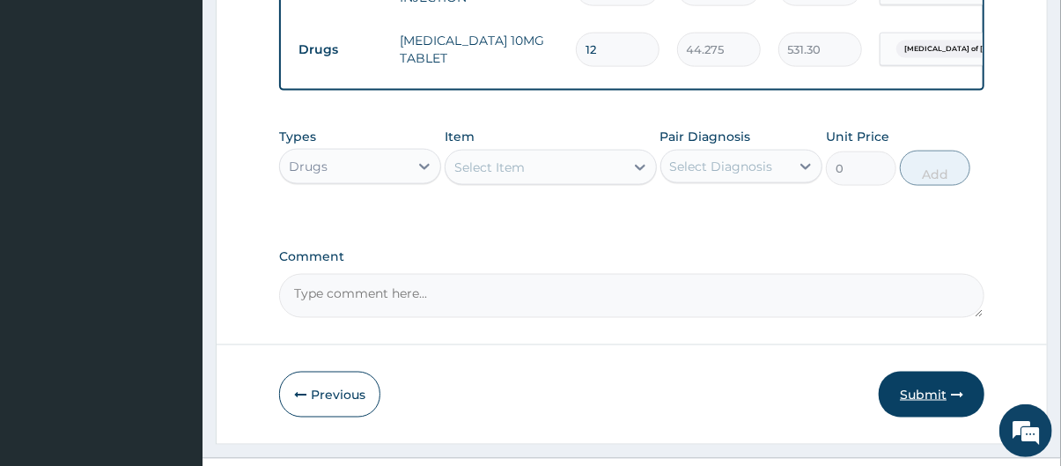
click at [946, 391] on button "Submit" at bounding box center [932, 395] width 106 height 46
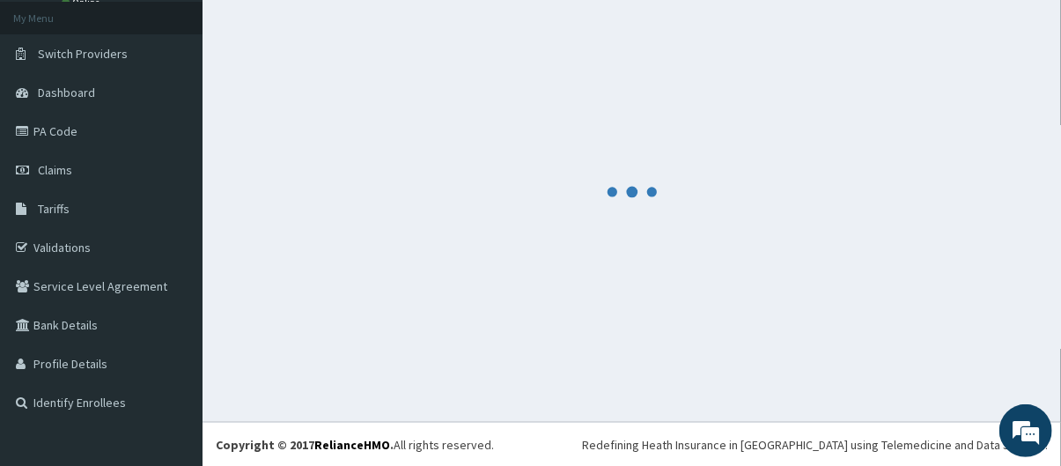
scroll to position [1085, 0]
